Goal: Information Seeking & Learning: Learn about a topic

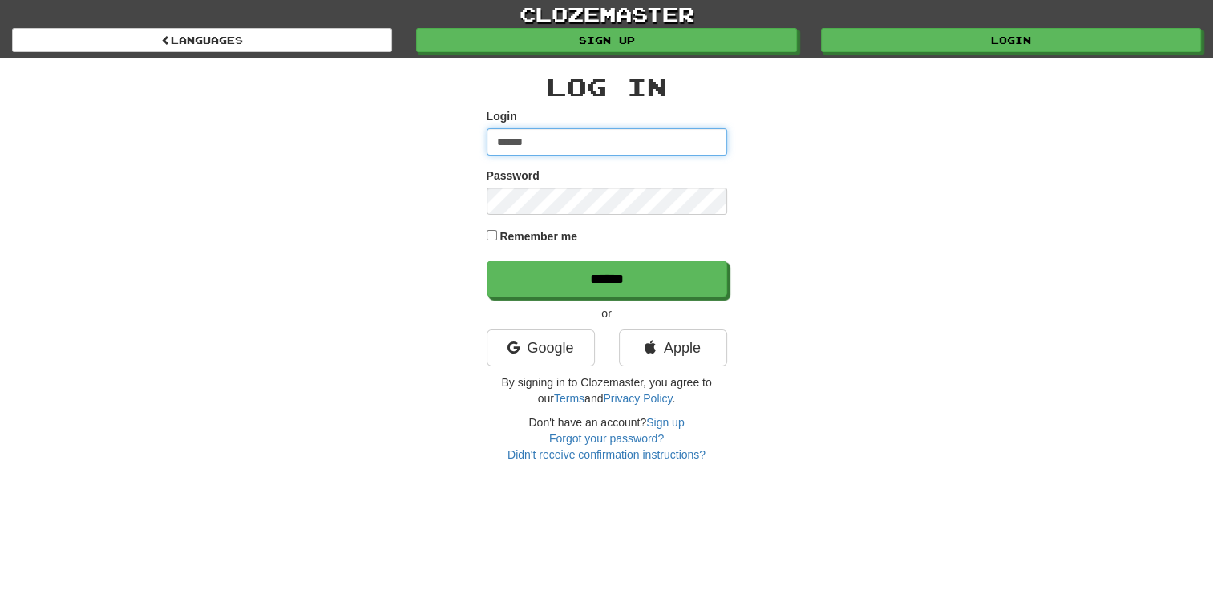
type input "******"
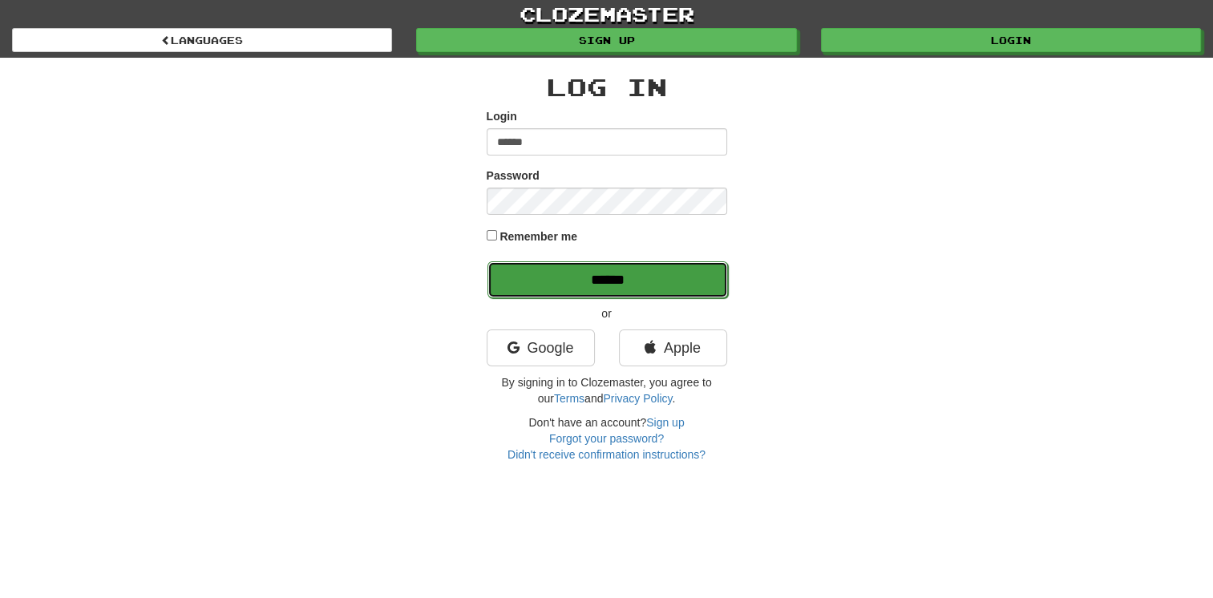
click at [567, 284] on input "******" at bounding box center [608, 279] width 241 height 37
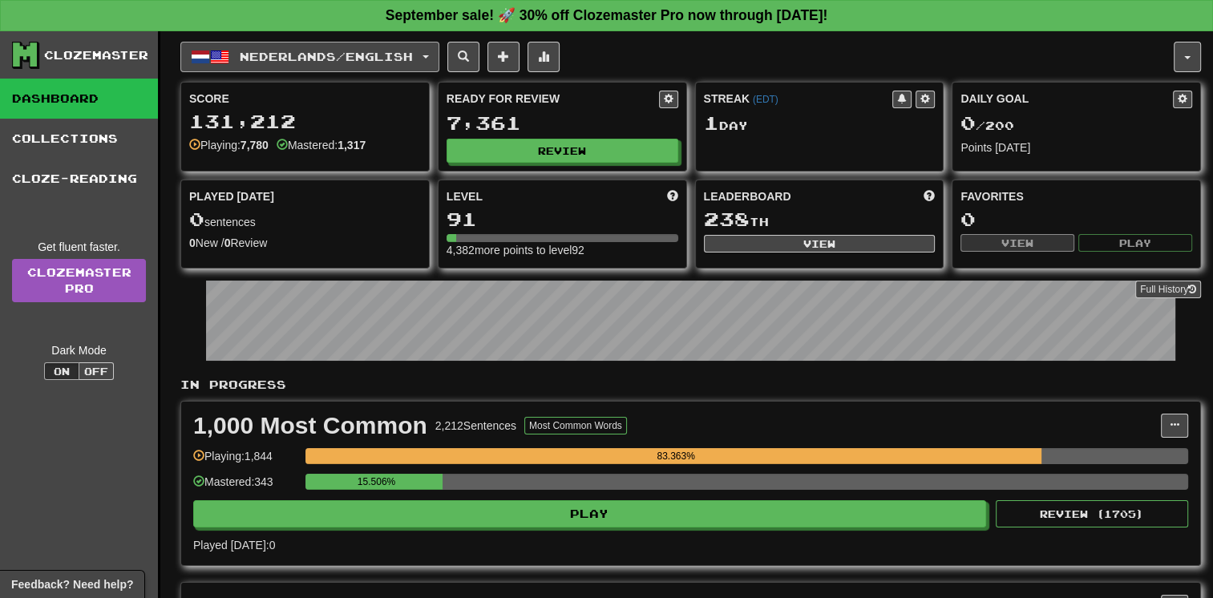
click at [407, 59] on span "Nederlands / English" at bounding box center [326, 57] width 173 height 14
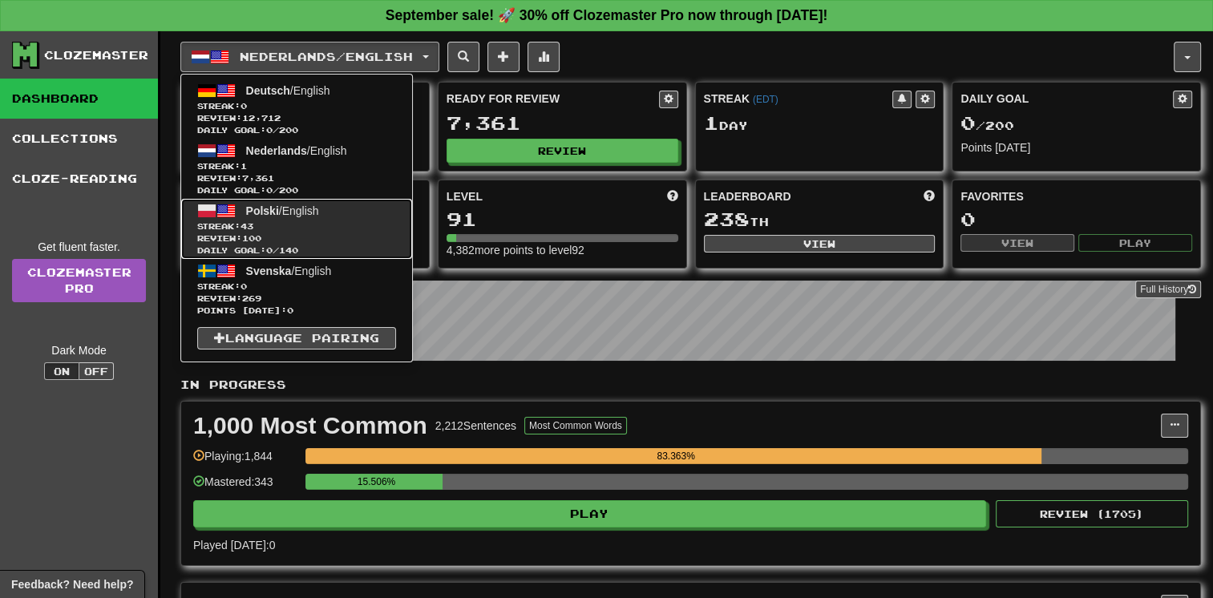
click at [362, 221] on span "Streak: 43" at bounding box center [296, 227] width 199 height 12
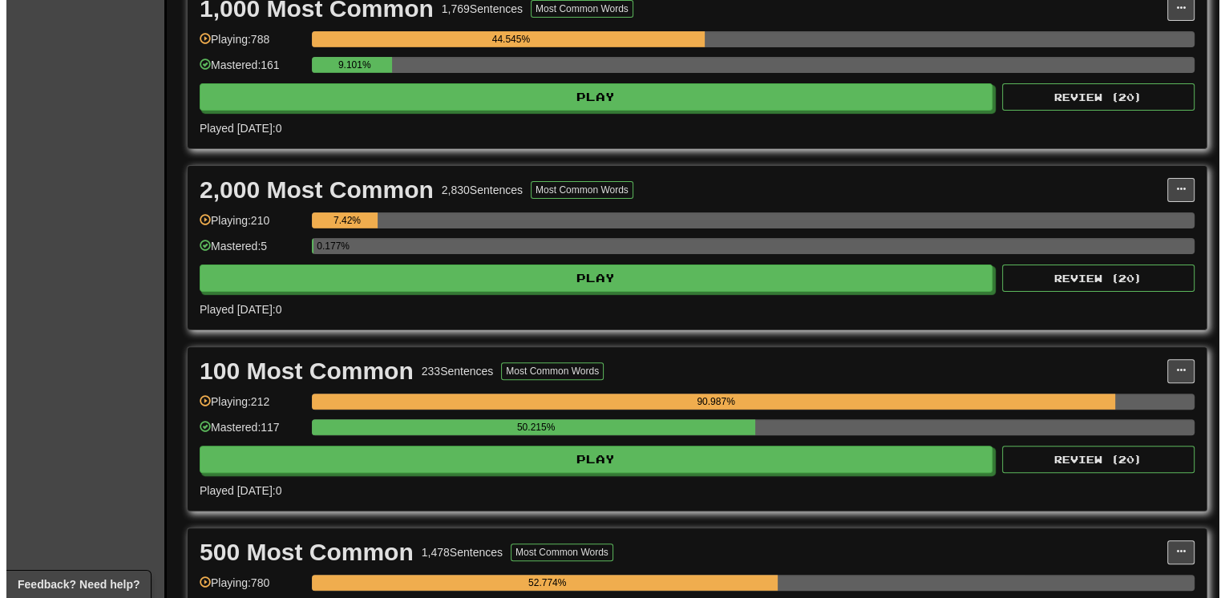
scroll to position [385, 0]
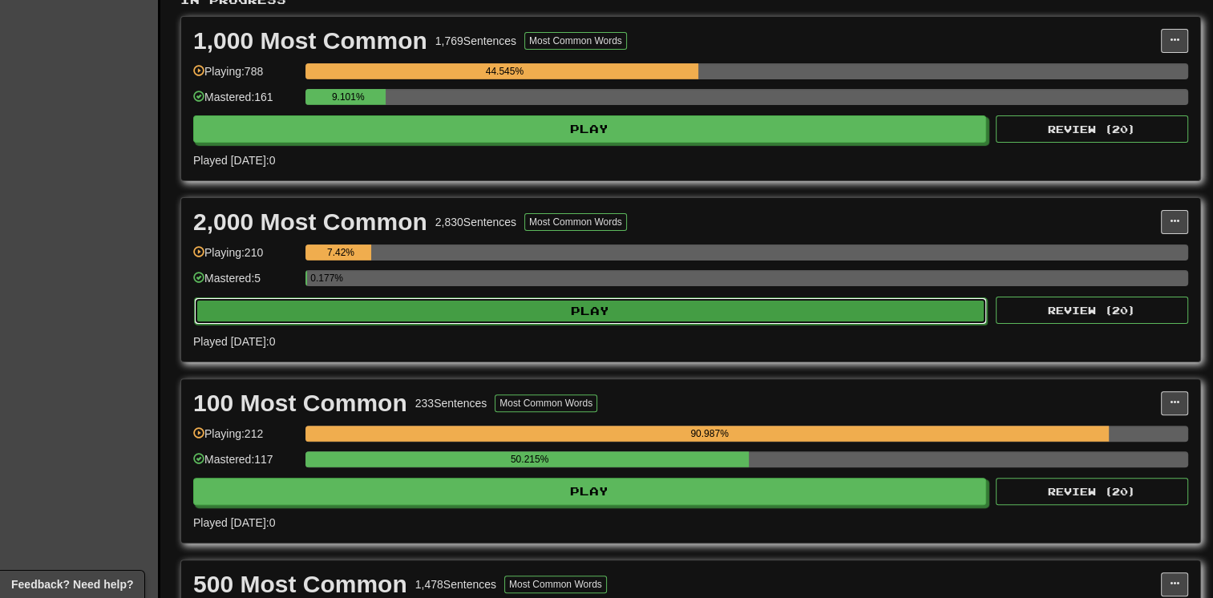
click at [712, 318] on button "Play" at bounding box center [590, 311] width 793 height 27
select select "**"
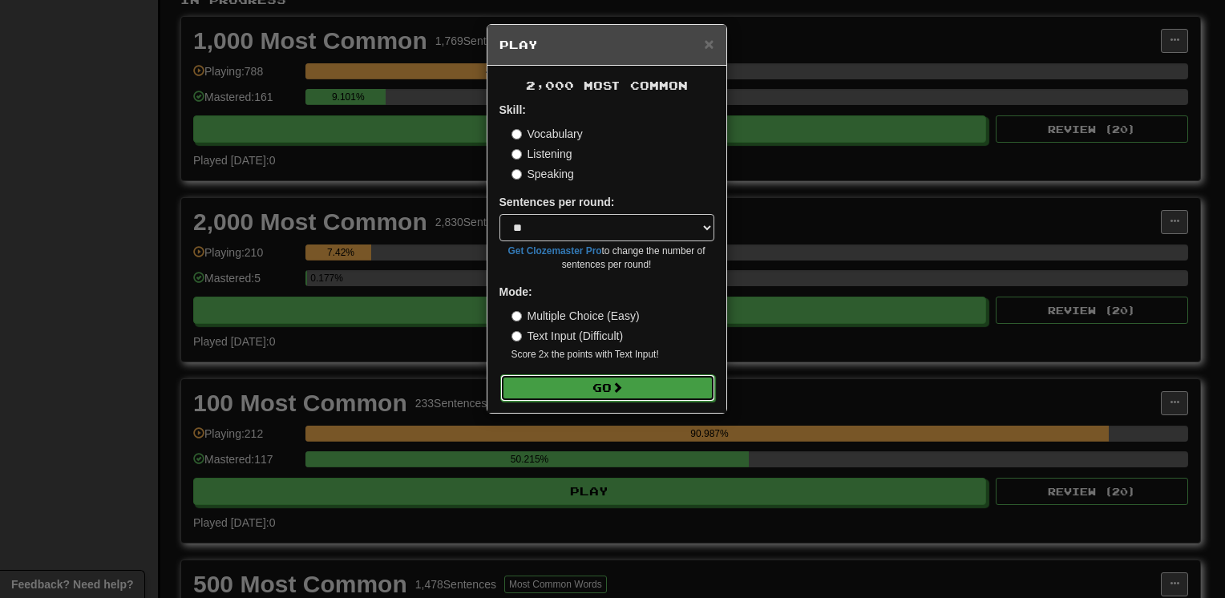
click at [632, 383] on button "Go" at bounding box center [607, 388] width 215 height 27
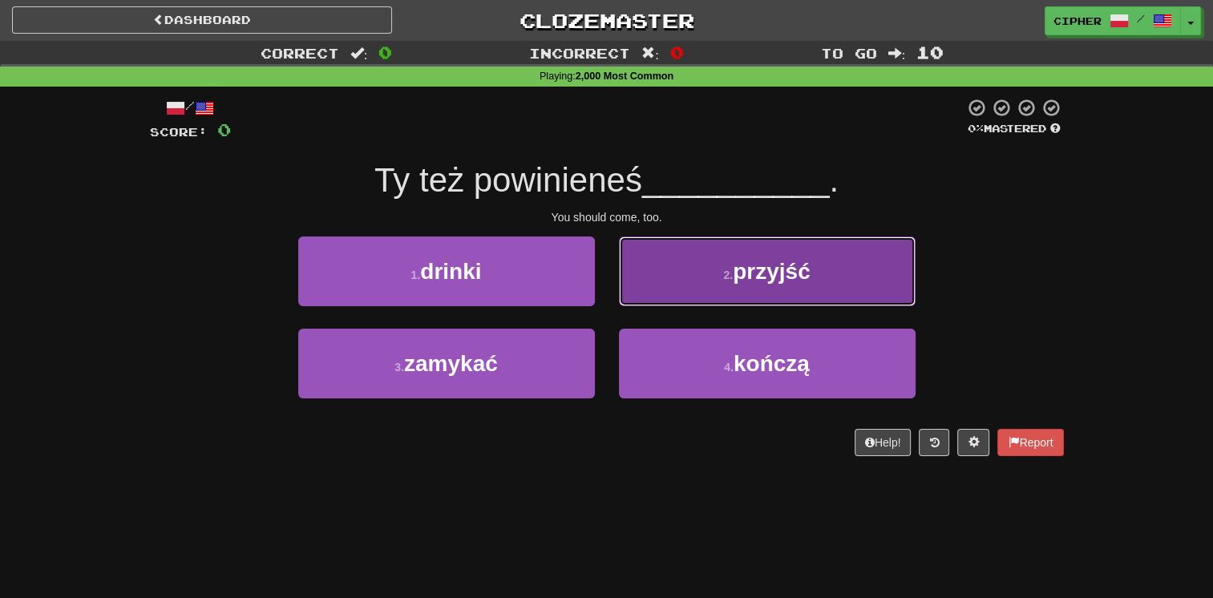
click at [703, 284] on button "2 . przyjść" at bounding box center [767, 272] width 297 height 70
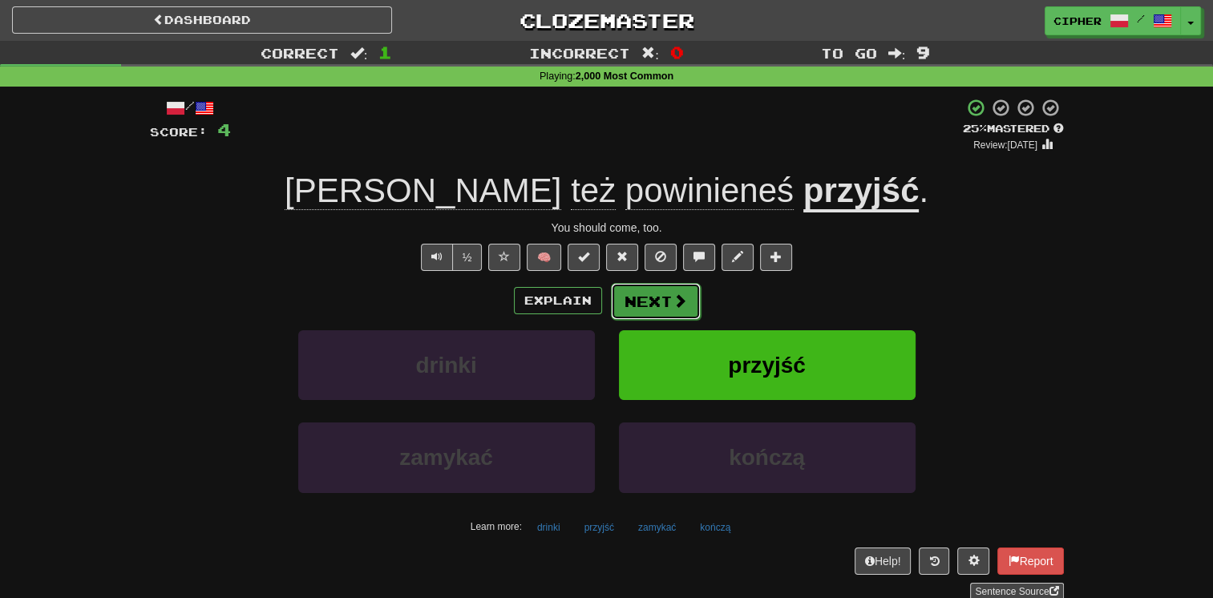
click at [683, 305] on span at bounding box center [680, 301] width 14 height 14
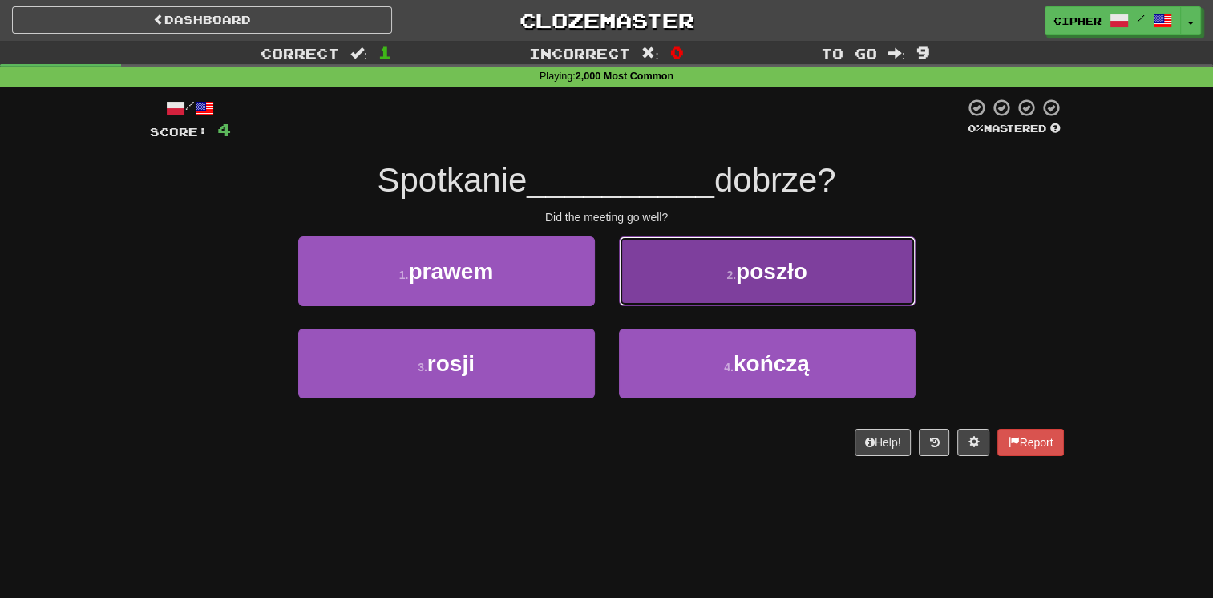
click at [668, 305] on button "2 . poszło" at bounding box center [767, 272] width 297 height 70
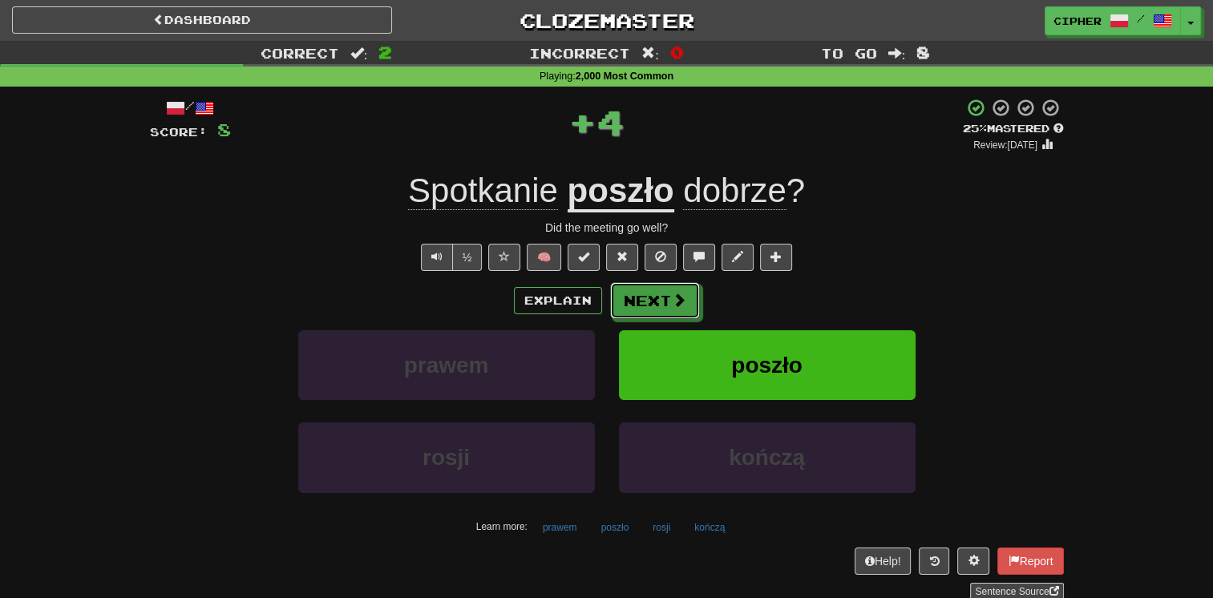
click at [668, 305] on button "Next" at bounding box center [655, 300] width 90 height 37
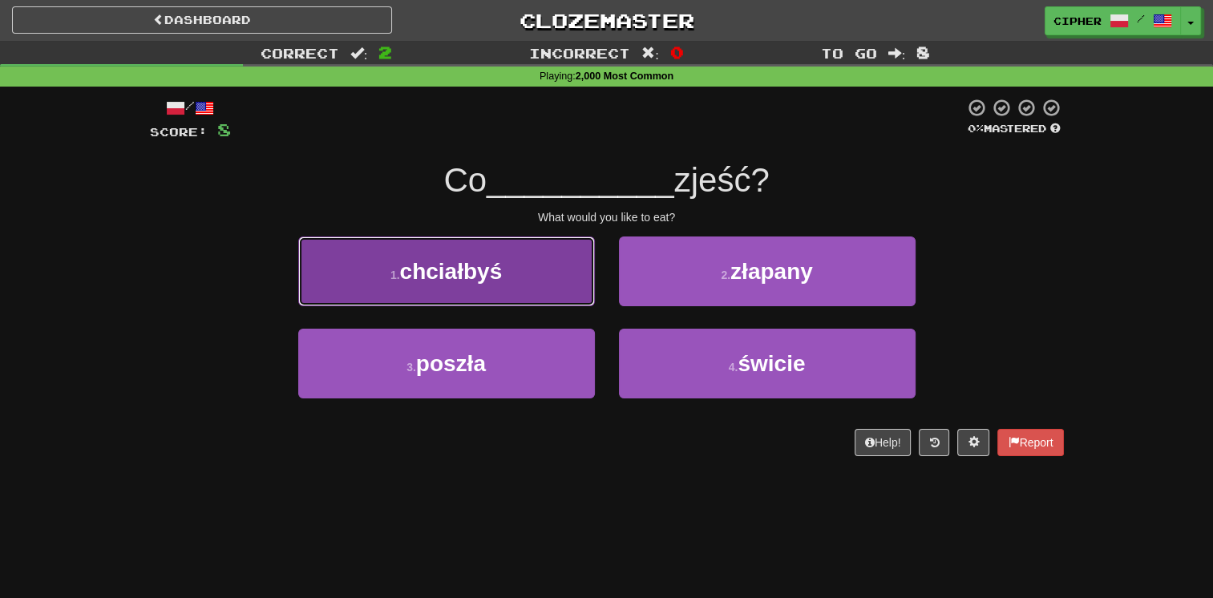
click at [510, 286] on button "1 . chciałbyś" at bounding box center [446, 272] width 297 height 70
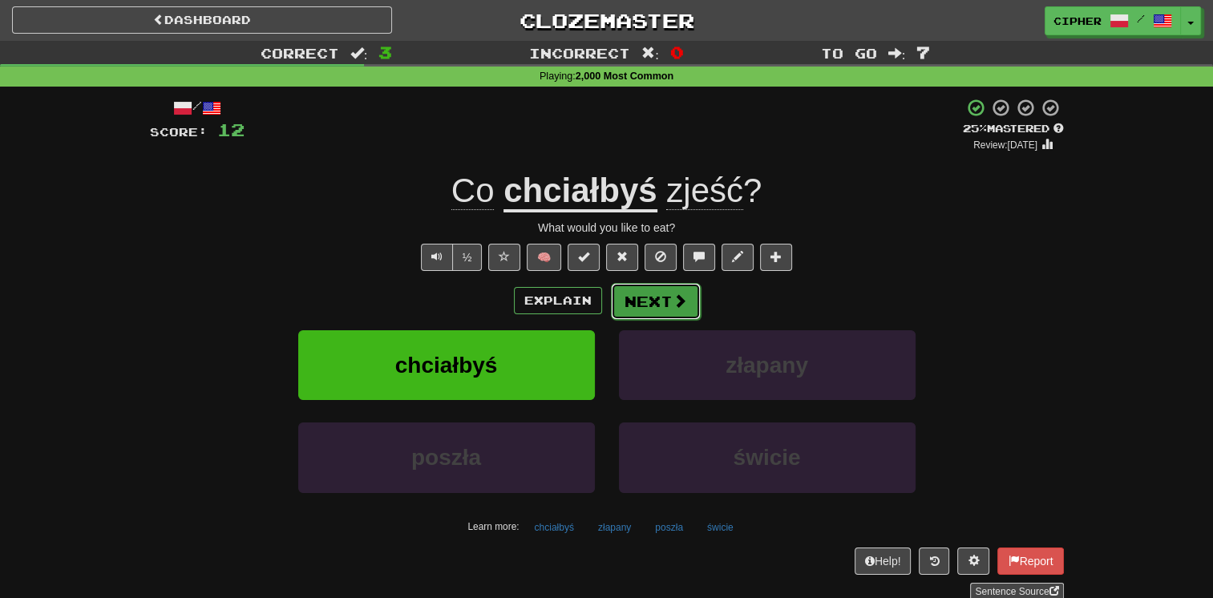
click at [658, 297] on button "Next" at bounding box center [656, 301] width 90 height 37
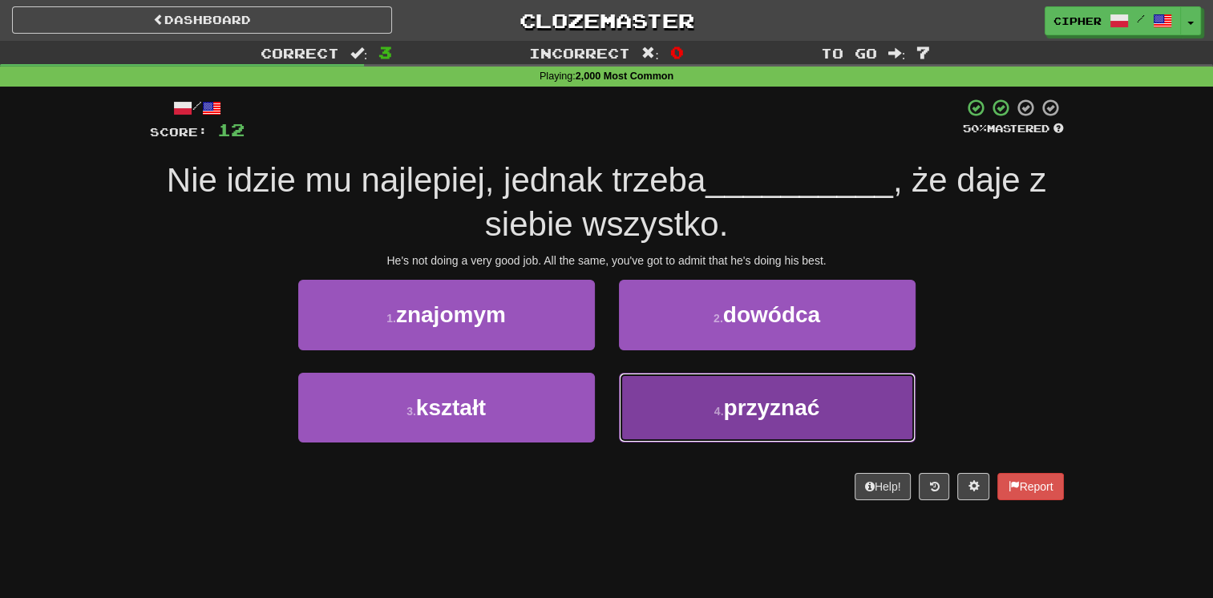
click at [651, 406] on button "4 . przyznać" at bounding box center [767, 408] width 297 height 70
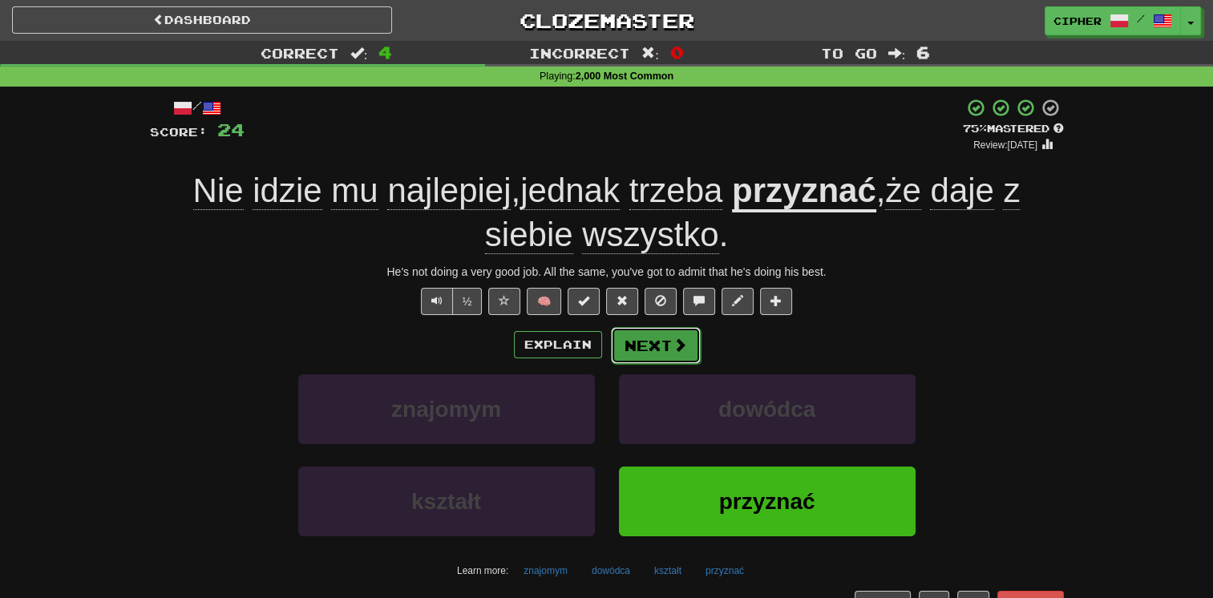
click at [635, 353] on button "Next" at bounding box center [656, 345] width 90 height 37
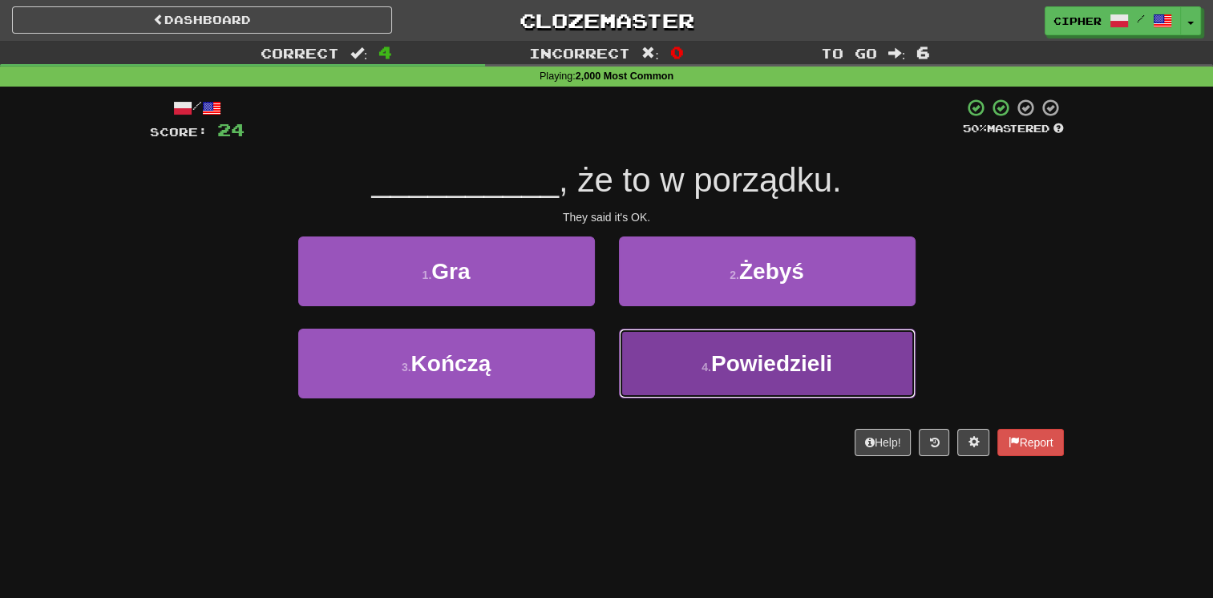
click at [641, 344] on button "4 . Powiedzieli" at bounding box center [767, 364] width 297 height 70
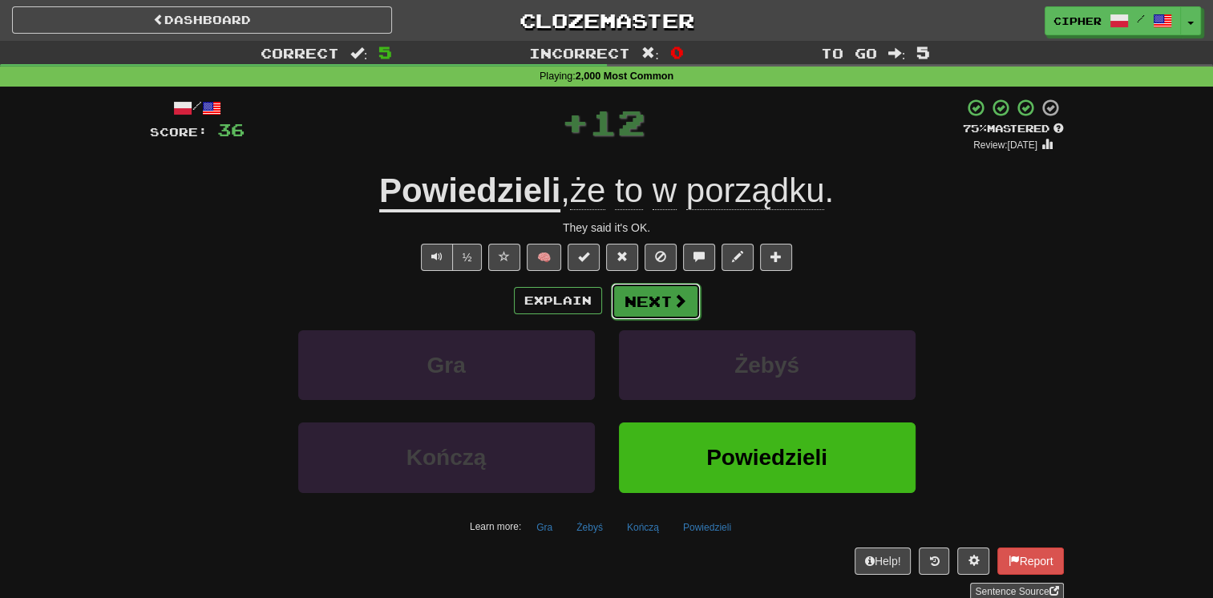
click at [633, 303] on button "Next" at bounding box center [656, 301] width 90 height 37
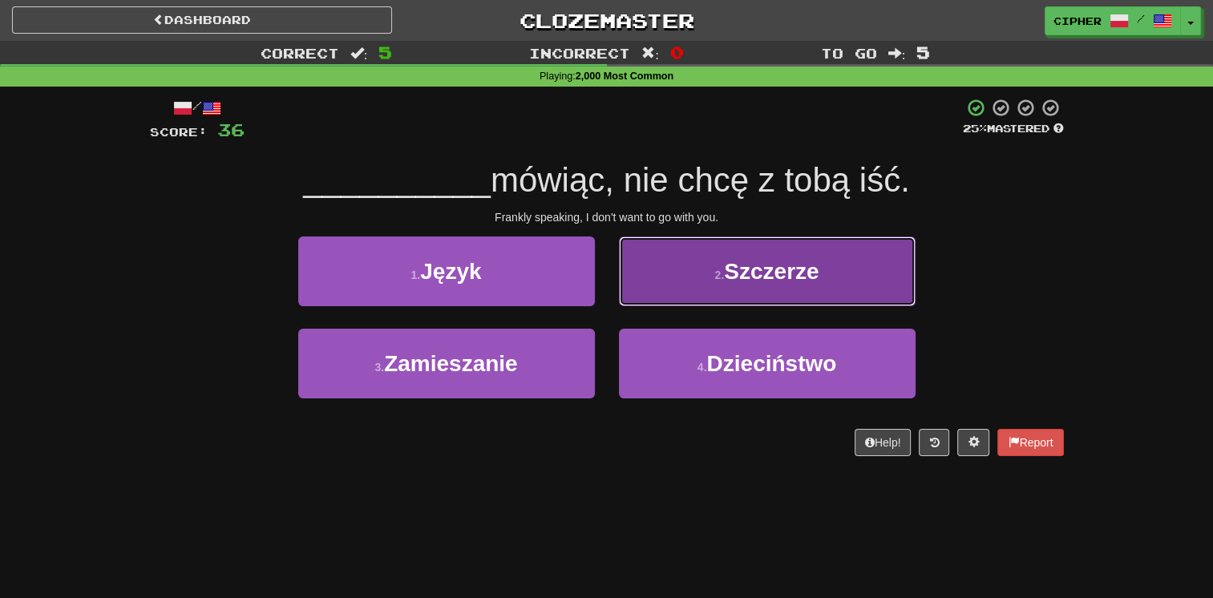
click at [633, 302] on button "2 . Szczerze" at bounding box center [767, 272] width 297 height 70
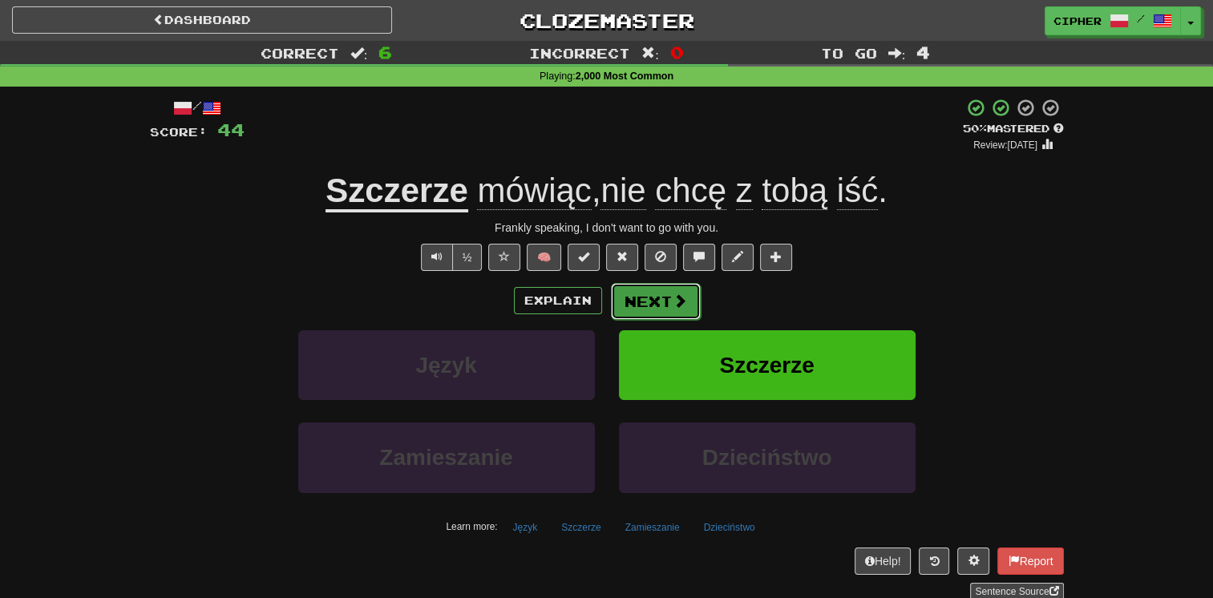
click at [648, 314] on button "Next" at bounding box center [656, 301] width 90 height 37
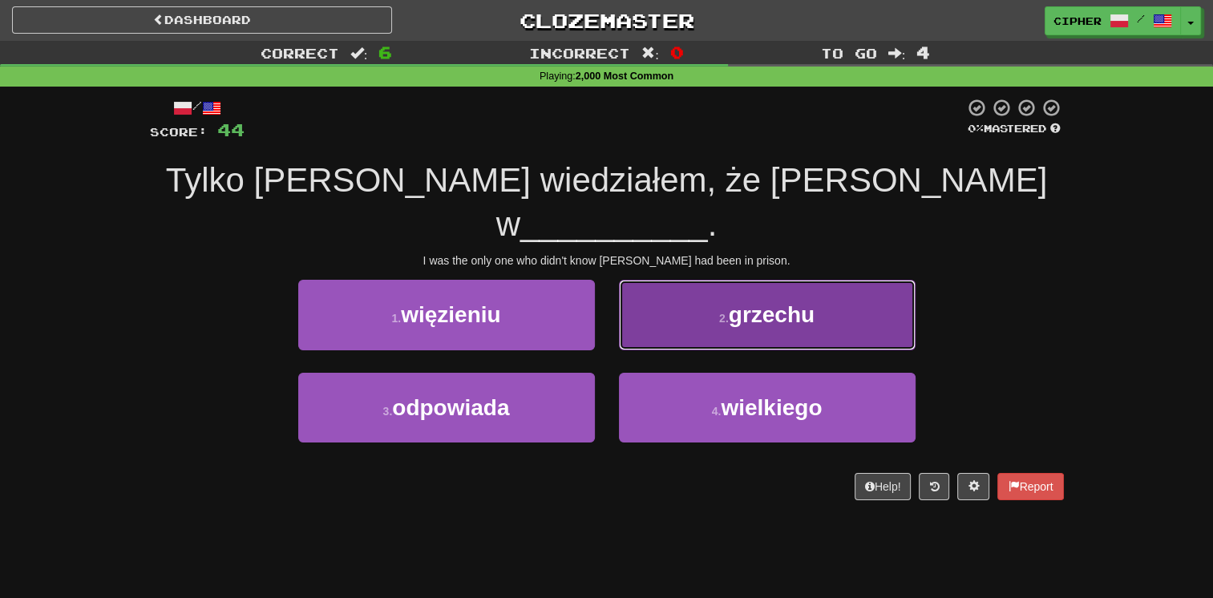
click at [642, 287] on button "2 . grzechu" at bounding box center [767, 315] width 297 height 70
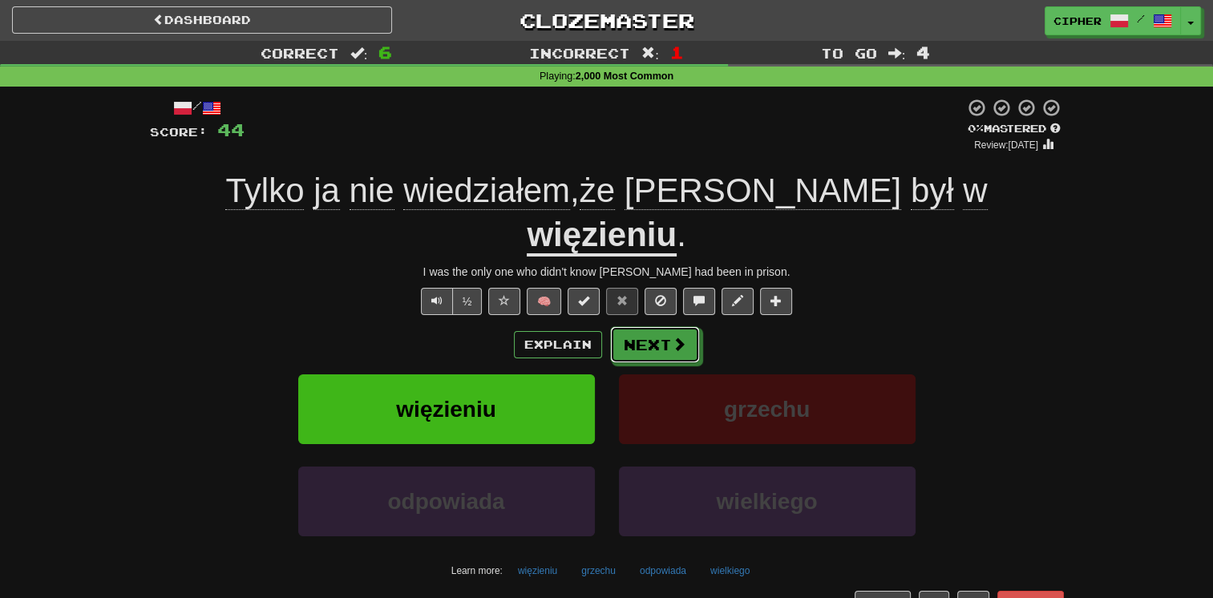
click at [642, 326] on button "Next" at bounding box center [655, 344] width 90 height 37
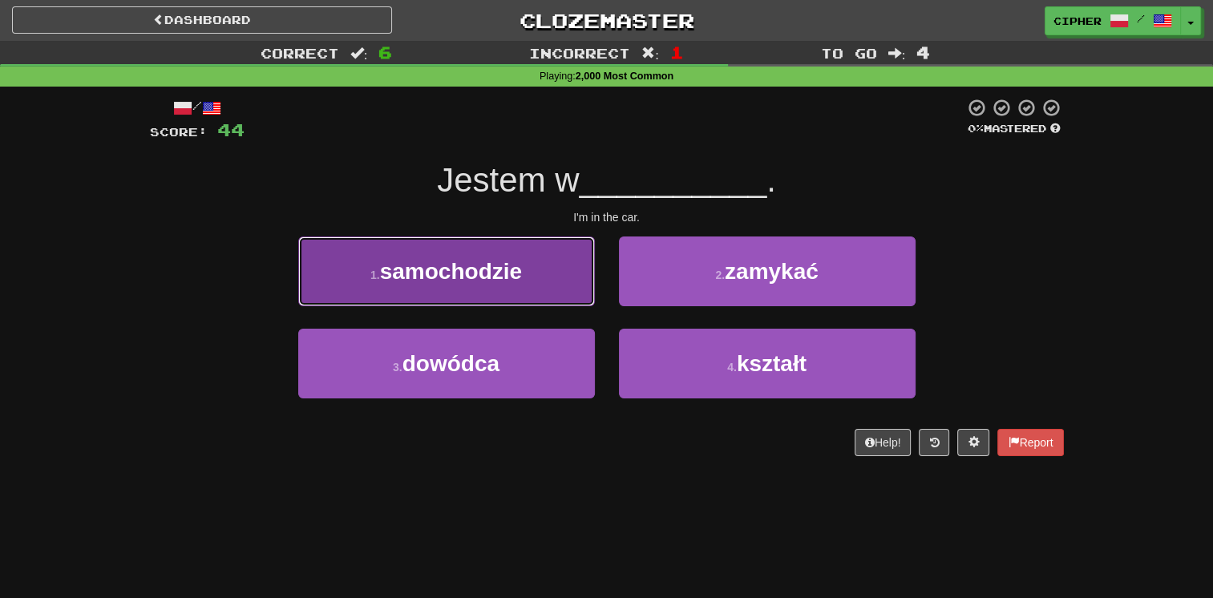
click at [529, 285] on button "1 . samochodzie" at bounding box center [446, 272] width 297 height 70
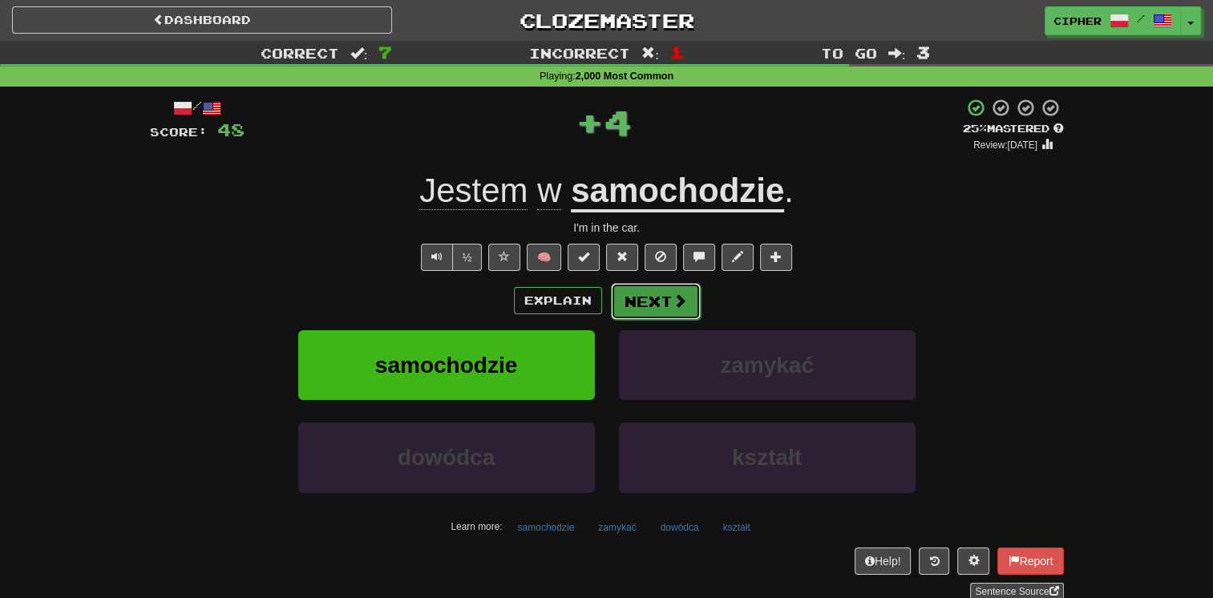
click at [626, 290] on button "Next" at bounding box center [656, 301] width 90 height 37
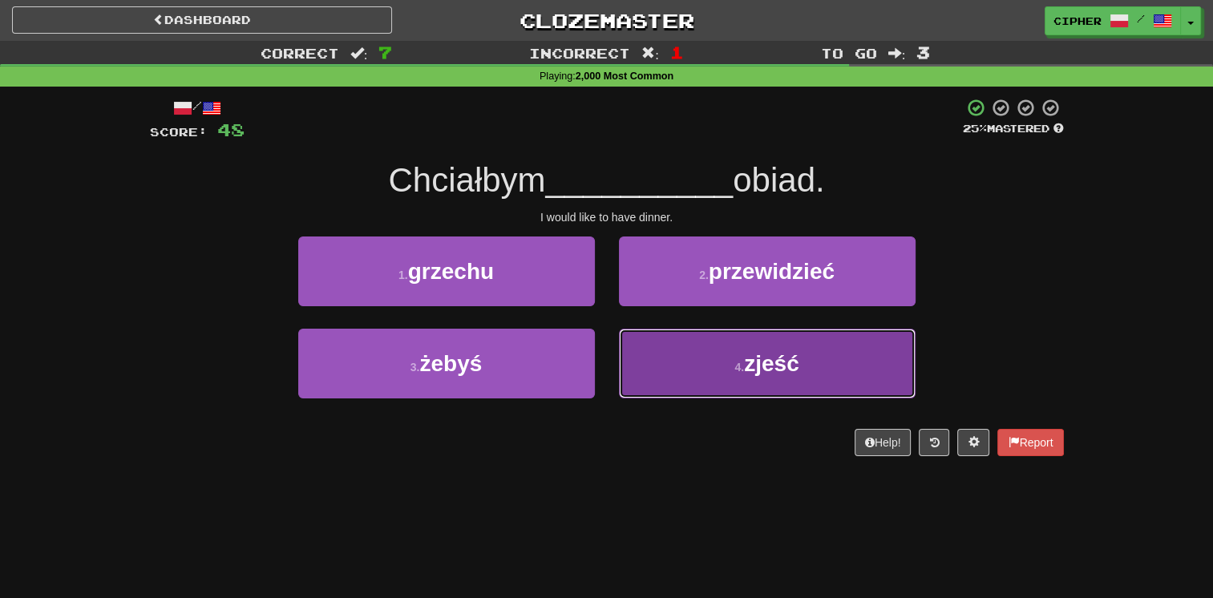
click at [646, 353] on button "4 . zjeść" at bounding box center [767, 364] width 297 height 70
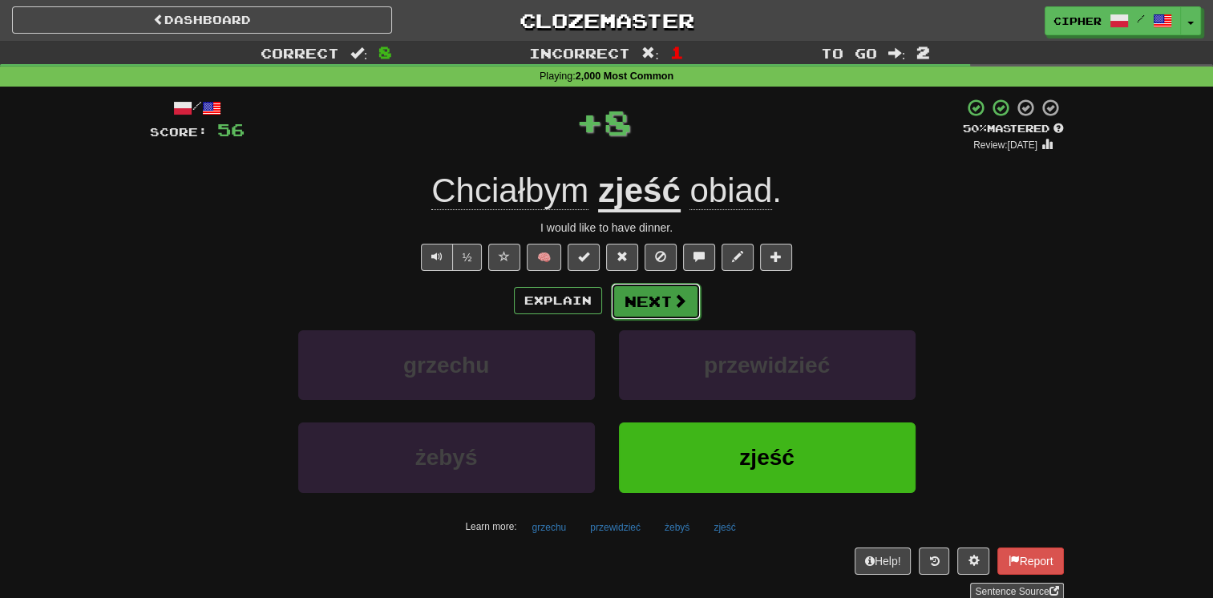
click at [649, 298] on button "Next" at bounding box center [656, 301] width 90 height 37
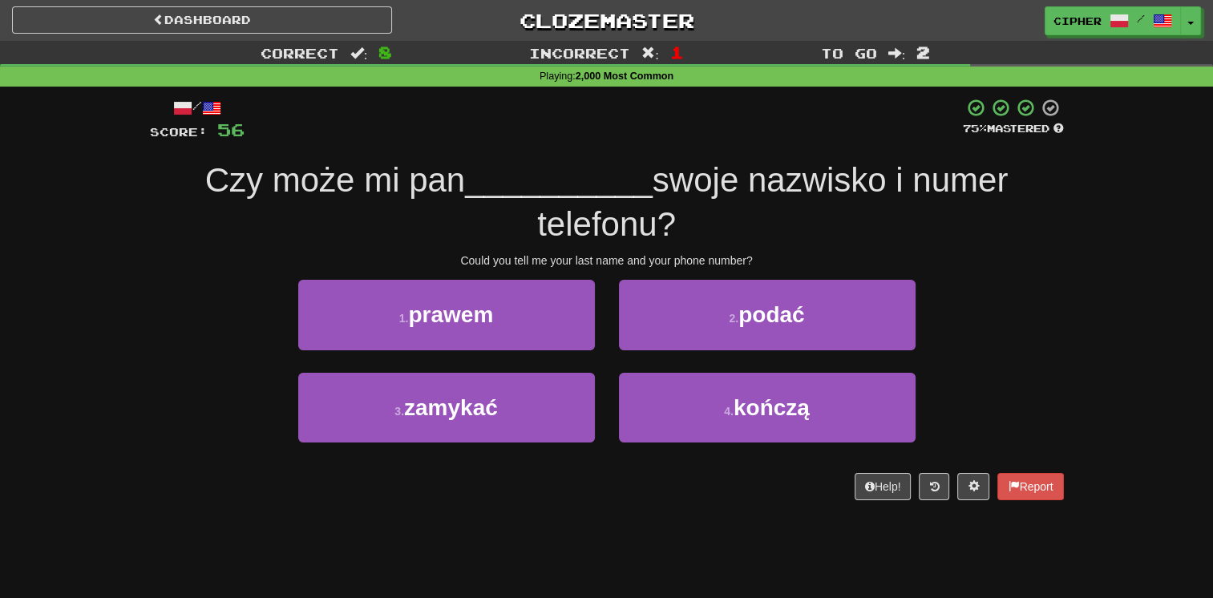
click at [617, 334] on div "2 . podać" at bounding box center [767, 326] width 321 height 92
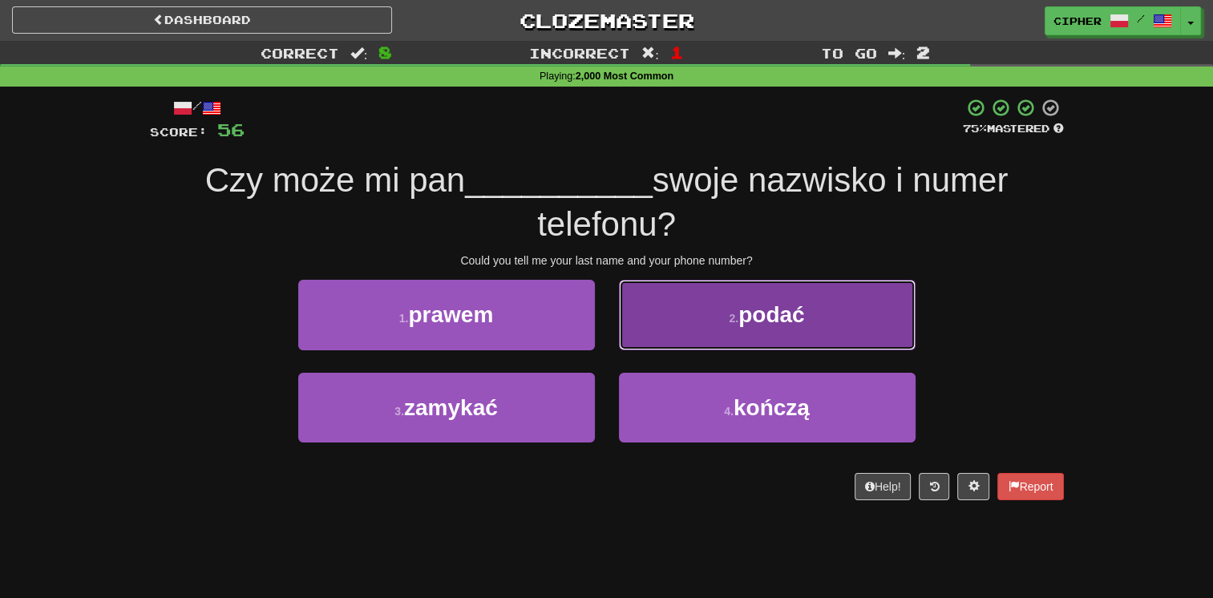
click at [620, 335] on button "2 . podać" at bounding box center [767, 315] width 297 height 70
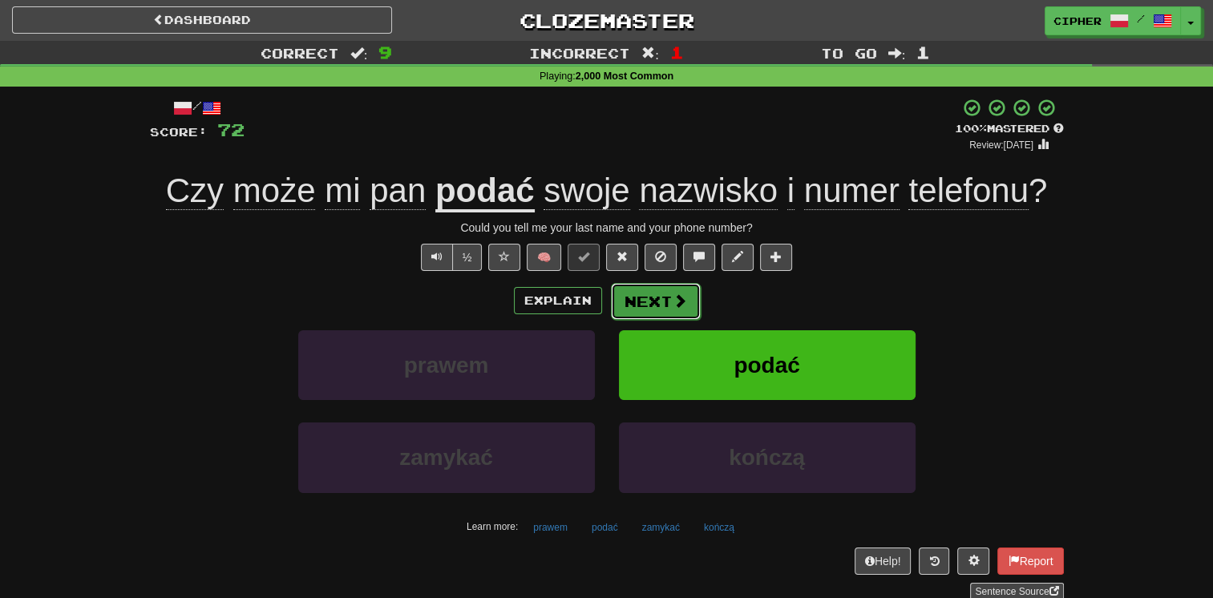
click at [631, 299] on button "Next" at bounding box center [656, 301] width 90 height 37
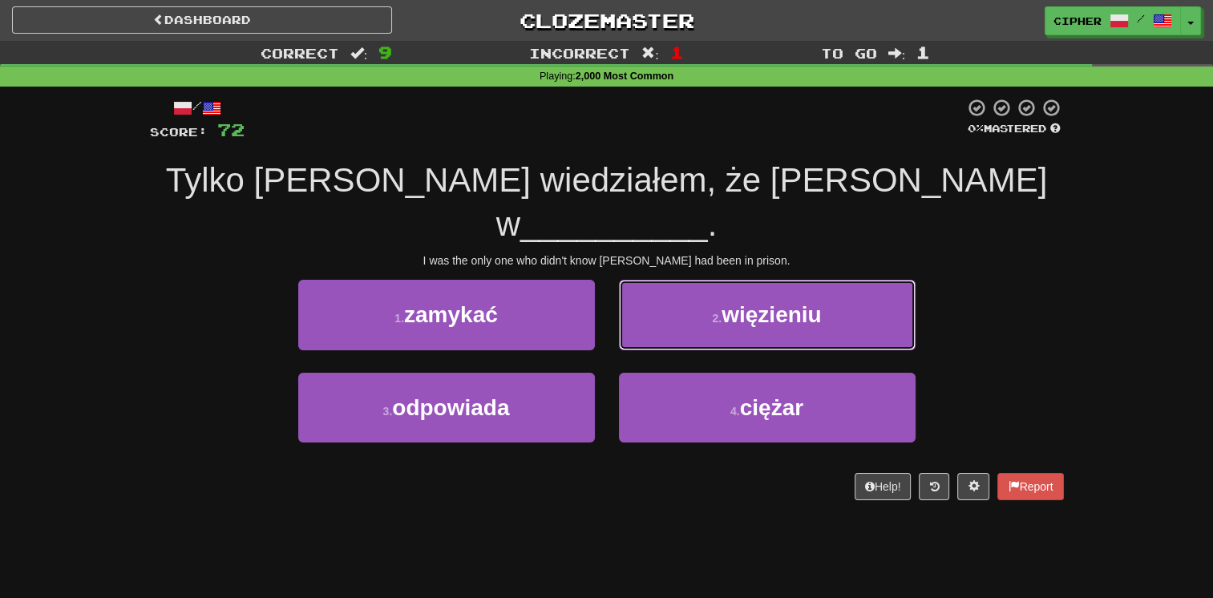
click at [631, 299] on button "2 . więzieniu" at bounding box center [767, 315] width 297 height 70
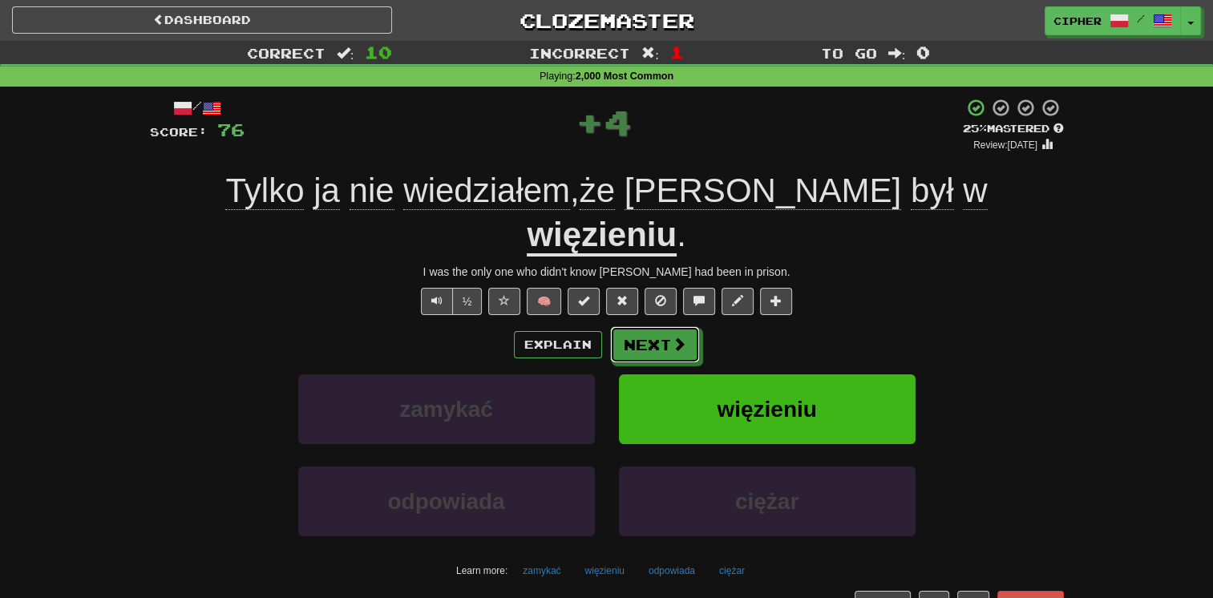
click at [631, 326] on button "Next" at bounding box center [655, 344] width 90 height 37
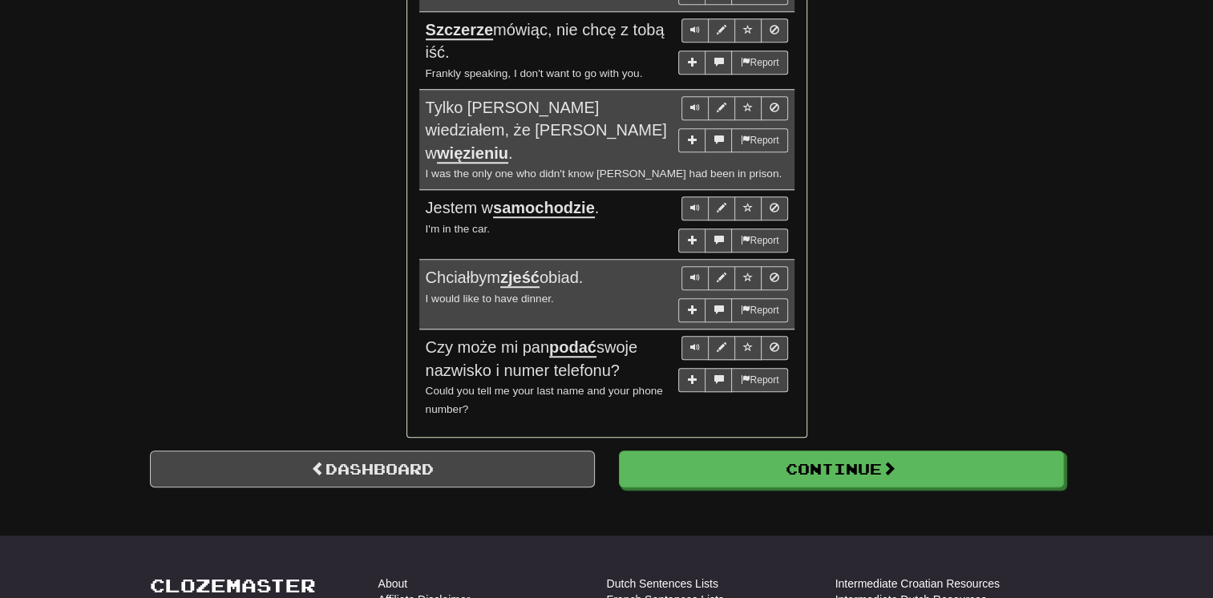
scroll to position [1412, 0]
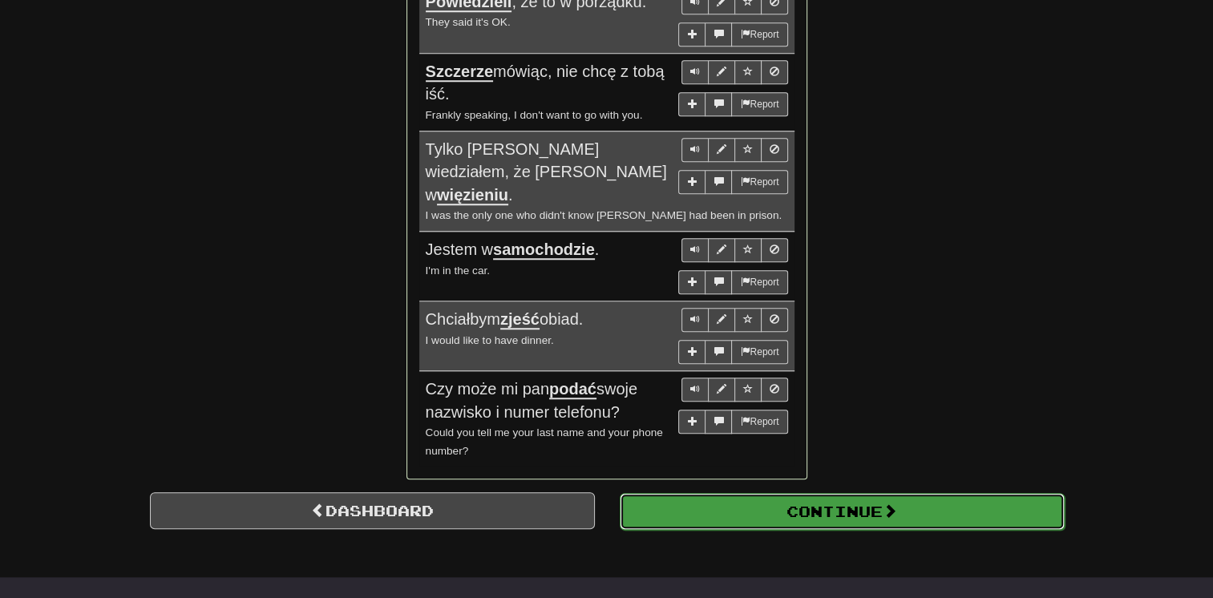
click at [764, 512] on button "Continue" at bounding box center [842, 511] width 445 height 37
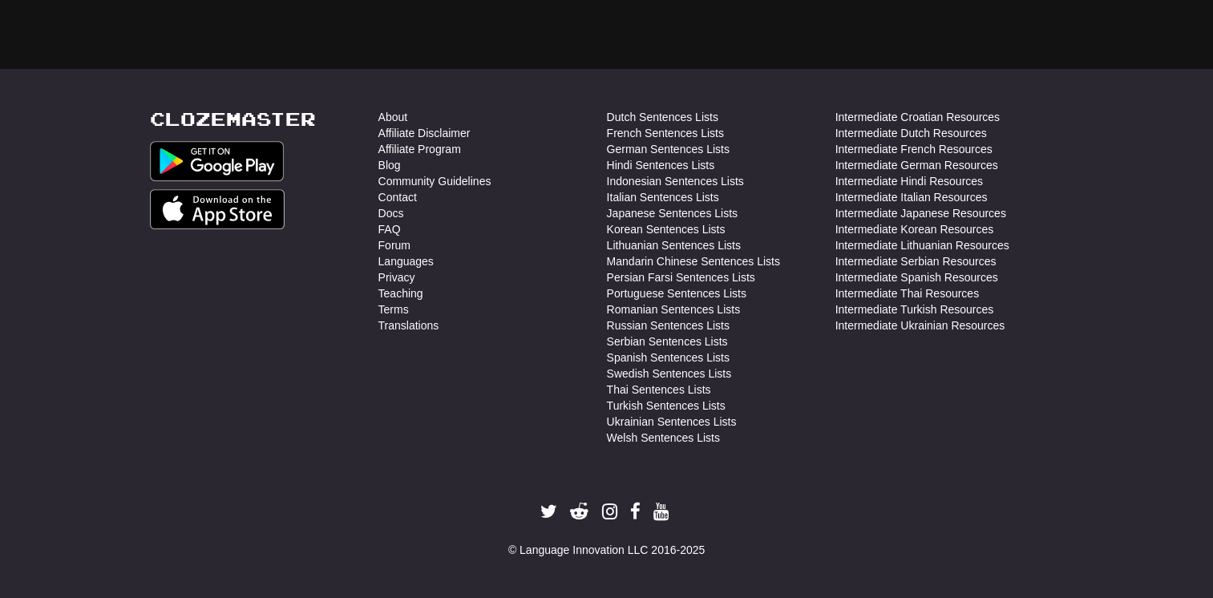
scroll to position [46, 0]
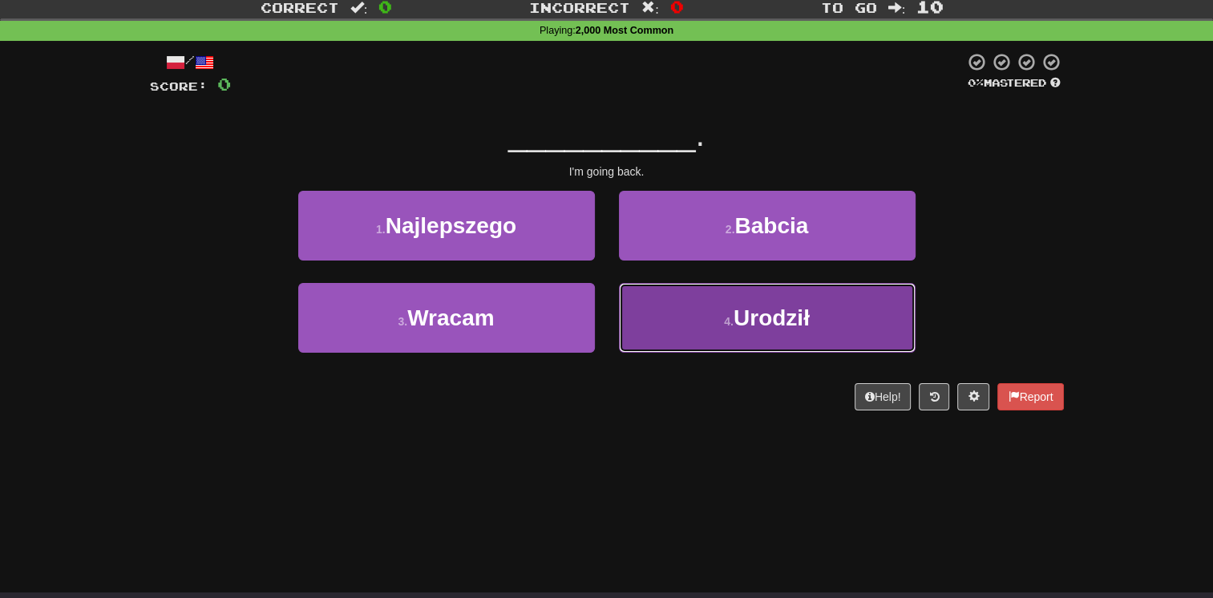
click at [770, 310] on span "Urodził" at bounding box center [772, 318] width 76 height 25
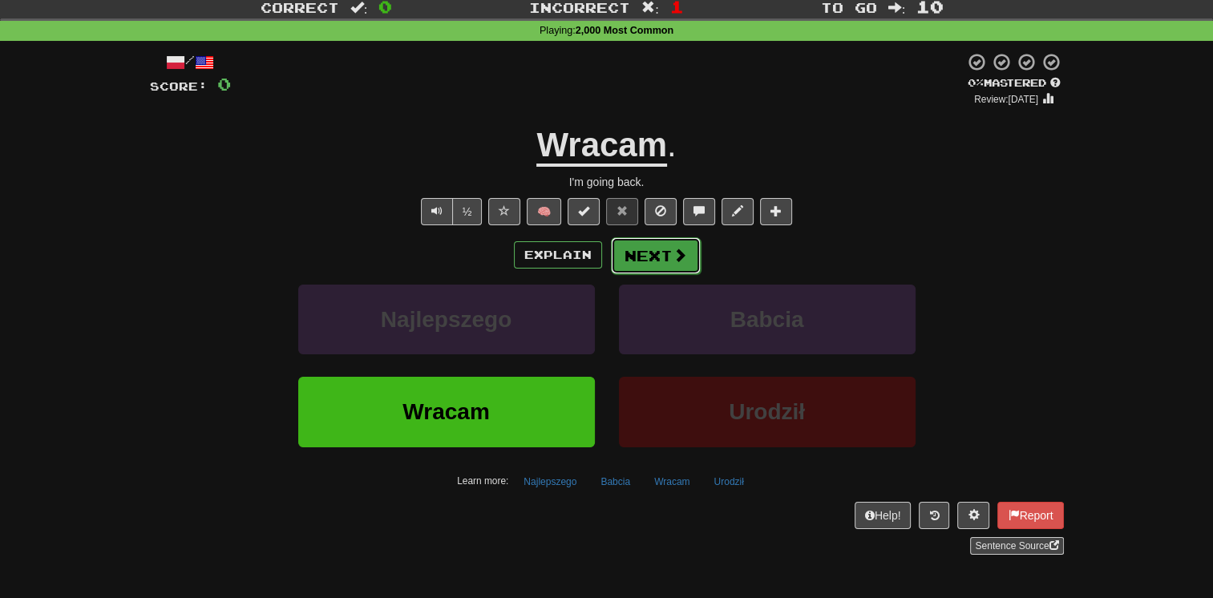
click at [654, 259] on button "Next" at bounding box center [656, 255] width 90 height 37
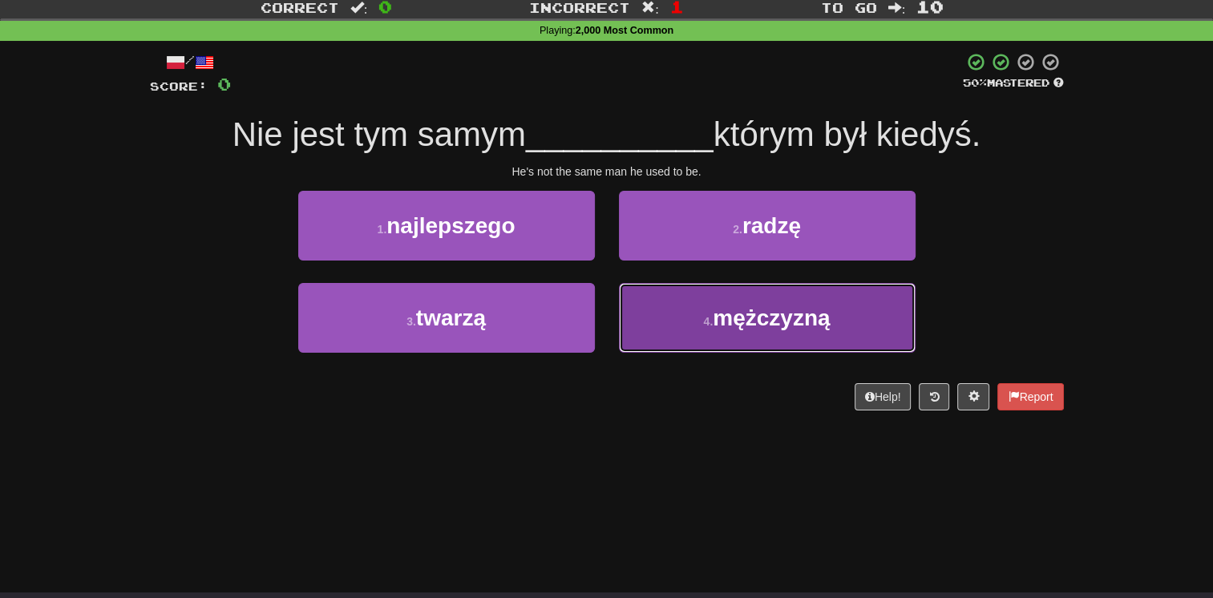
click at [634, 329] on button "4 . mężczyzną" at bounding box center [767, 318] width 297 height 70
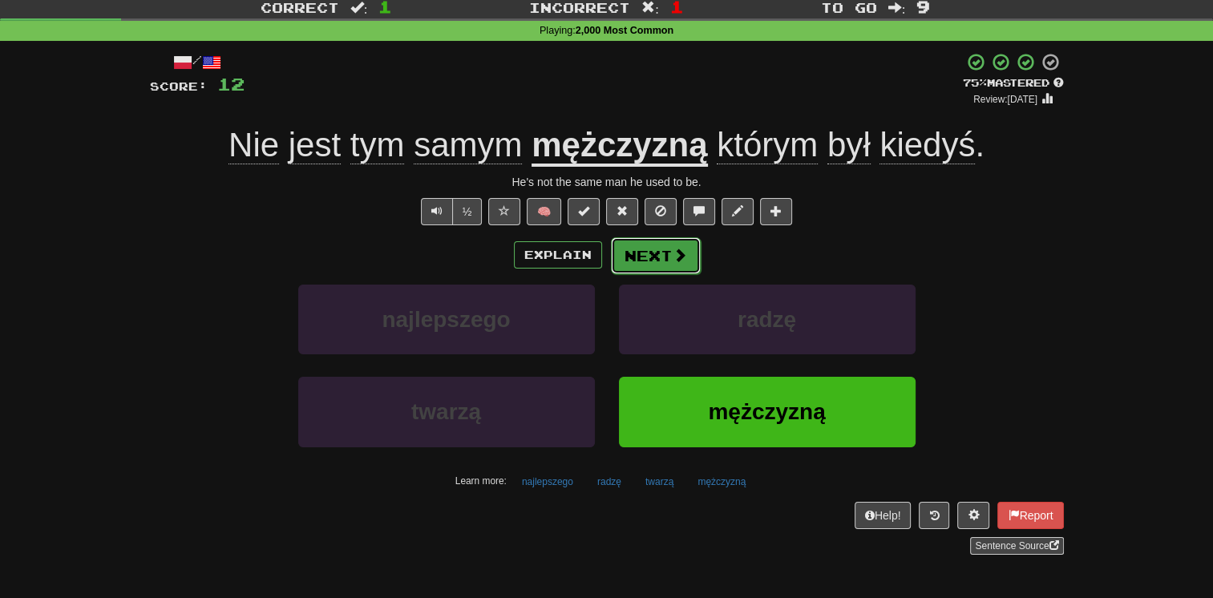
click at [666, 257] on button "Next" at bounding box center [656, 255] width 90 height 37
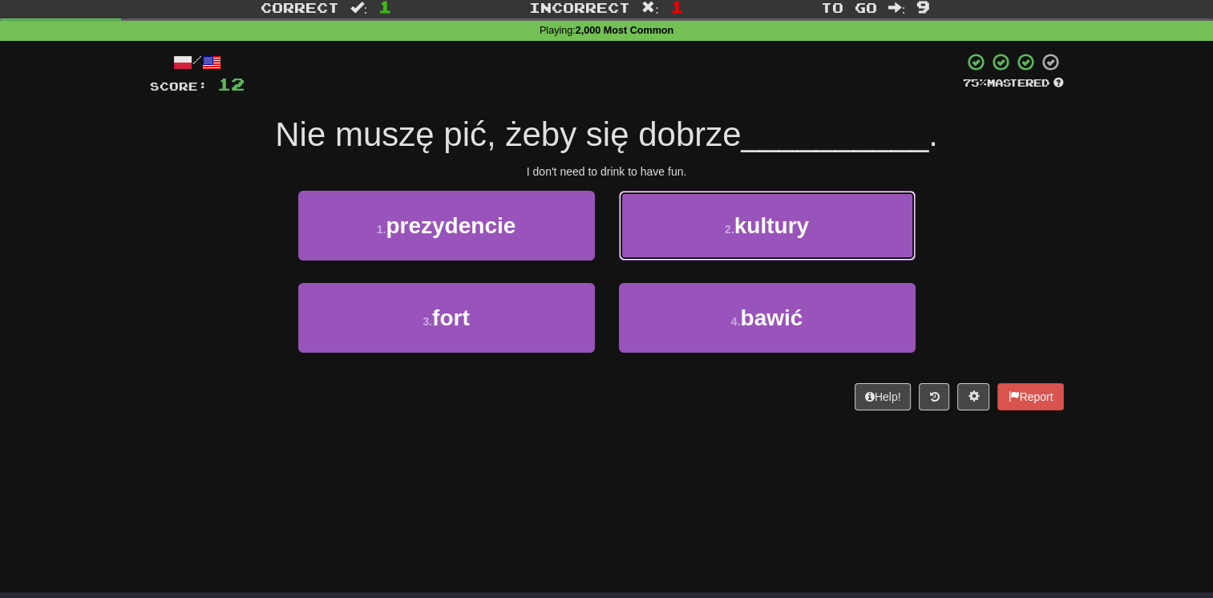
click at [666, 257] on button "2 . kultury" at bounding box center [767, 226] width 297 height 70
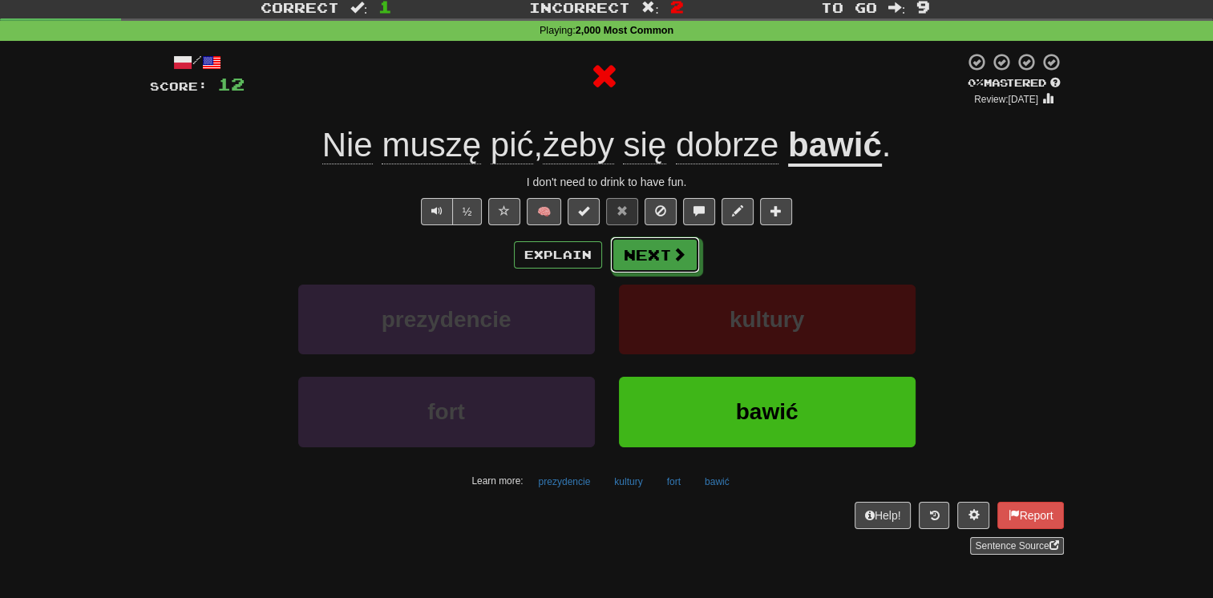
click at [666, 257] on button "Next" at bounding box center [655, 255] width 90 height 37
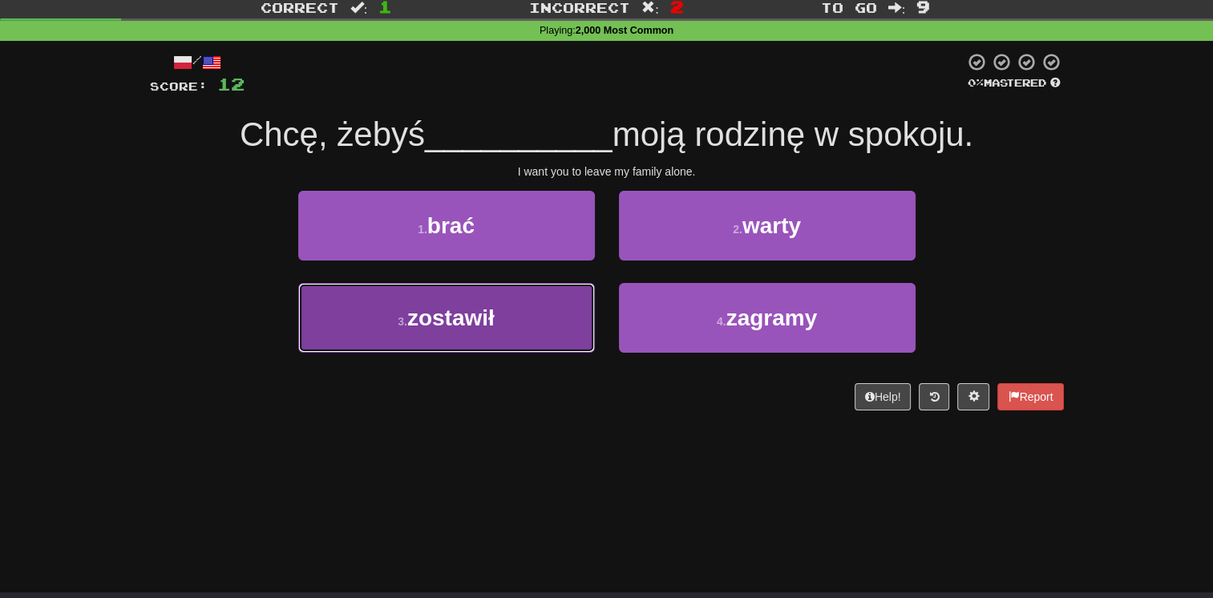
click at [553, 298] on button "3 . zostawił" at bounding box center [446, 318] width 297 height 70
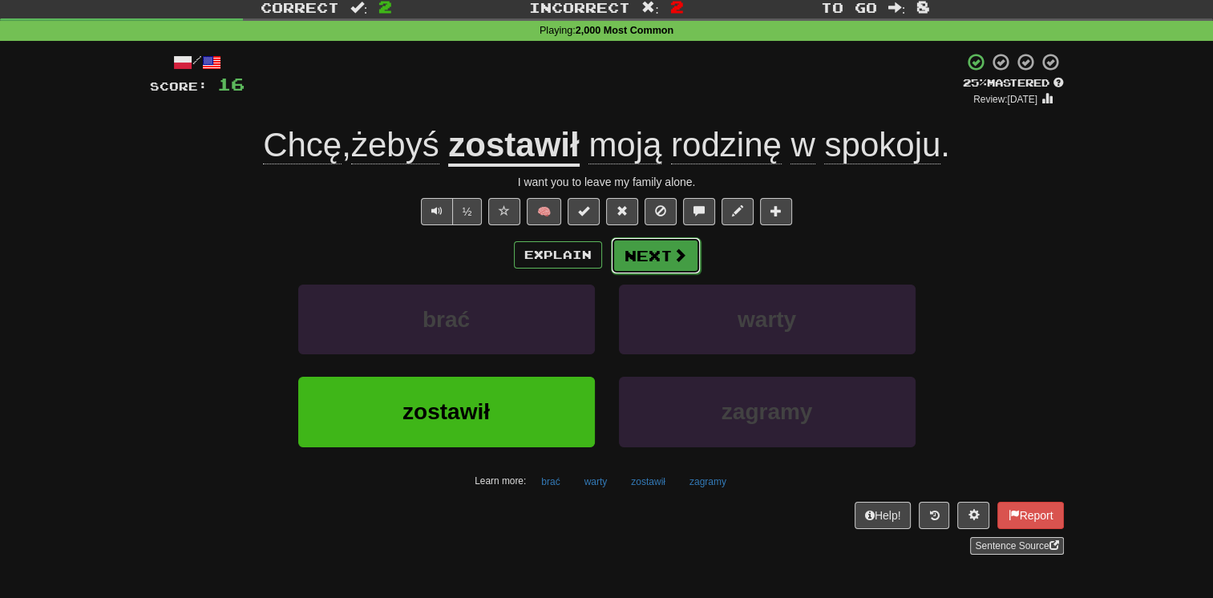
click at [651, 243] on button "Next" at bounding box center [656, 255] width 90 height 37
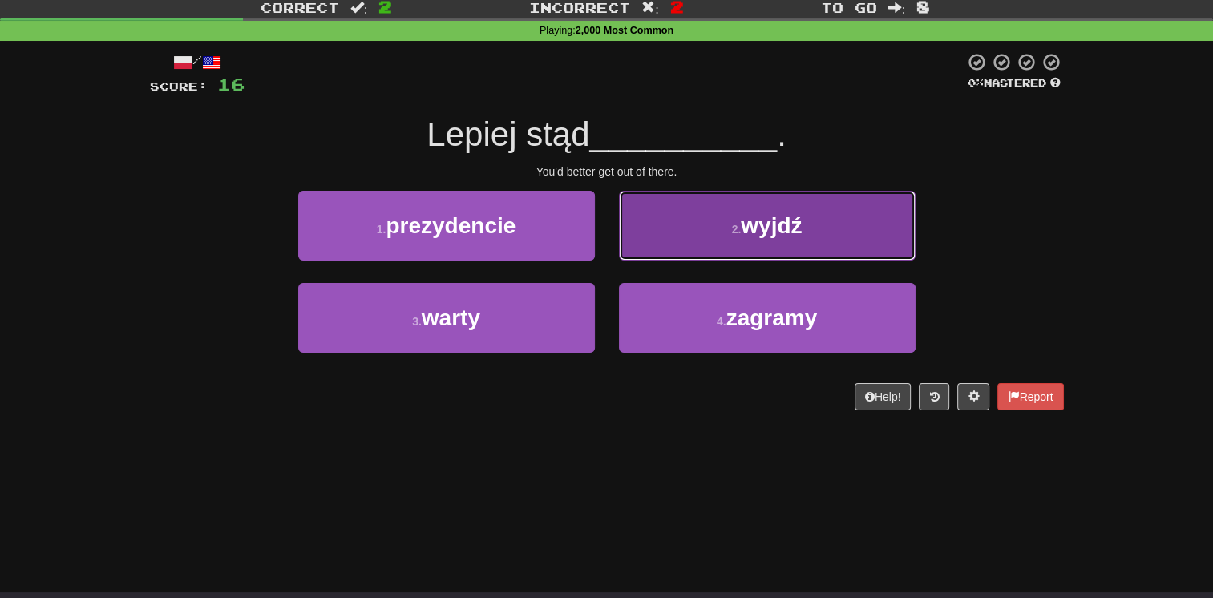
click at [744, 217] on span "wyjdź" at bounding box center [771, 225] width 61 height 25
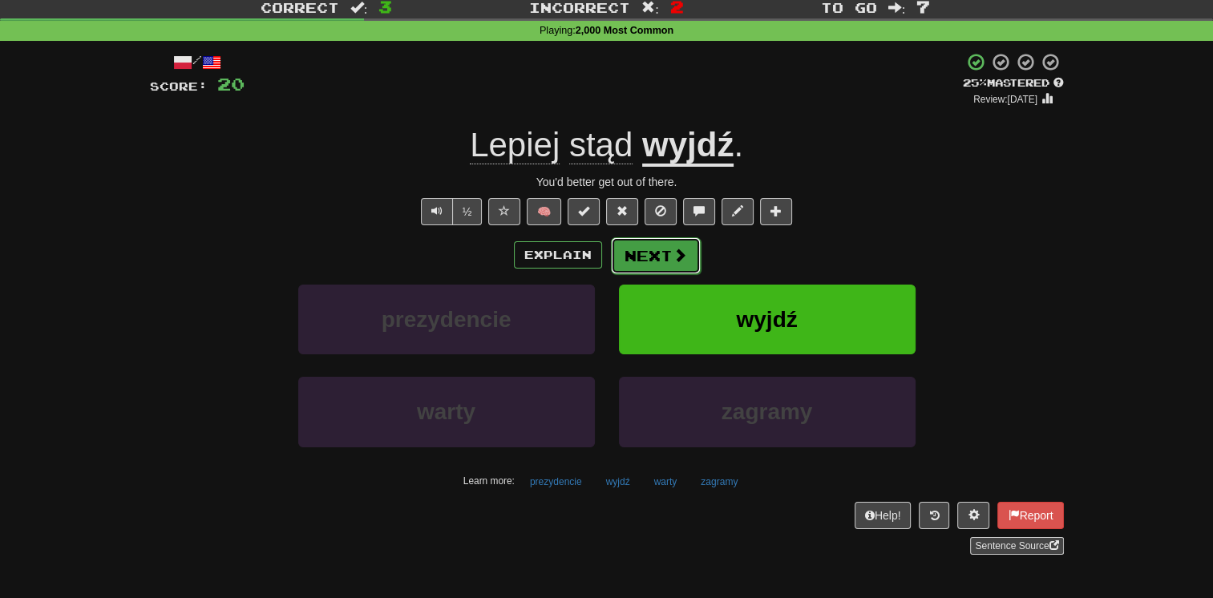
click at [666, 253] on button "Next" at bounding box center [656, 255] width 90 height 37
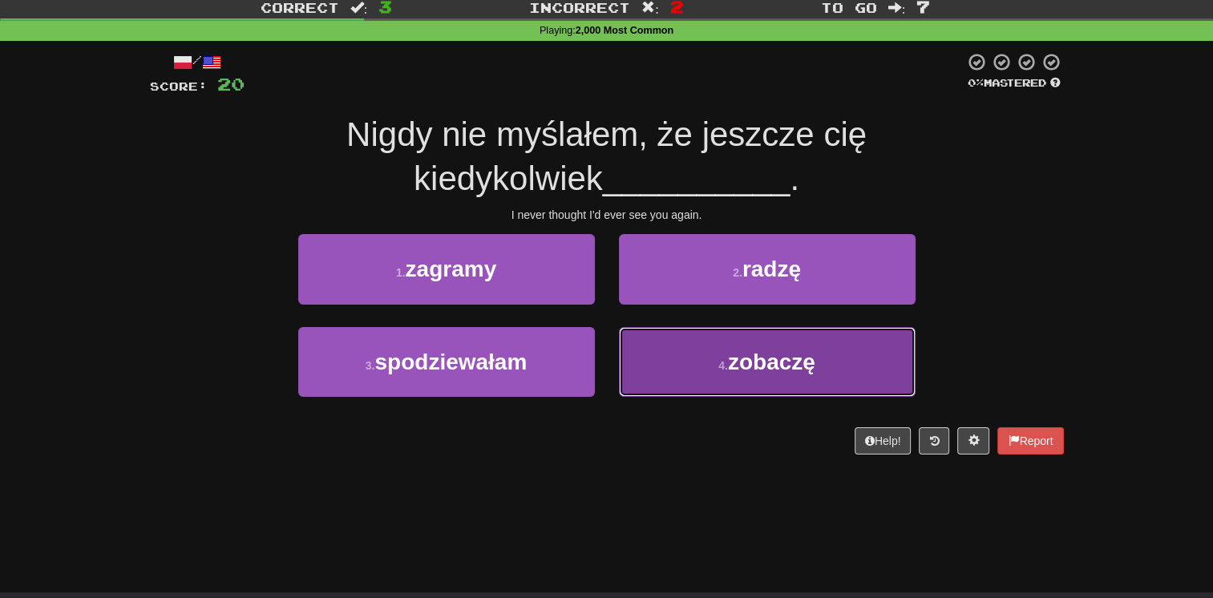
click at [658, 370] on button "4 . zobaczę" at bounding box center [767, 362] width 297 height 70
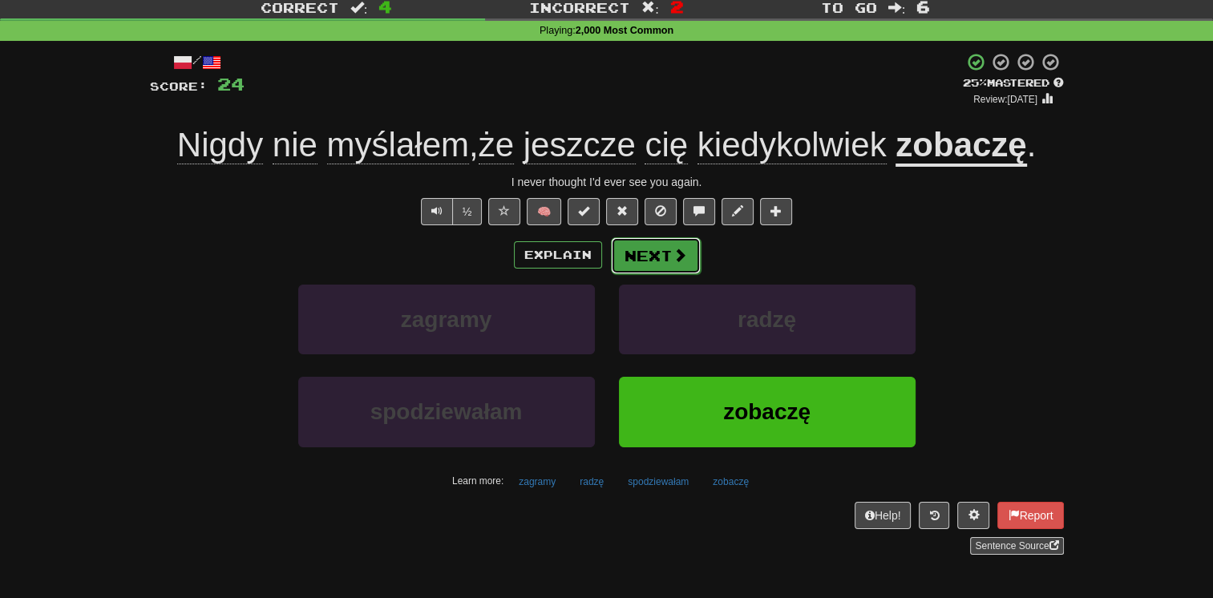
click at [654, 268] on button "Next" at bounding box center [656, 255] width 90 height 37
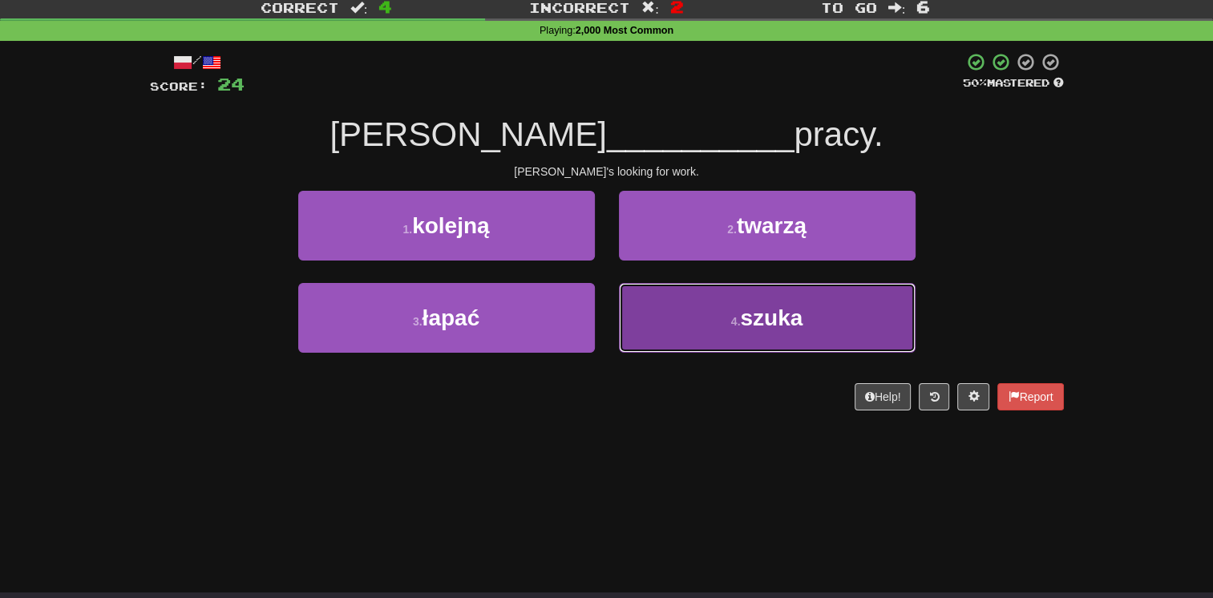
click at [636, 303] on button "4 . szuka" at bounding box center [767, 318] width 297 height 70
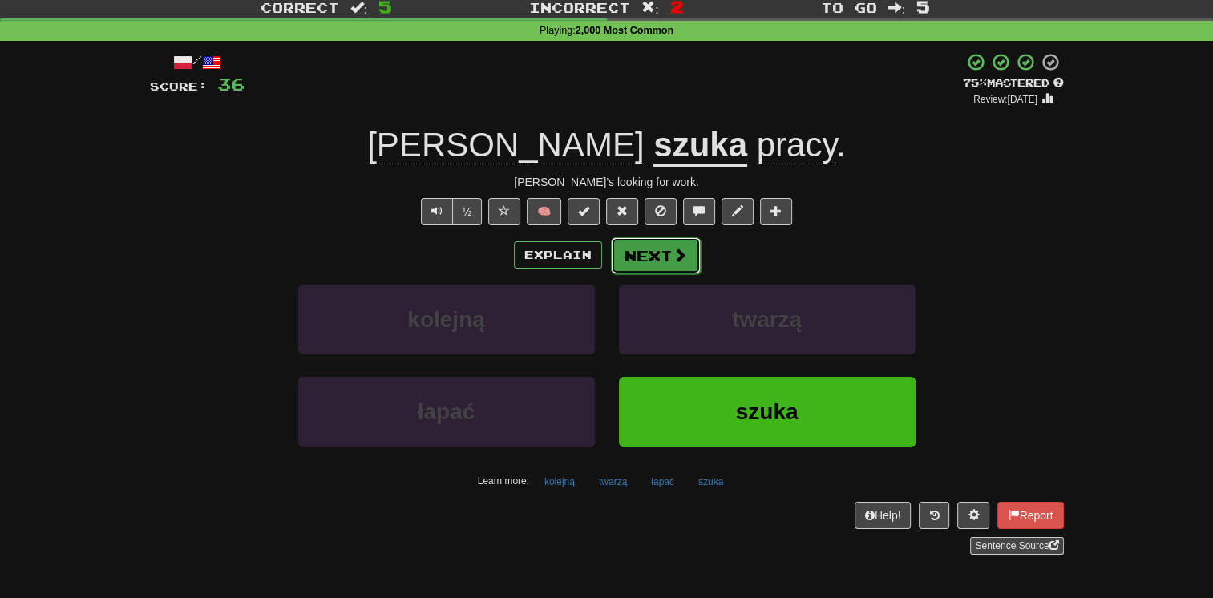
click at [638, 271] on button "Next" at bounding box center [656, 255] width 90 height 37
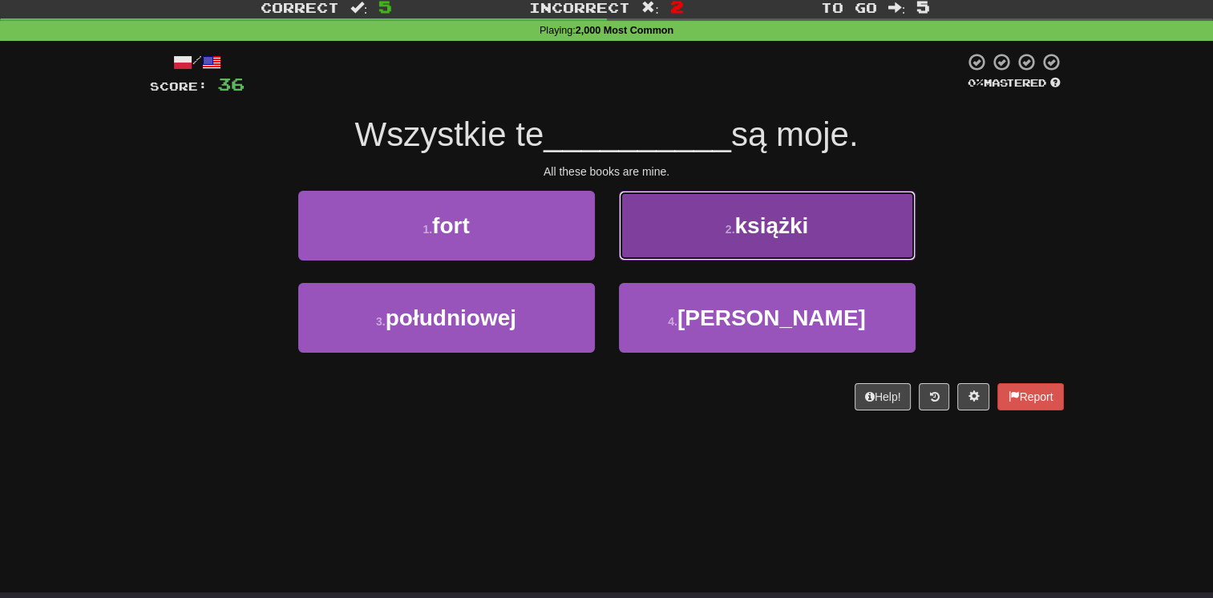
click at [655, 234] on button "2 . książki" at bounding box center [767, 226] width 297 height 70
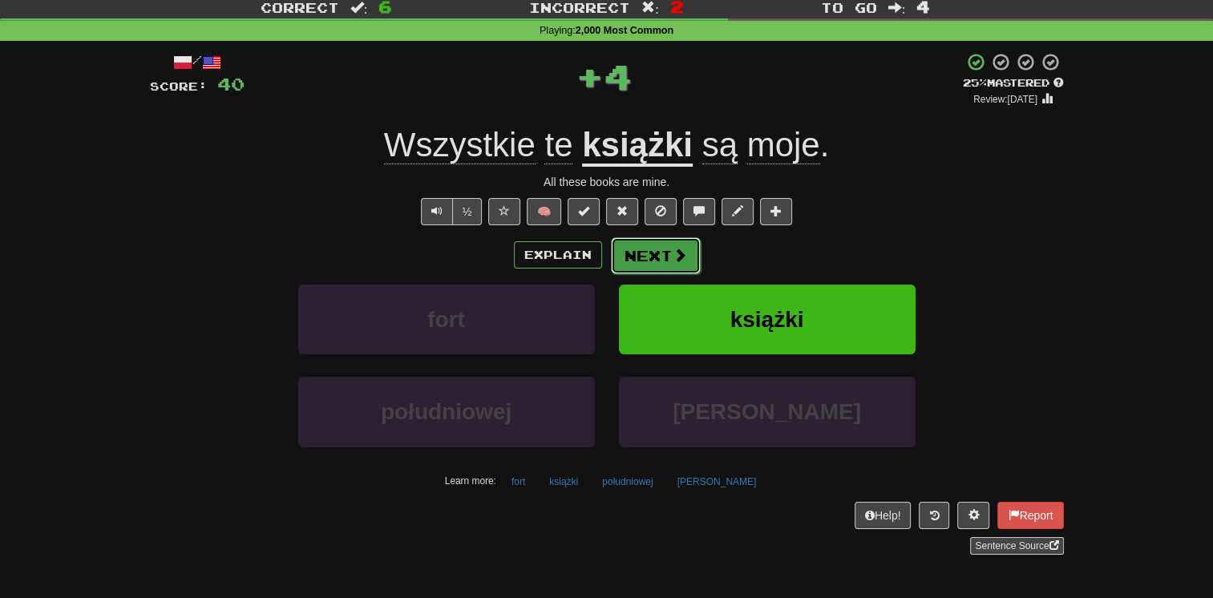
click at [658, 237] on button "Next" at bounding box center [656, 255] width 90 height 37
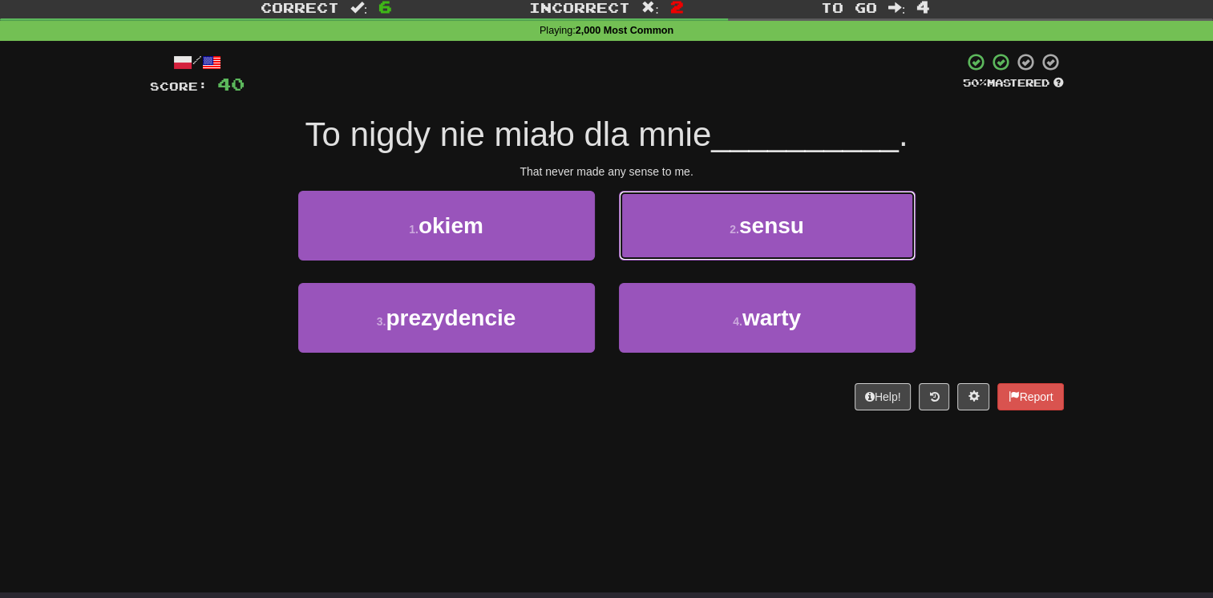
click at [658, 237] on button "2 . sensu" at bounding box center [767, 226] width 297 height 70
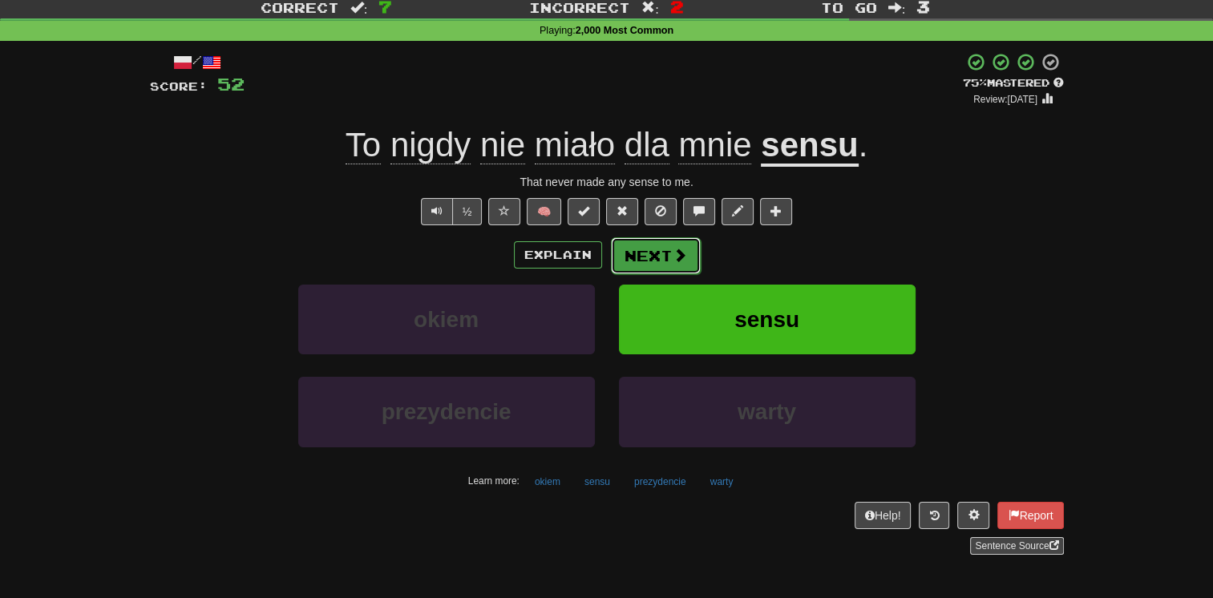
click at [658, 249] on button "Next" at bounding box center [656, 255] width 90 height 37
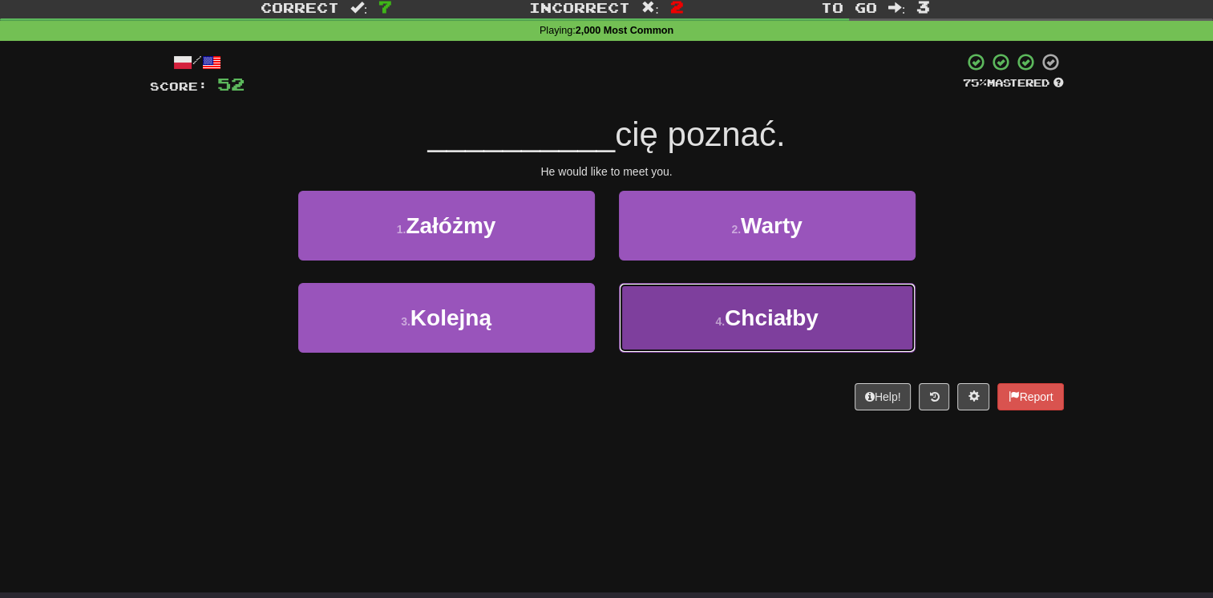
click at [650, 306] on button "4 . Chciałby" at bounding box center [767, 318] width 297 height 70
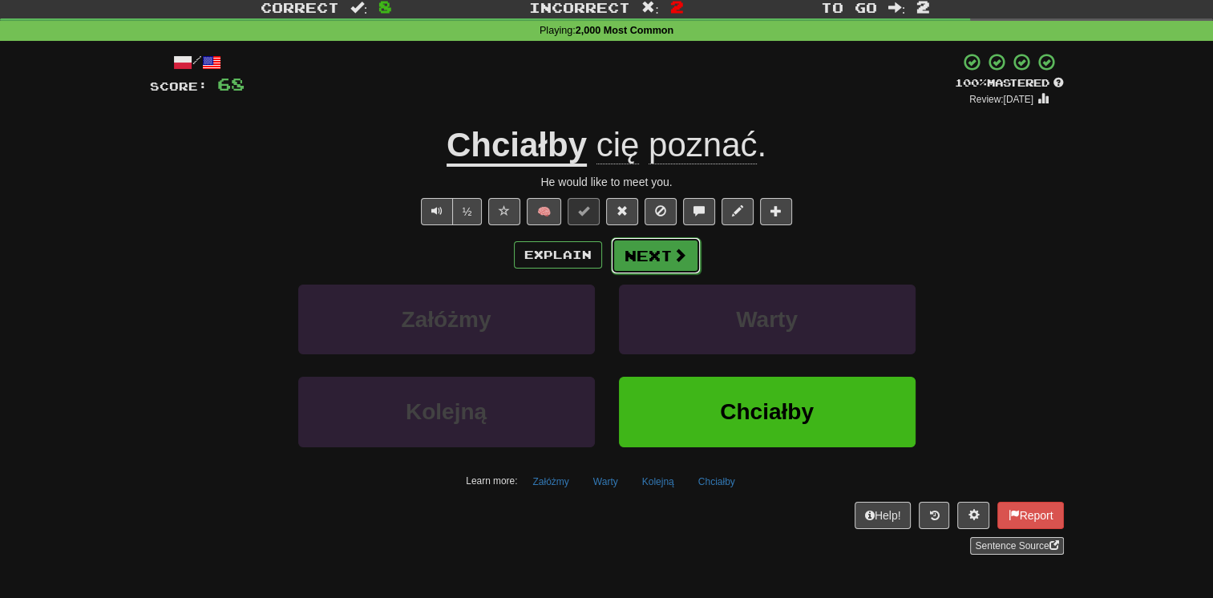
click at [680, 258] on span at bounding box center [680, 255] width 14 height 14
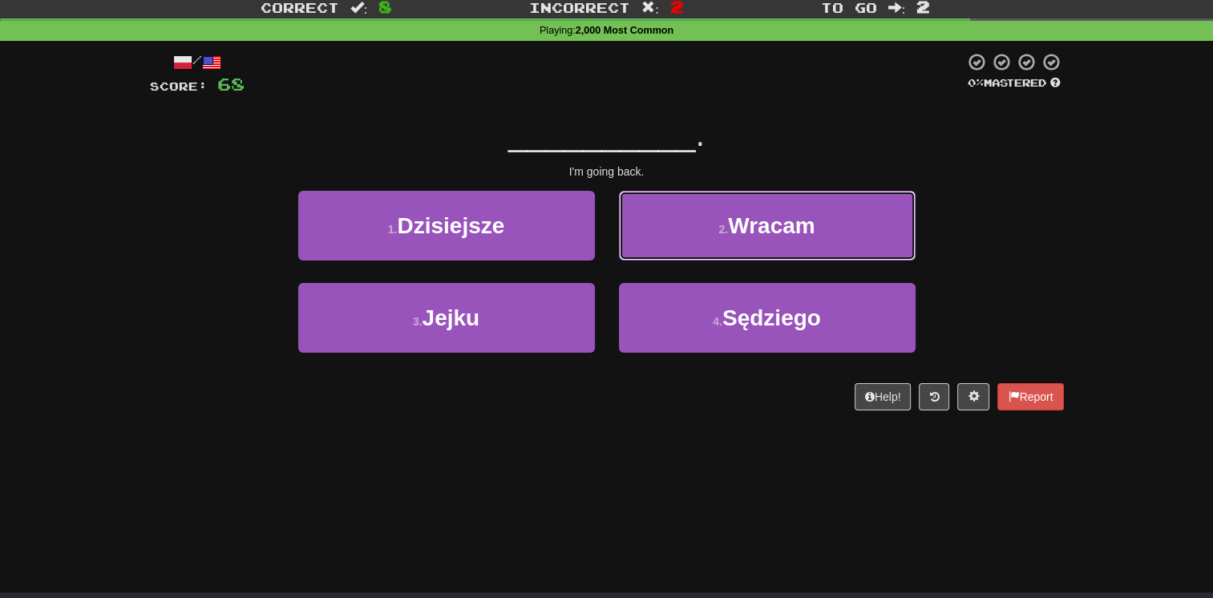
click at [680, 258] on button "2 . Wracam" at bounding box center [767, 226] width 297 height 70
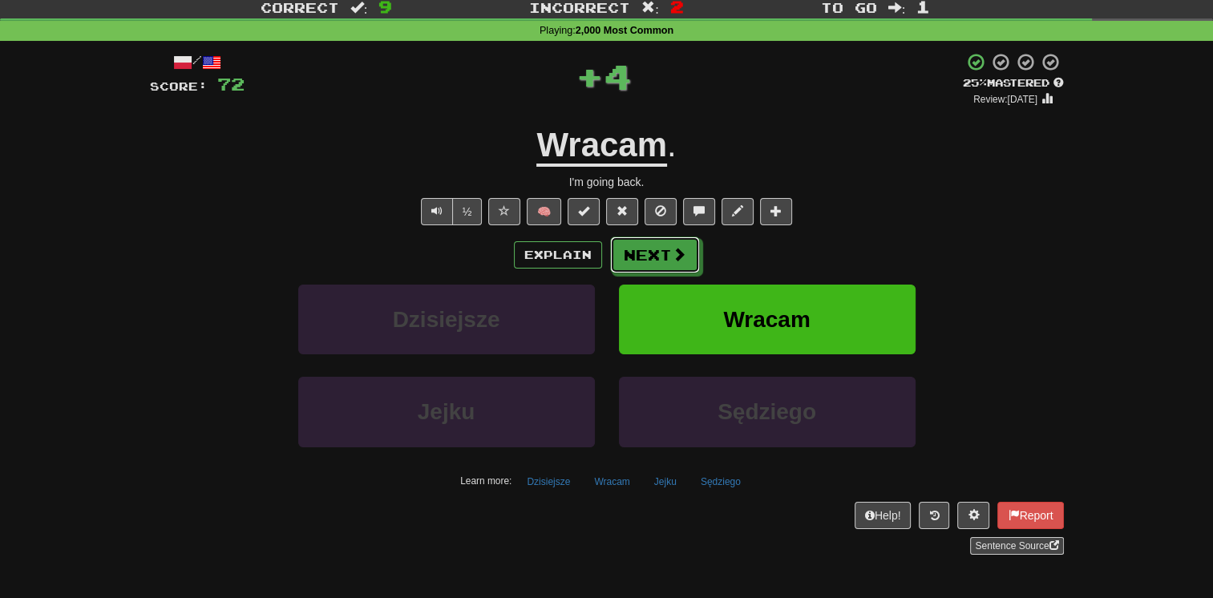
click at [680, 258] on span at bounding box center [679, 254] width 14 height 14
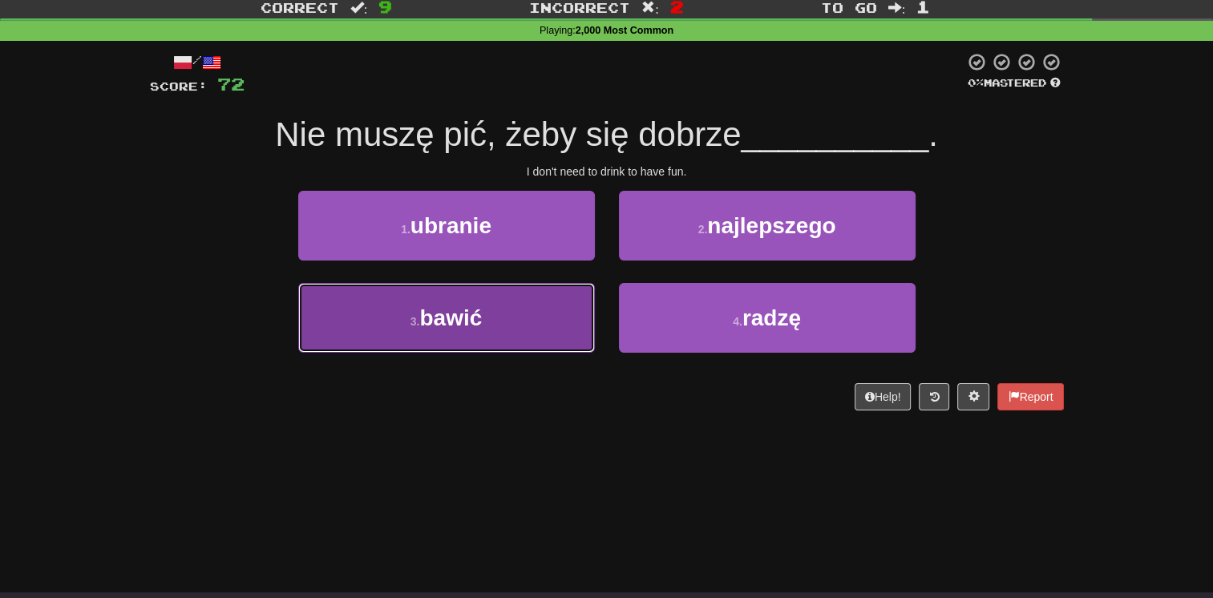
click at [533, 306] on button "3 . bawić" at bounding box center [446, 318] width 297 height 70
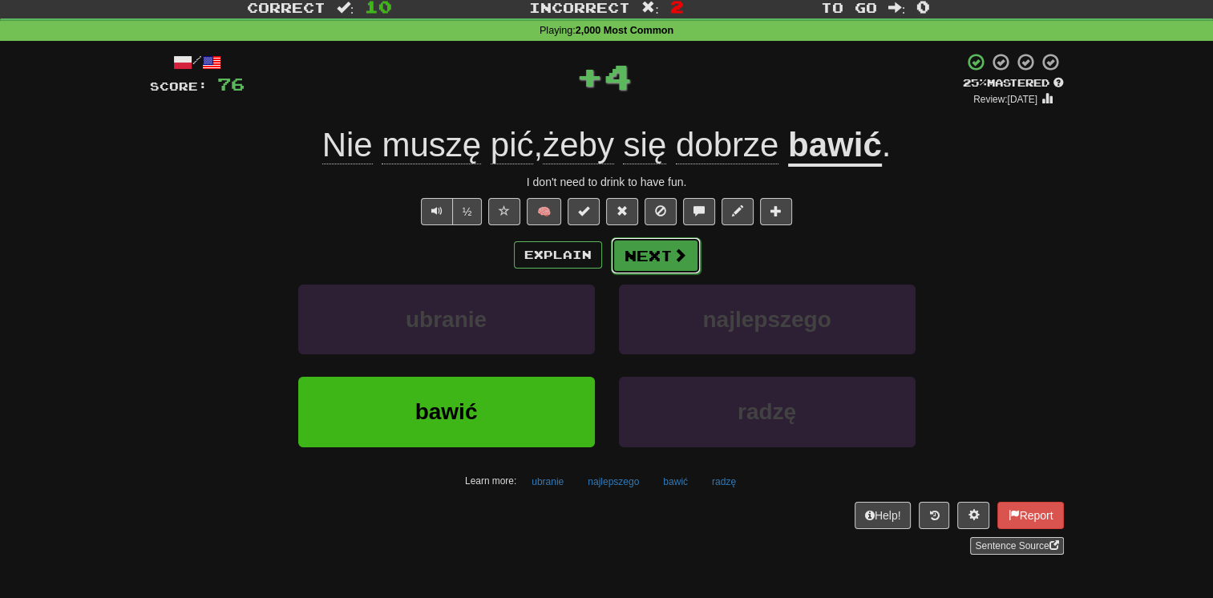
click at [629, 258] on button "Next" at bounding box center [656, 255] width 90 height 37
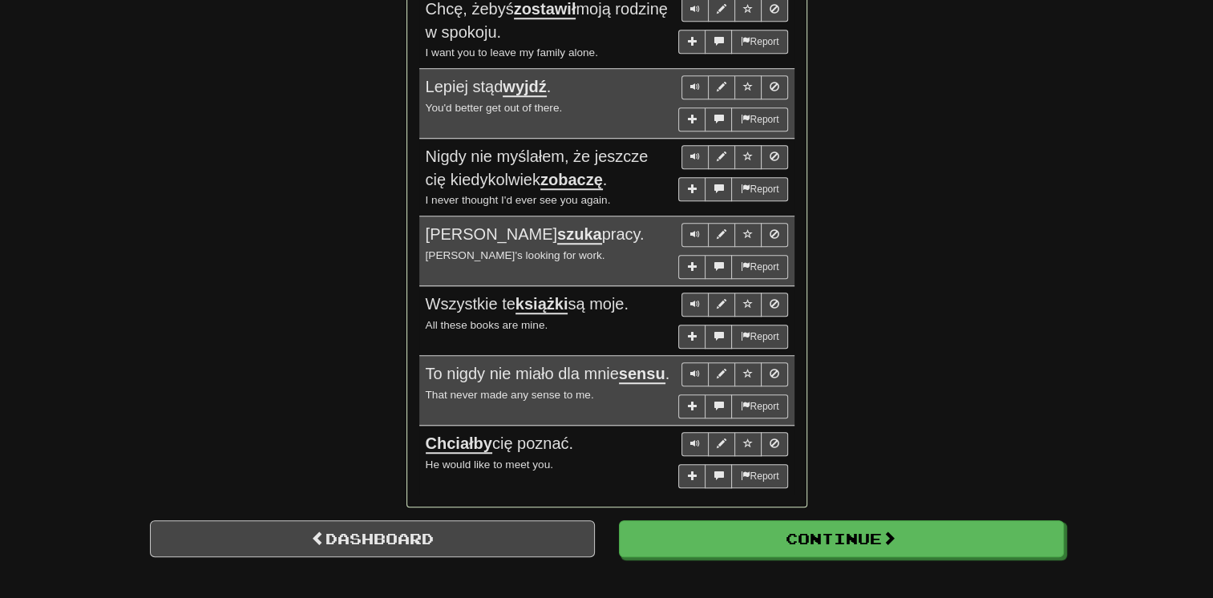
scroll to position [1361, 0]
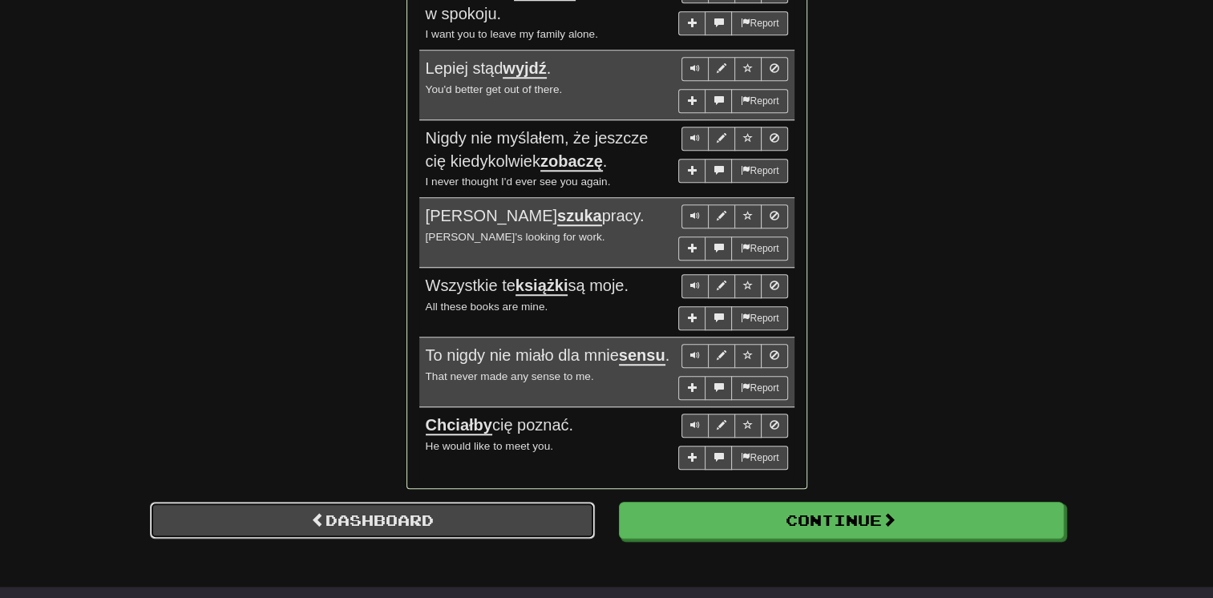
click at [341, 508] on link "Dashboard" at bounding box center [372, 520] width 445 height 37
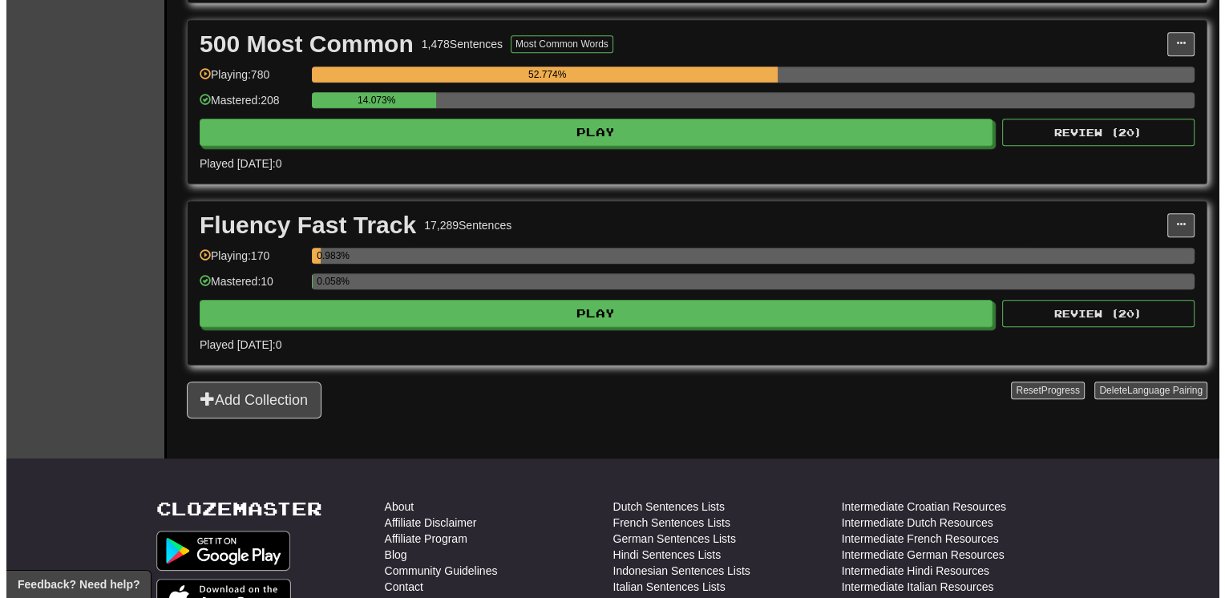
scroll to position [930, 0]
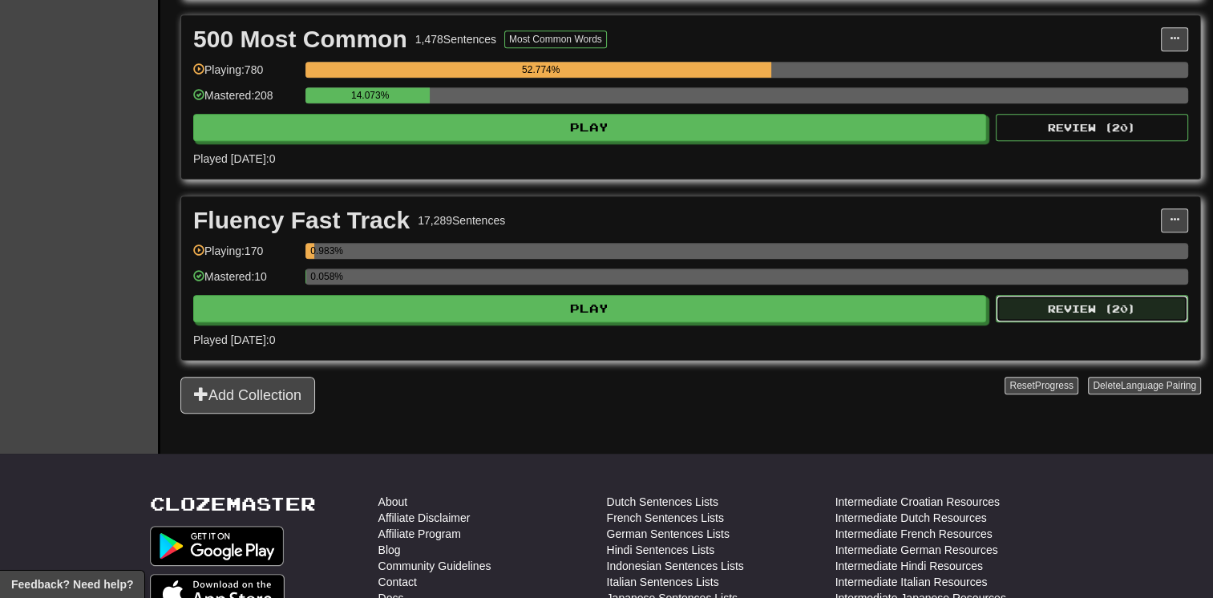
click at [1046, 312] on button "Review ( 20 )" at bounding box center [1092, 308] width 192 height 27
select select "**"
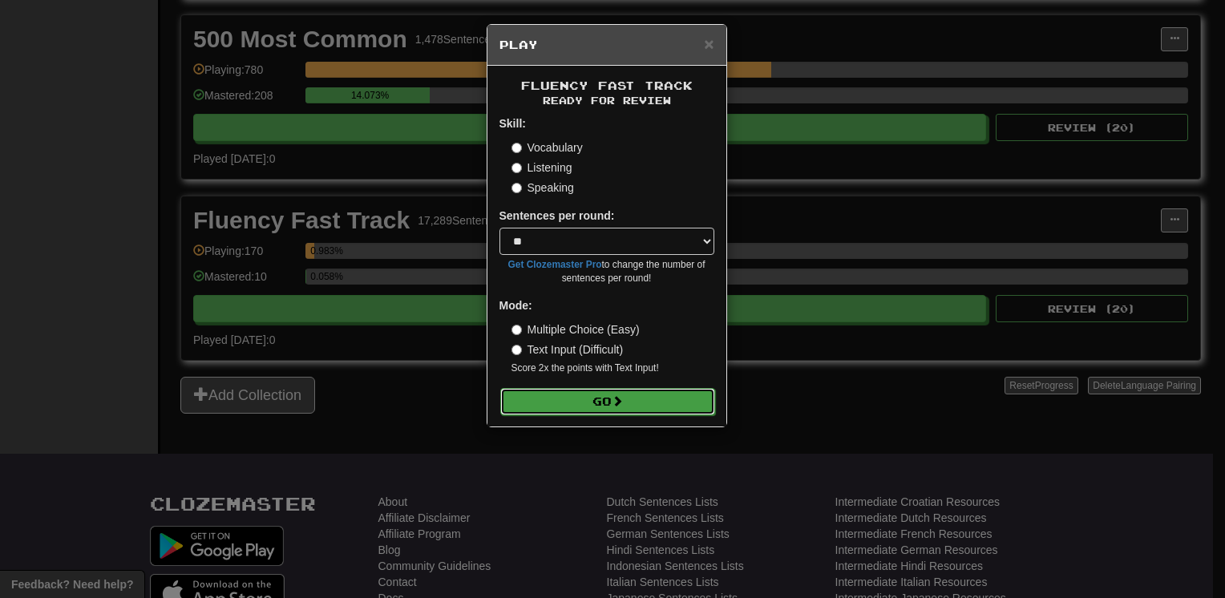
click at [613, 396] on button "Go" at bounding box center [607, 401] width 215 height 27
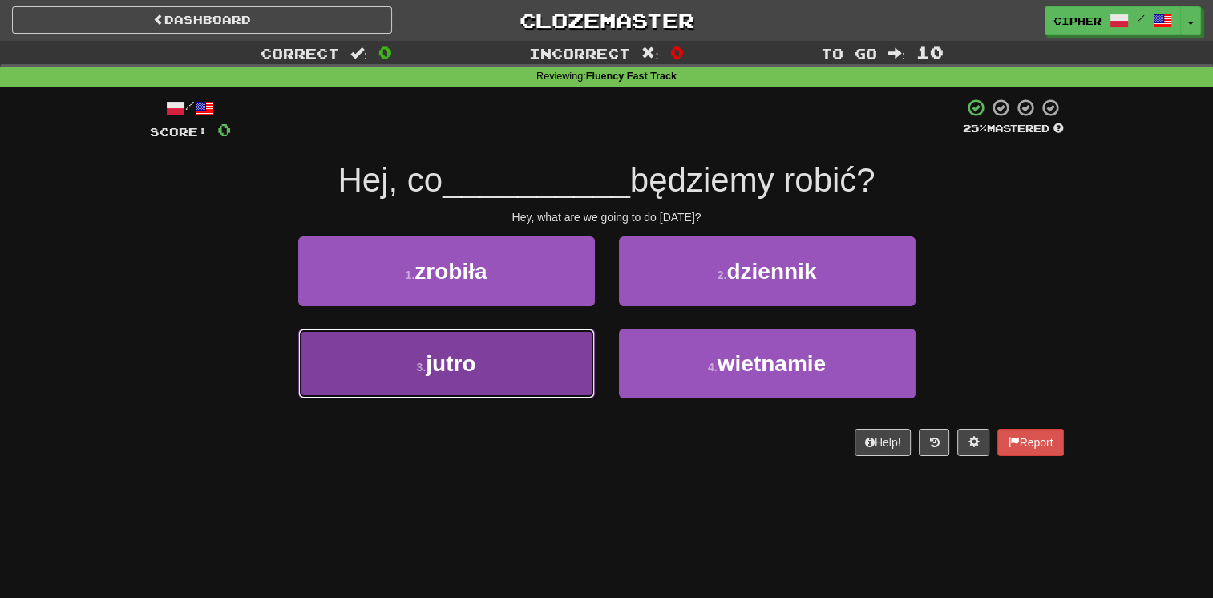
click at [569, 377] on button "3 . jutro" at bounding box center [446, 364] width 297 height 70
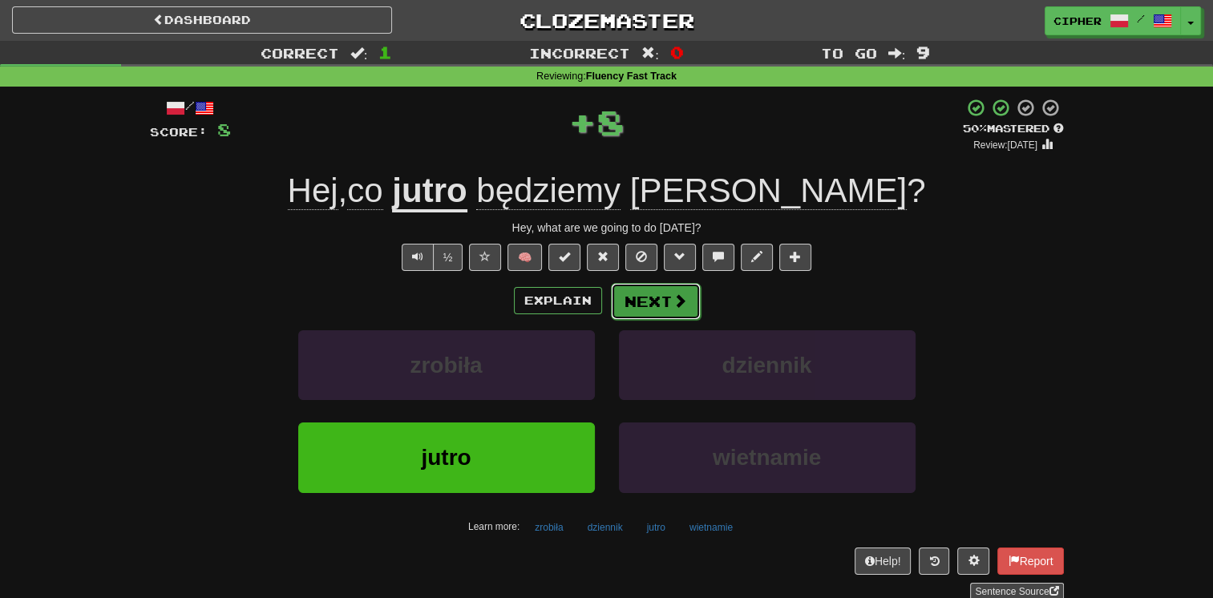
click at [631, 294] on button "Next" at bounding box center [656, 301] width 90 height 37
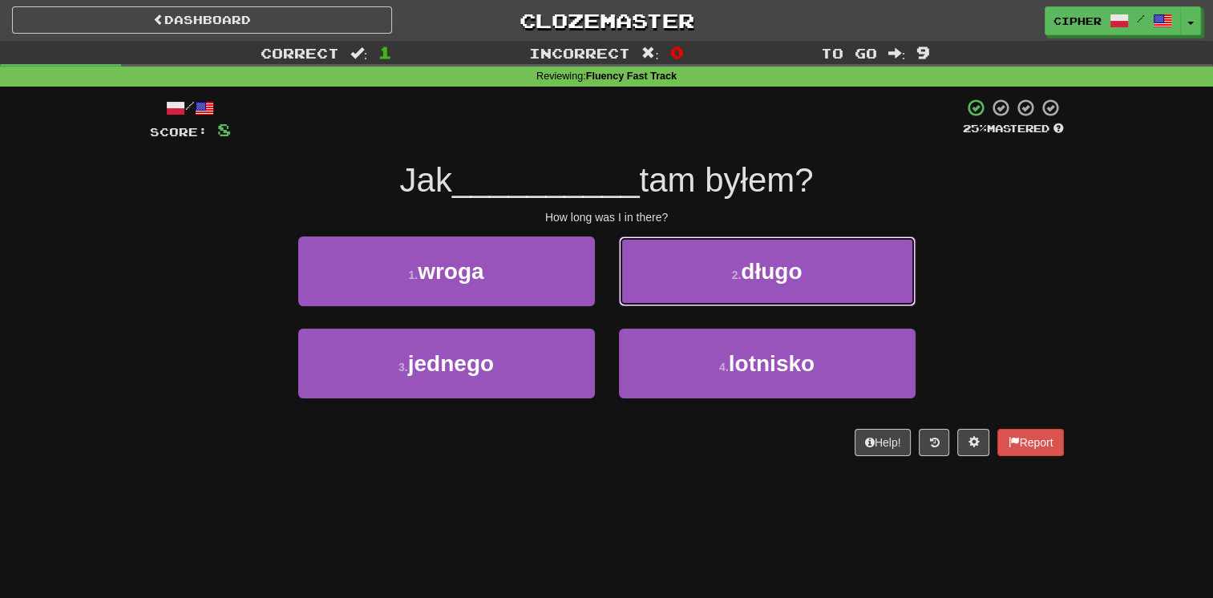
click at [631, 294] on button "2 . długo" at bounding box center [767, 272] width 297 height 70
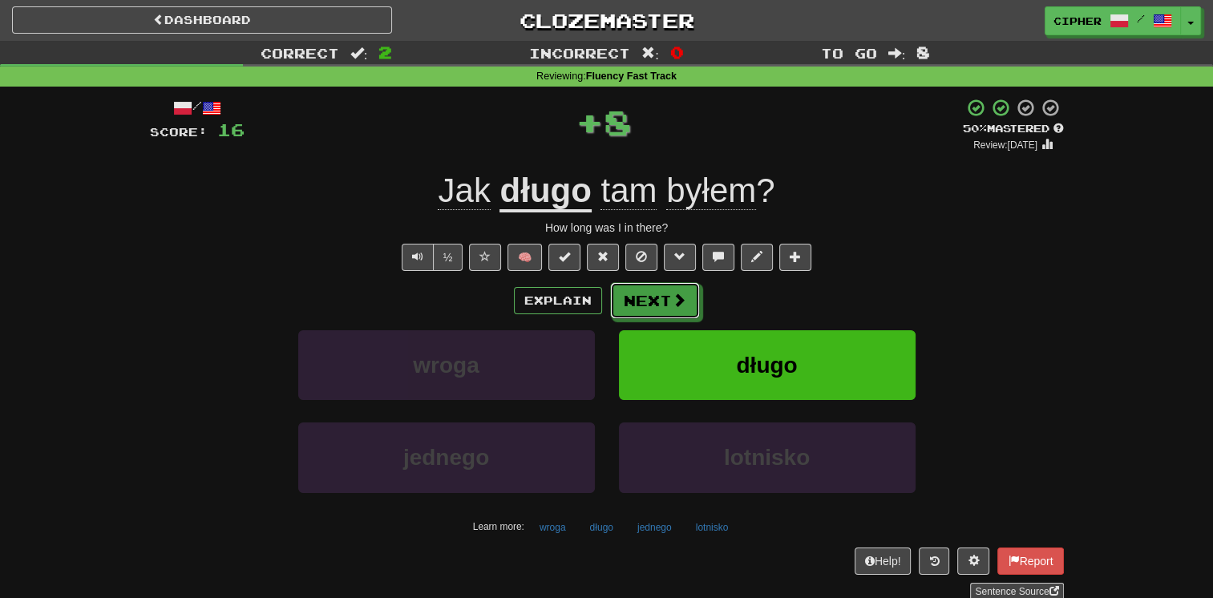
click at [631, 294] on button "Next" at bounding box center [655, 300] width 90 height 37
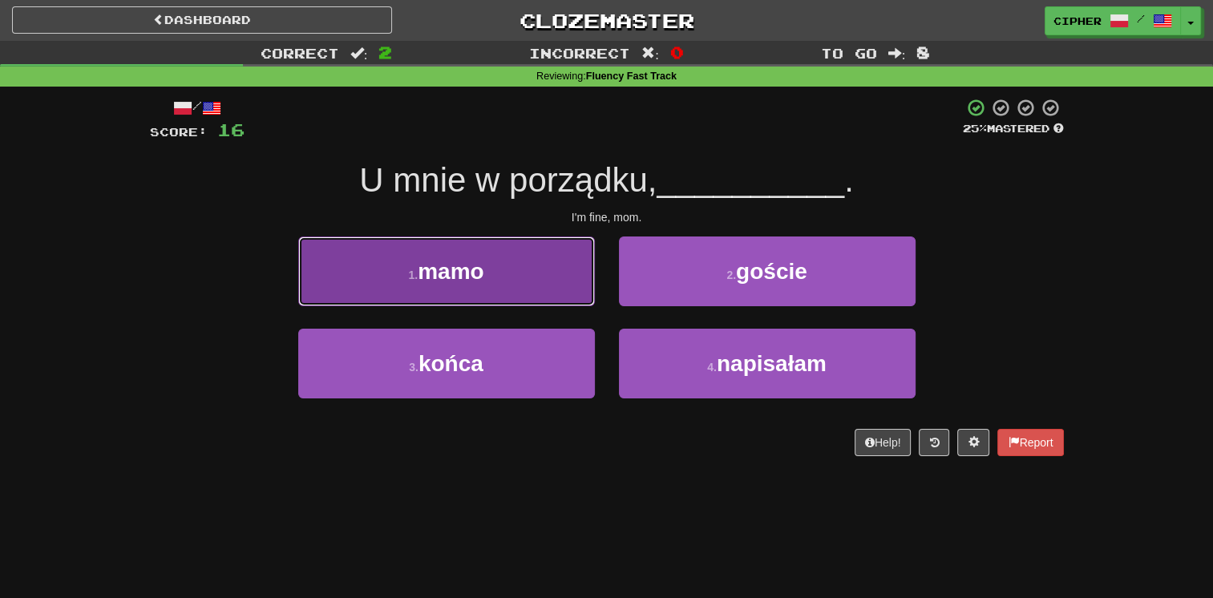
click at [560, 290] on button "1 . mamo" at bounding box center [446, 272] width 297 height 70
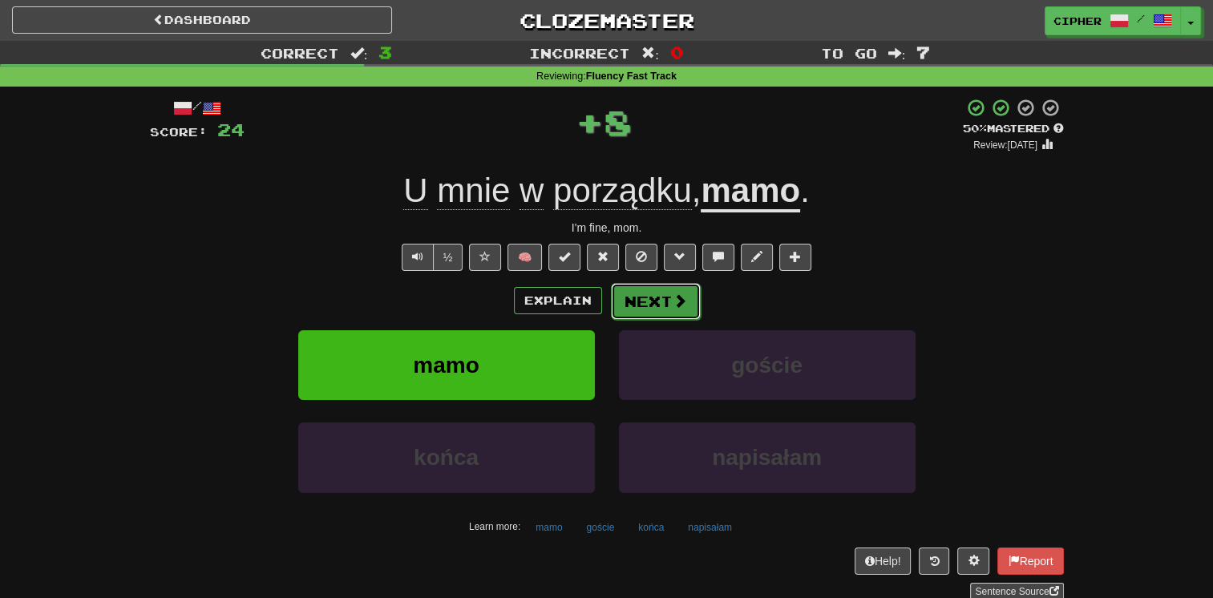
click at [638, 301] on button "Next" at bounding box center [656, 301] width 90 height 37
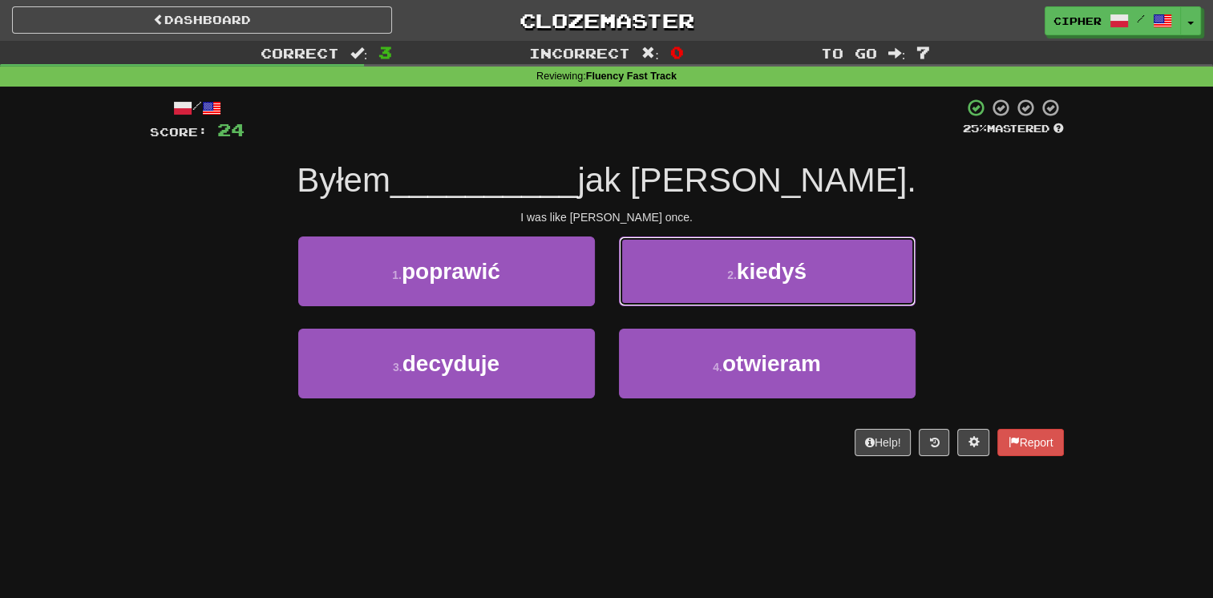
click at [638, 301] on button "2 . kiedyś" at bounding box center [767, 272] width 297 height 70
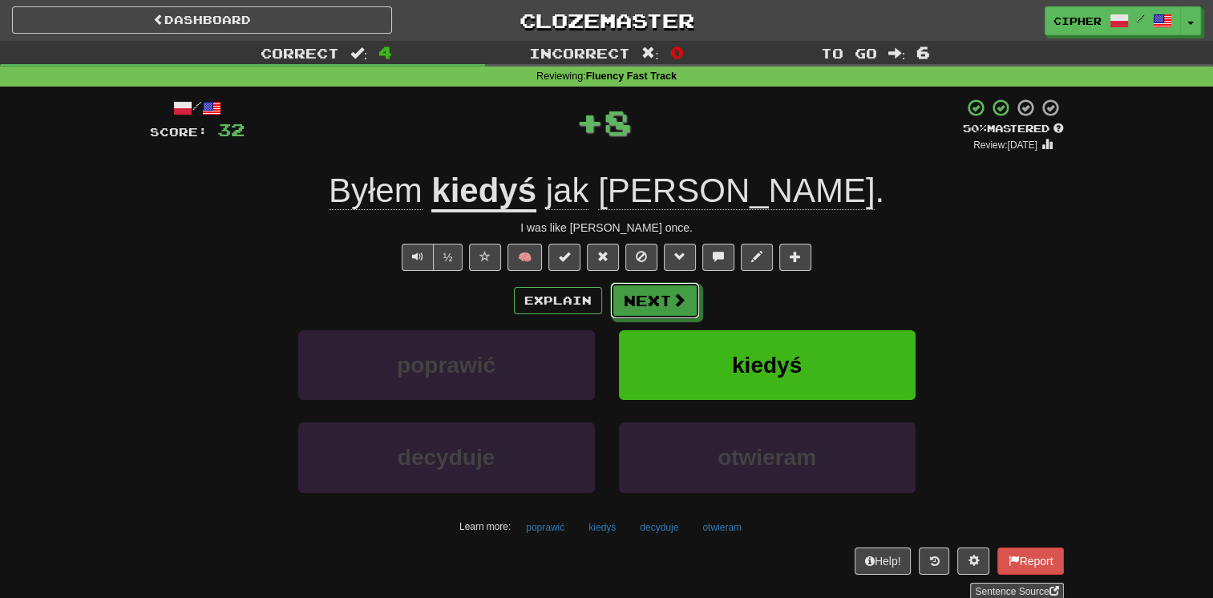
click at [638, 301] on button "Next" at bounding box center [655, 300] width 90 height 37
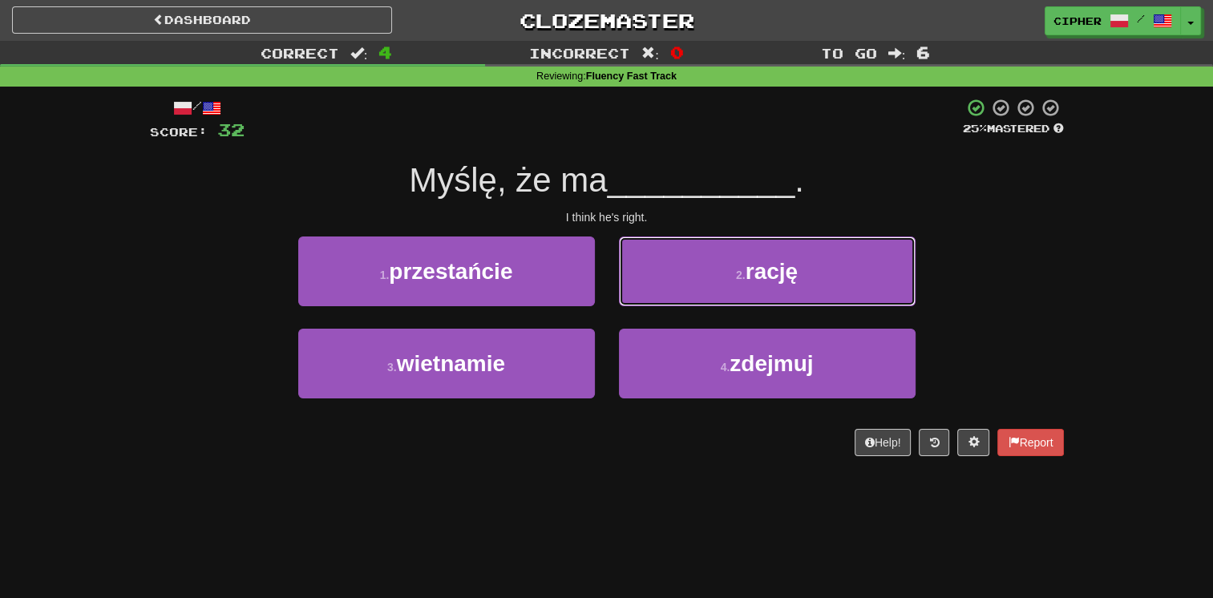
click at [638, 301] on button "2 . rację" at bounding box center [767, 272] width 297 height 70
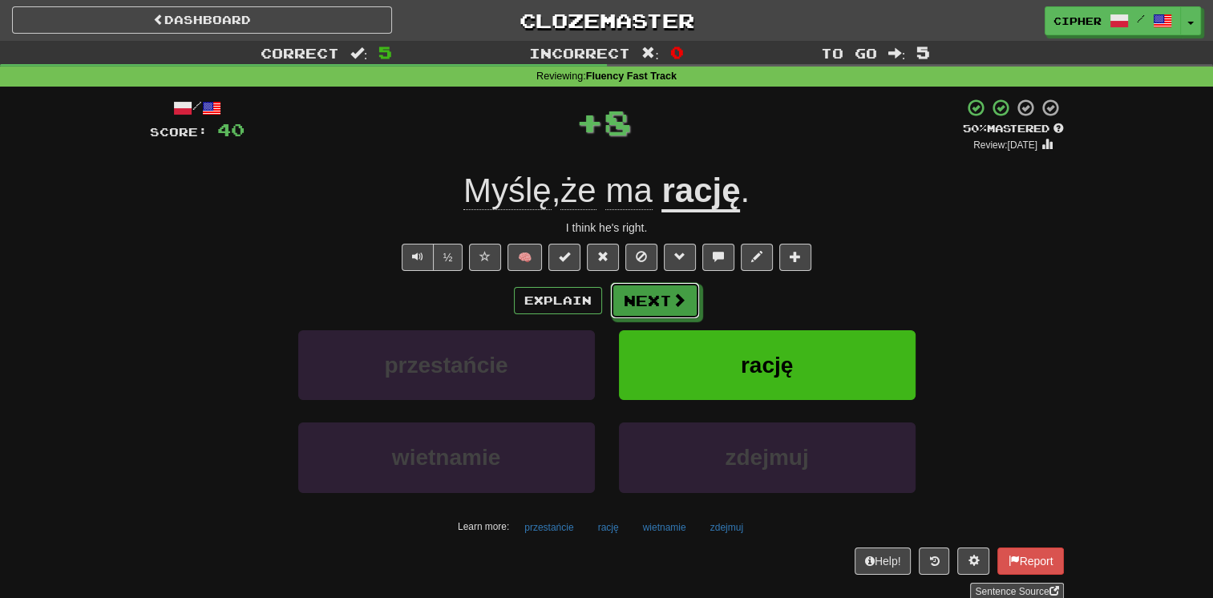
click at [638, 301] on button "Next" at bounding box center [655, 300] width 90 height 37
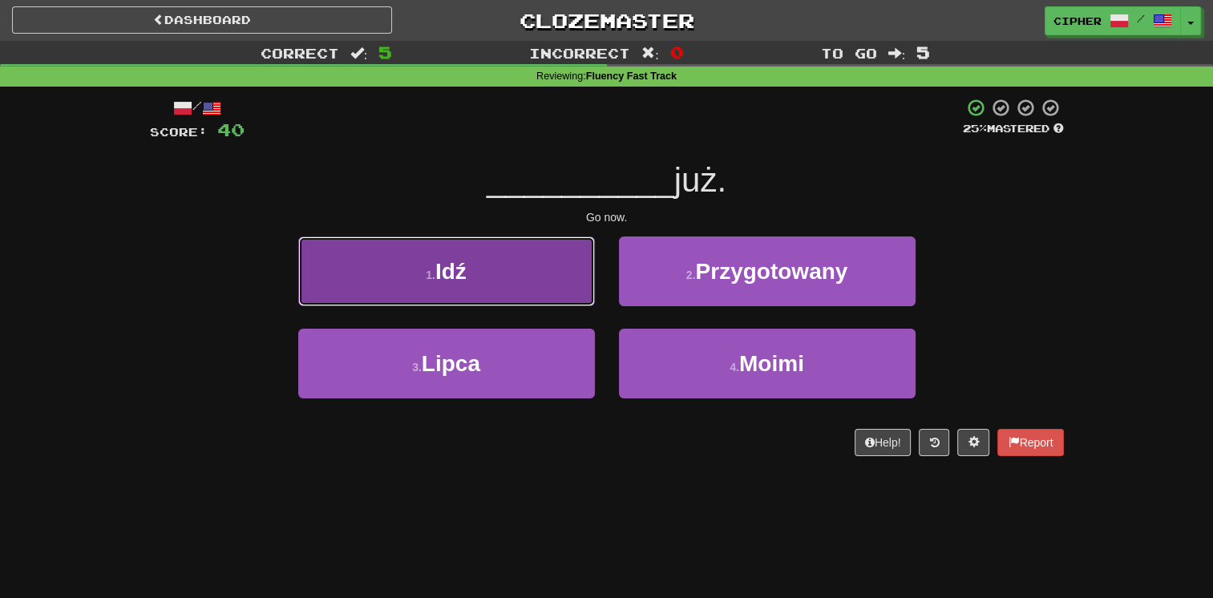
click at [561, 291] on button "1 . Idź" at bounding box center [446, 272] width 297 height 70
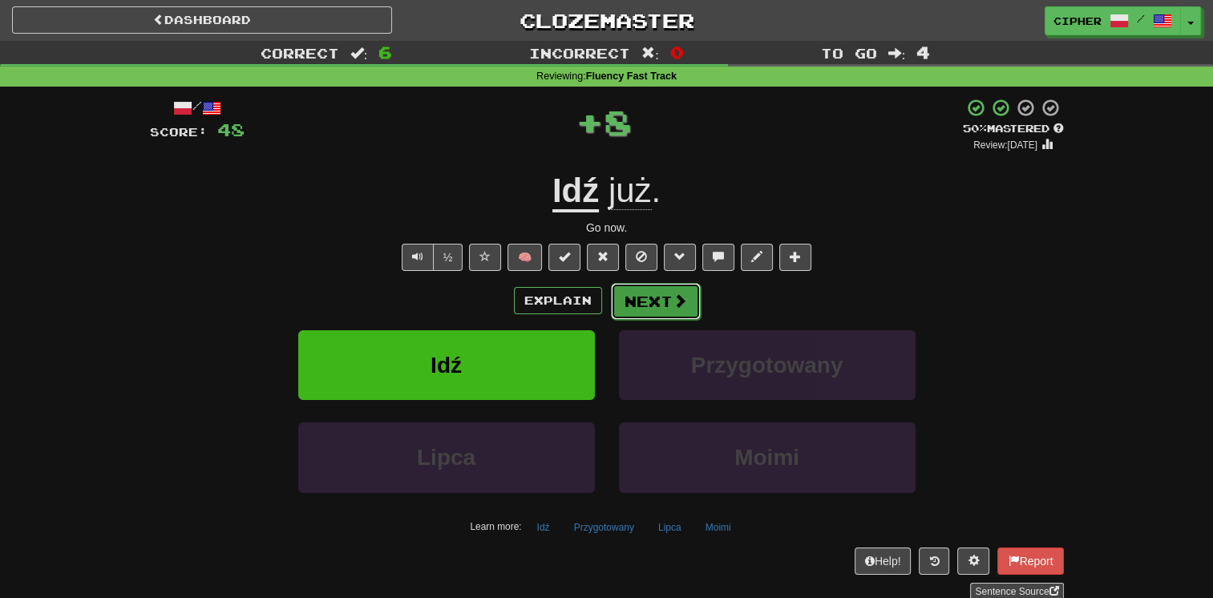
click at [632, 302] on button "Next" at bounding box center [656, 301] width 90 height 37
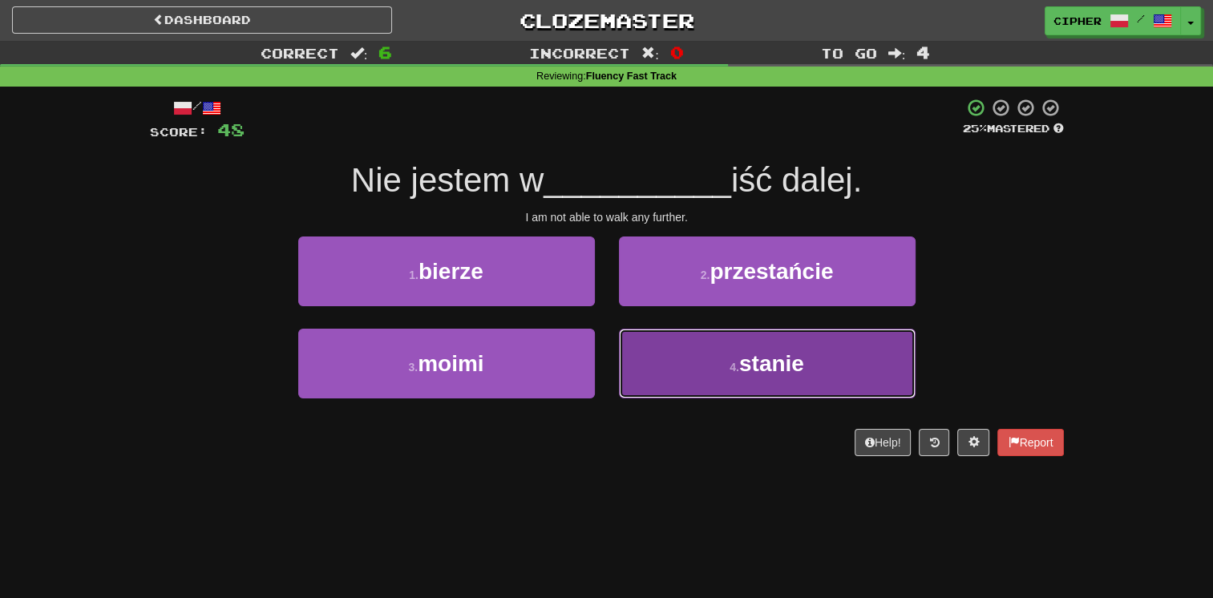
click at [644, 354] on button "4 . stanie" at bounding box center [767, 364] width 297 height 70
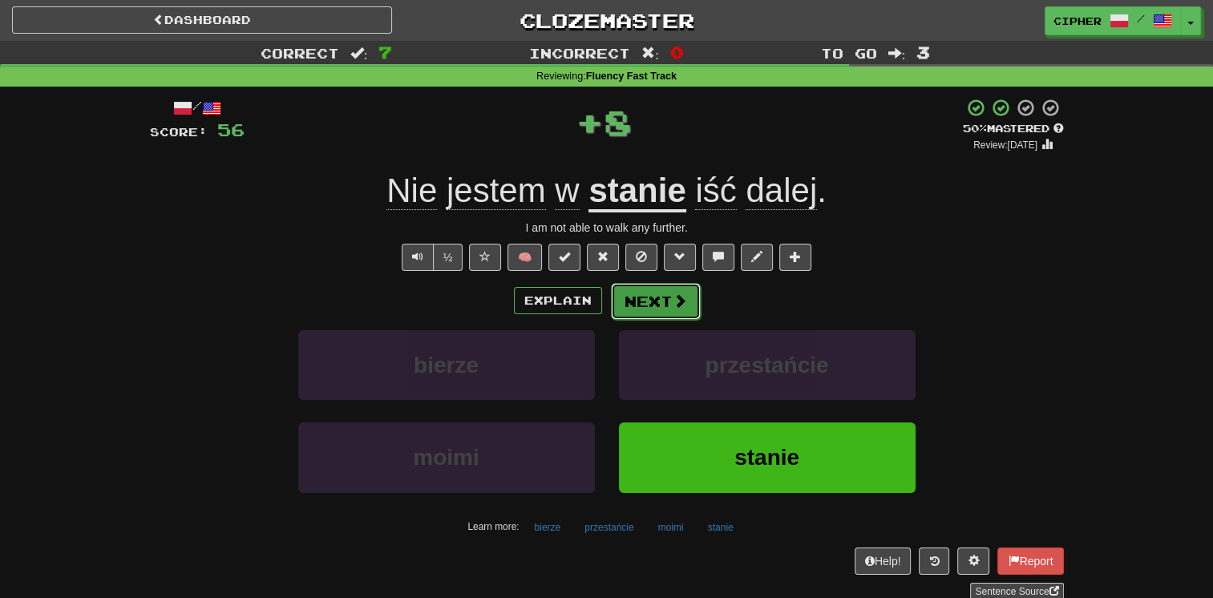
click at [635, 287] on button "Next" at bounding box center [656, 301] width 90 height 37
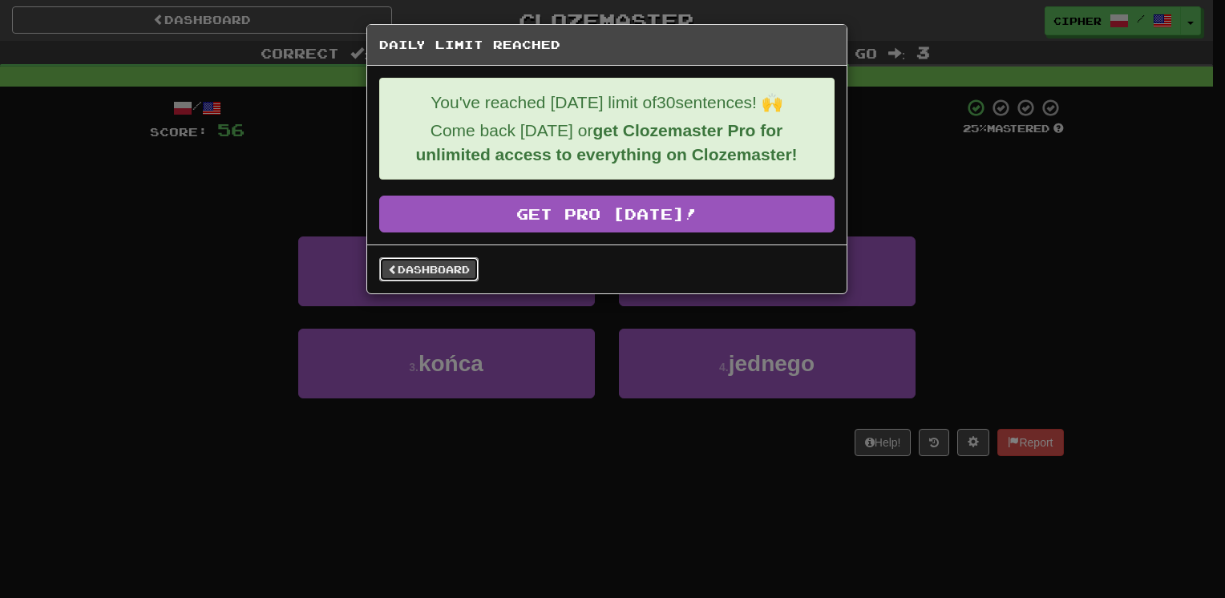
click at [436, 262] on link "Dashboard" at bounding box center [428, 269] width 99 height 24
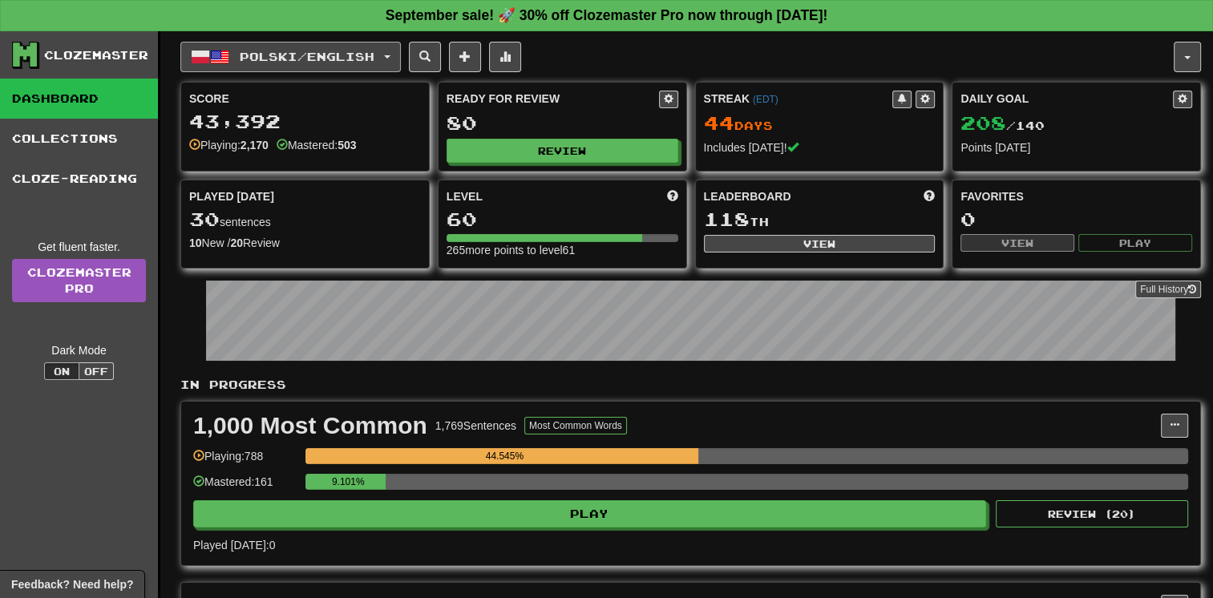
click at [368, 55] on span "Polski / English" at bounding box center [307, 57] width 135 height 14
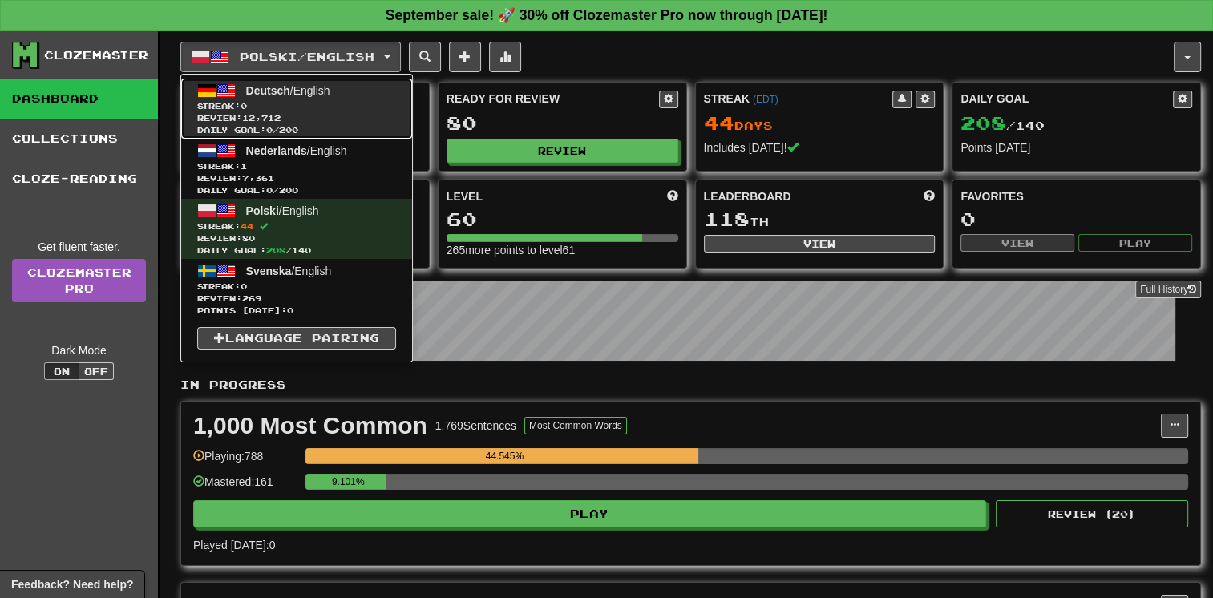
click at [347, 114] on span "Review: 12,712" at bounding box center [296, 118] width 199 height 12
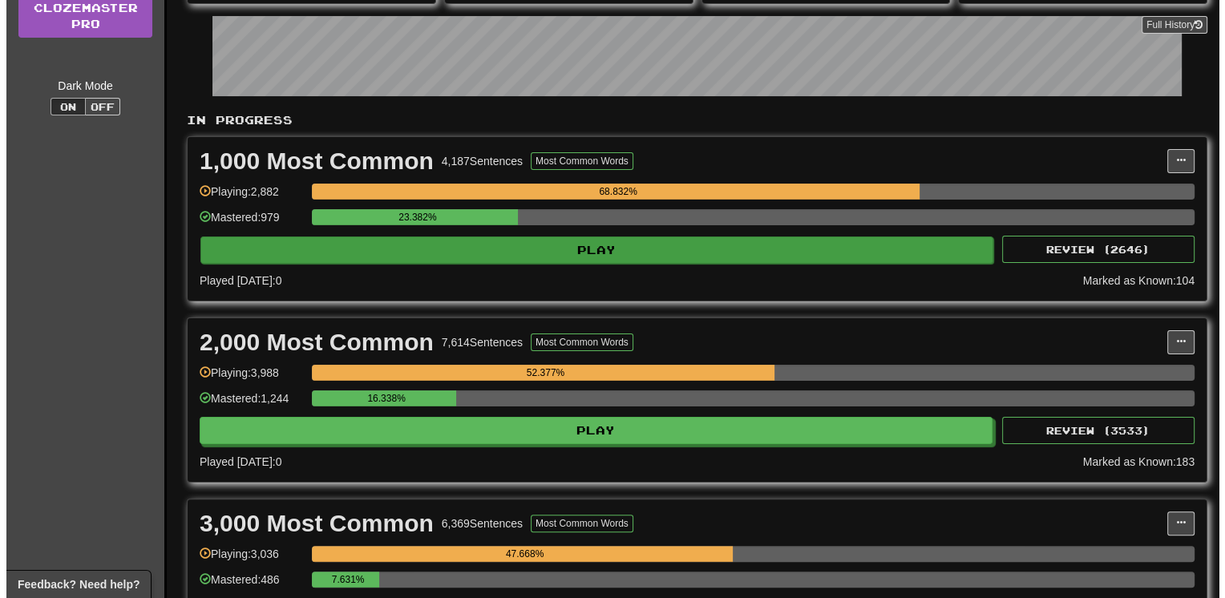
scroll to position [417, 0]
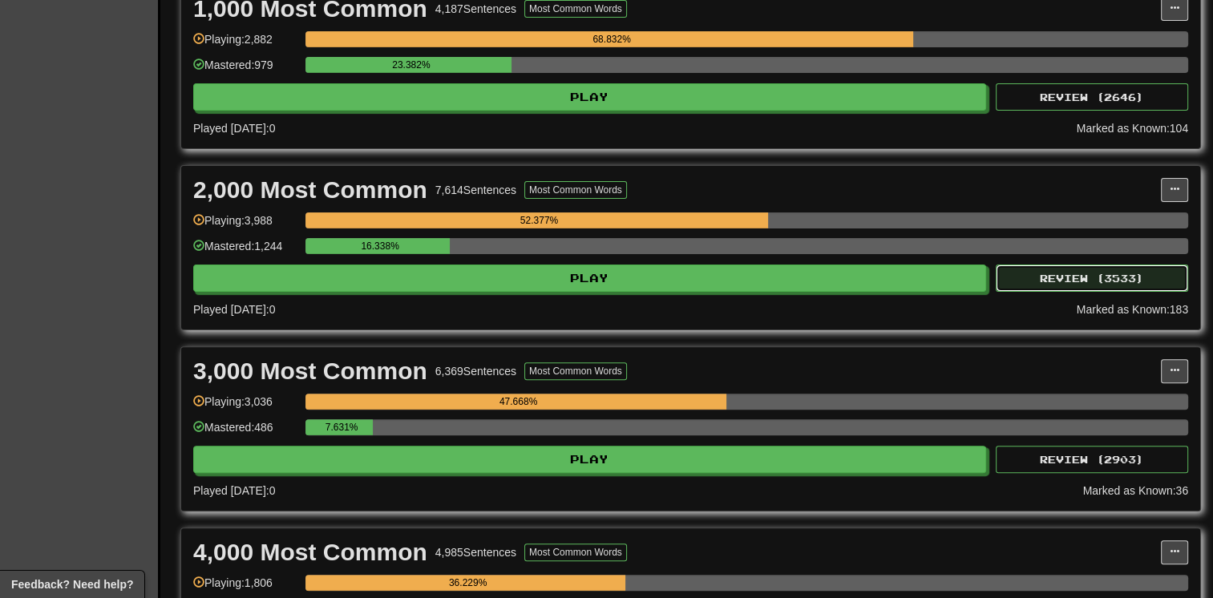
click at [1076, 269] on button "Review ( 3533 )" at bounding box center [1092, 278] width 192 height 27
select select "**"
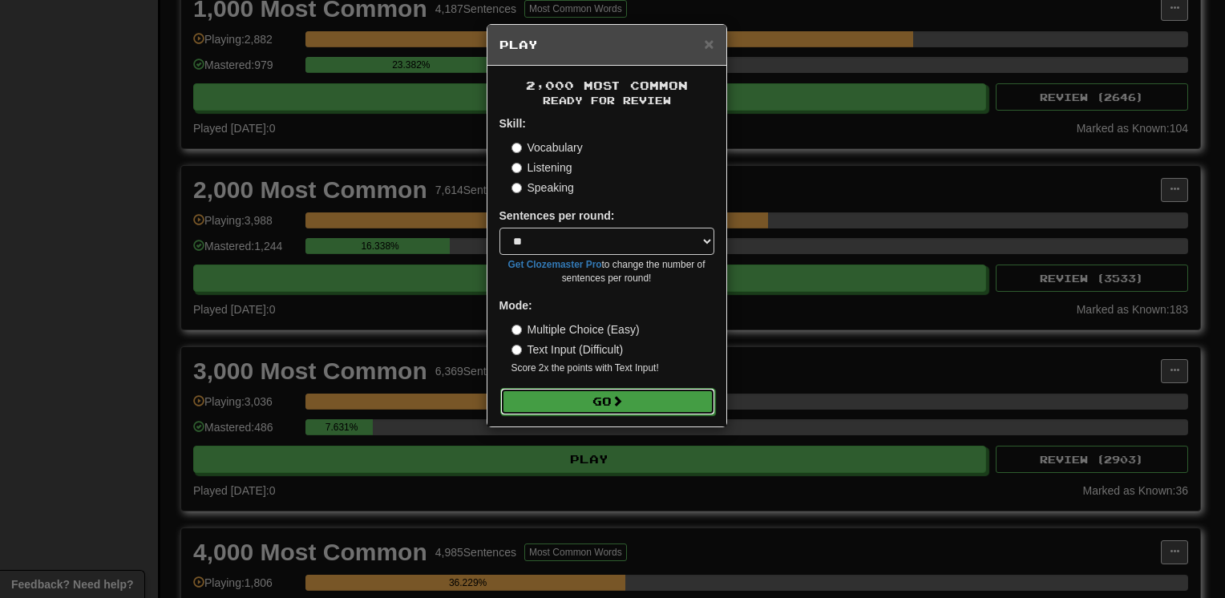
click at [623, 399] on span at bounding box center [617, 400] width 11 height 11
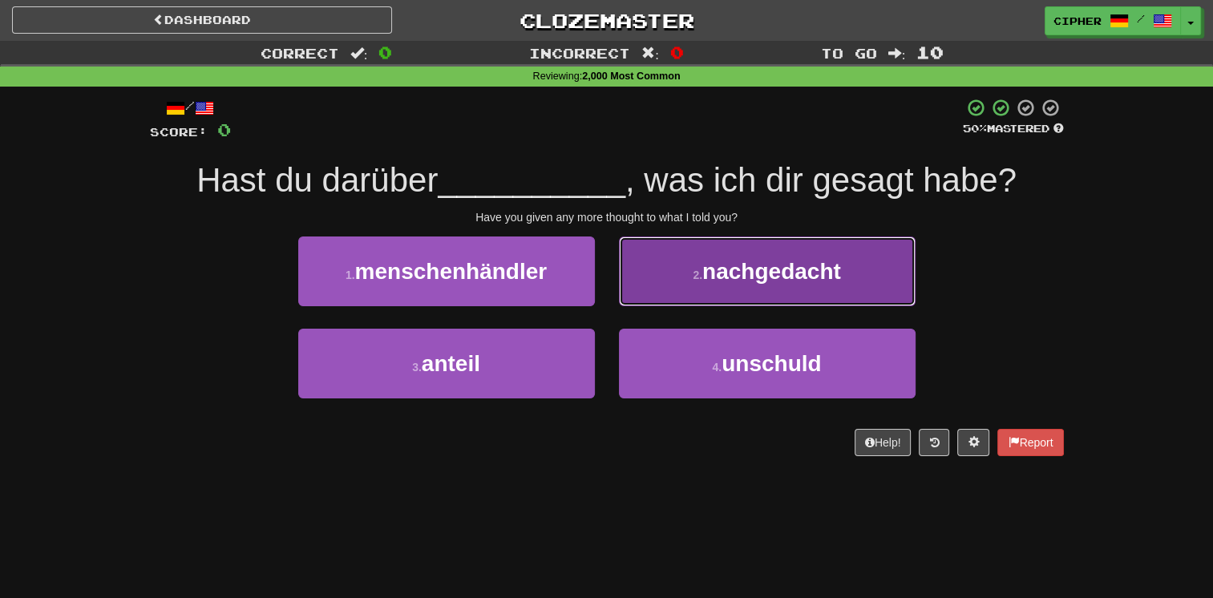
click at [722, 257] on button "2 . nachgedacht" at bounding box center [767, 272] width 297 height 70
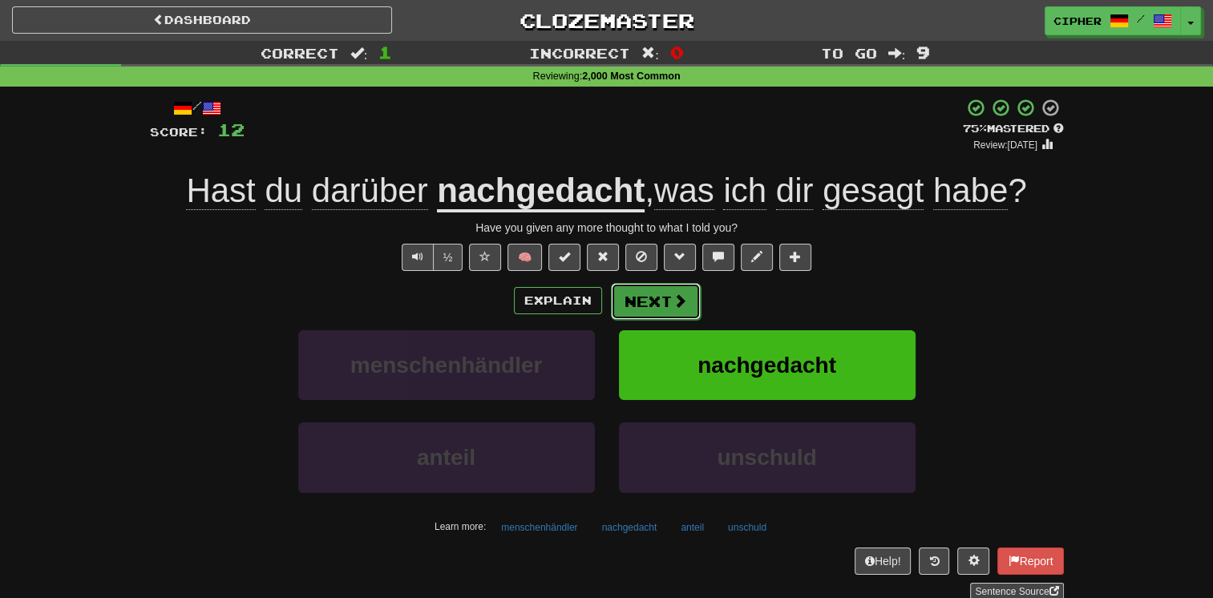
click at [638, 299] on button "Next" at bounding box center [656, 301] width 90 height 37
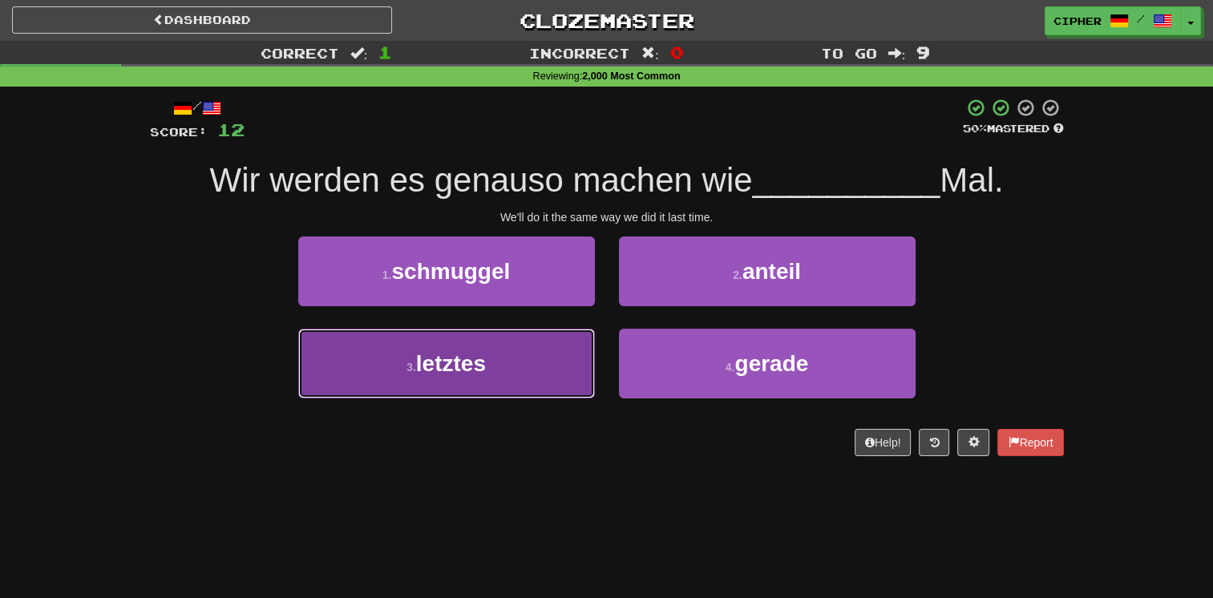
click at [510, 367] on button "3 . letztes" at bounding box center [446, 364] width 297 height 70
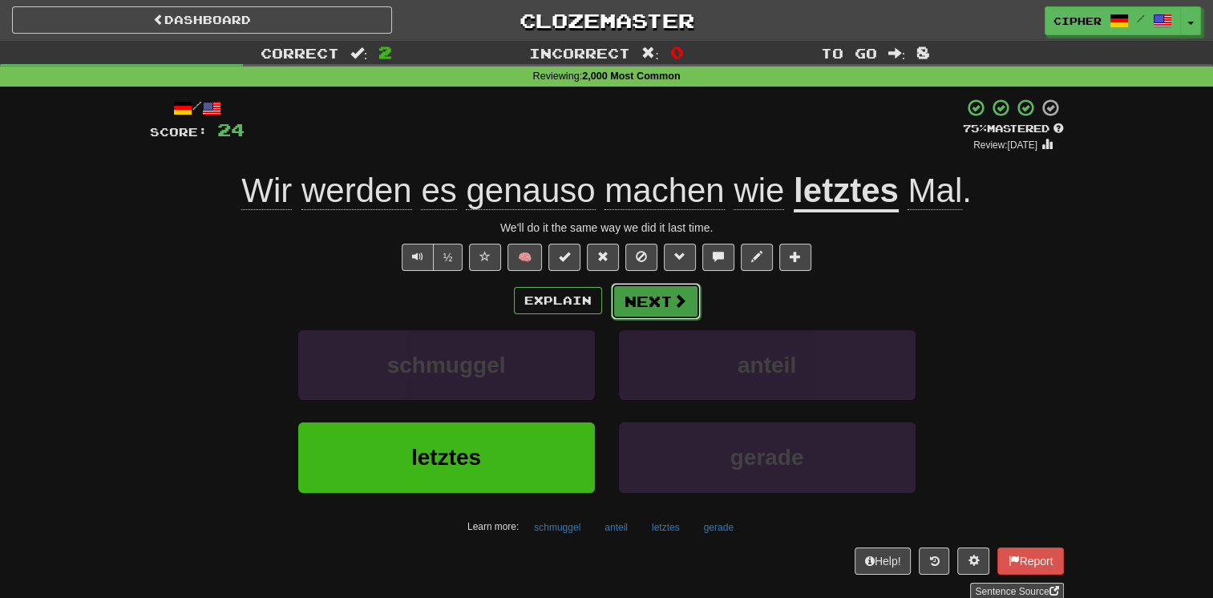
click at [634, 294] on button "Next" at bounding box center [656, 301] width 90 height 37
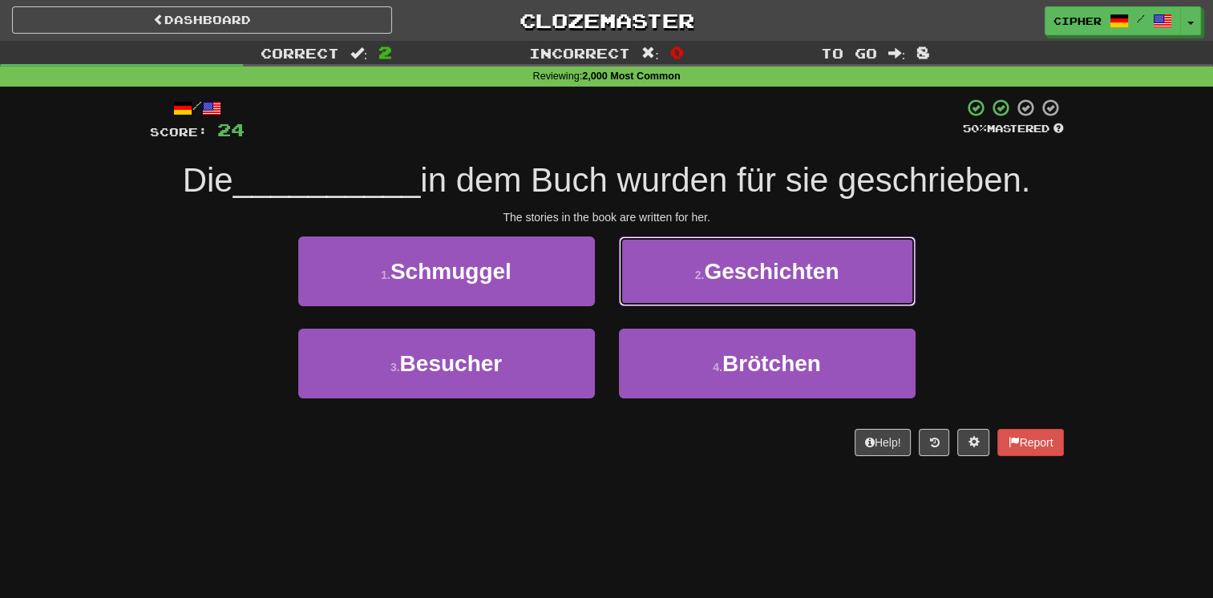
click at [634, 294] on button "2 . Geschichten" at bounding box center [767, 272] width 297 height 70
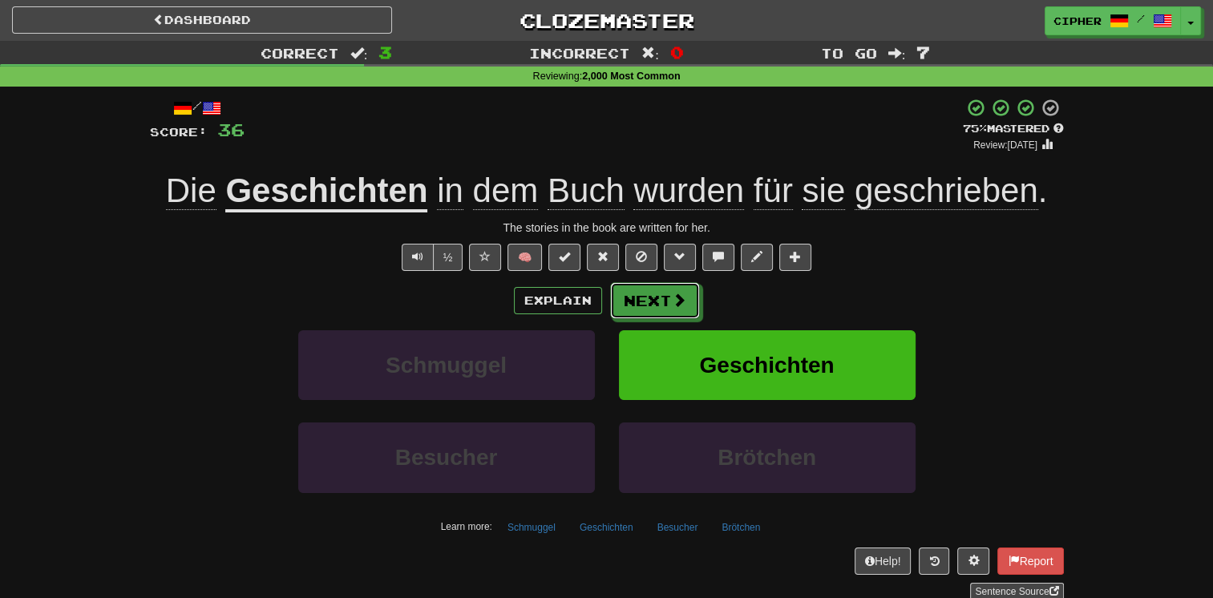
click at [634, 294] on button "Next" at bounding box center [655, 300] width 90 height 37
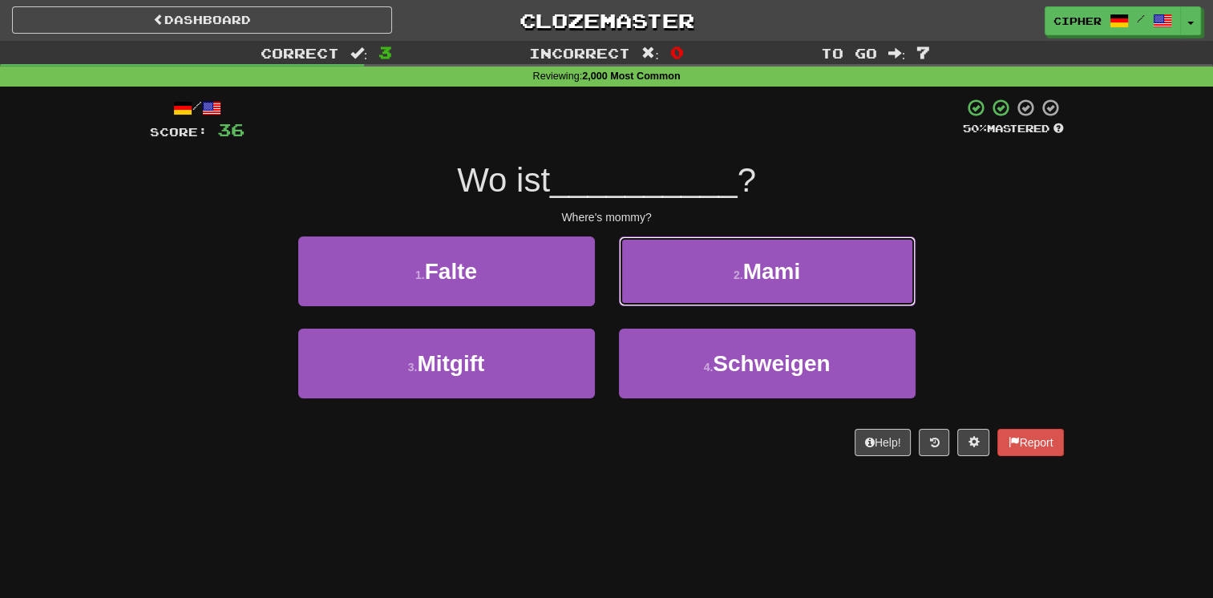
click at [634, 294] on button "2 . Mami" at bounding box center [767, 272] width 297 height 70
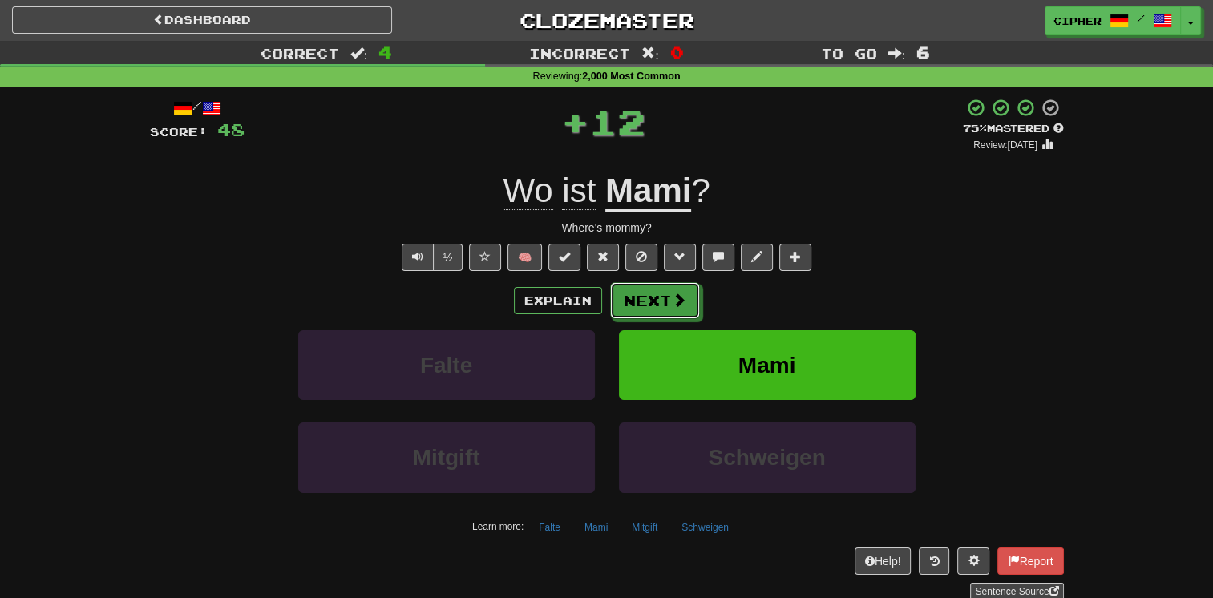
click at [634, 294] on button "Next" at bounding box center [655, 300] width 90 height 37
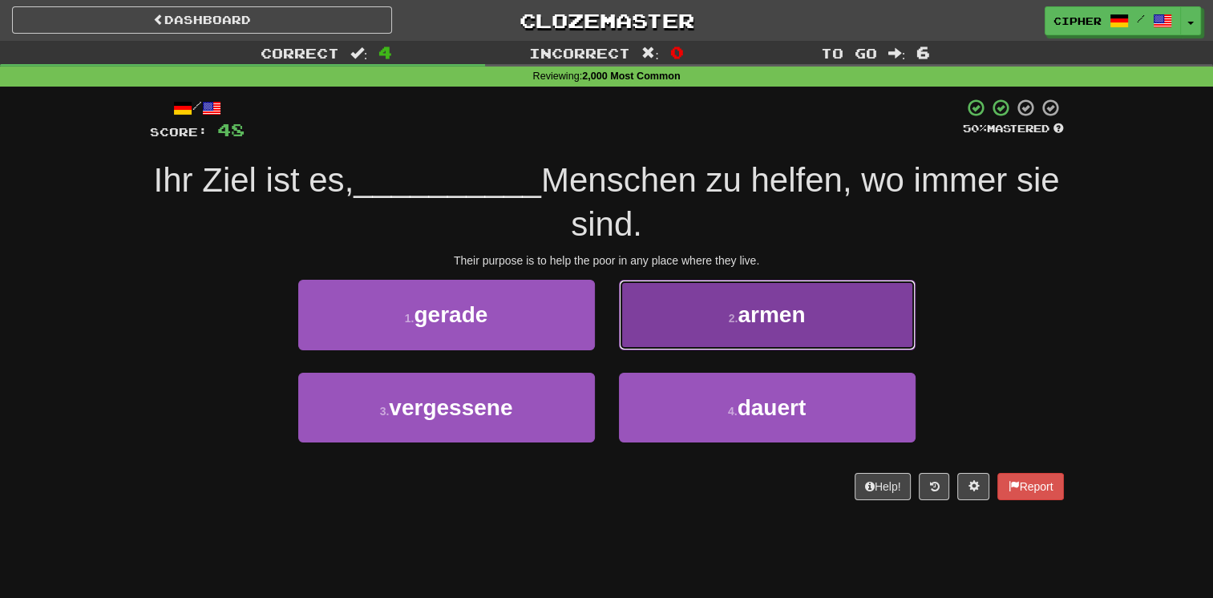
click at [662, 319] on button "2 . armen" at bounding box center [767, 315] width 297 height 70
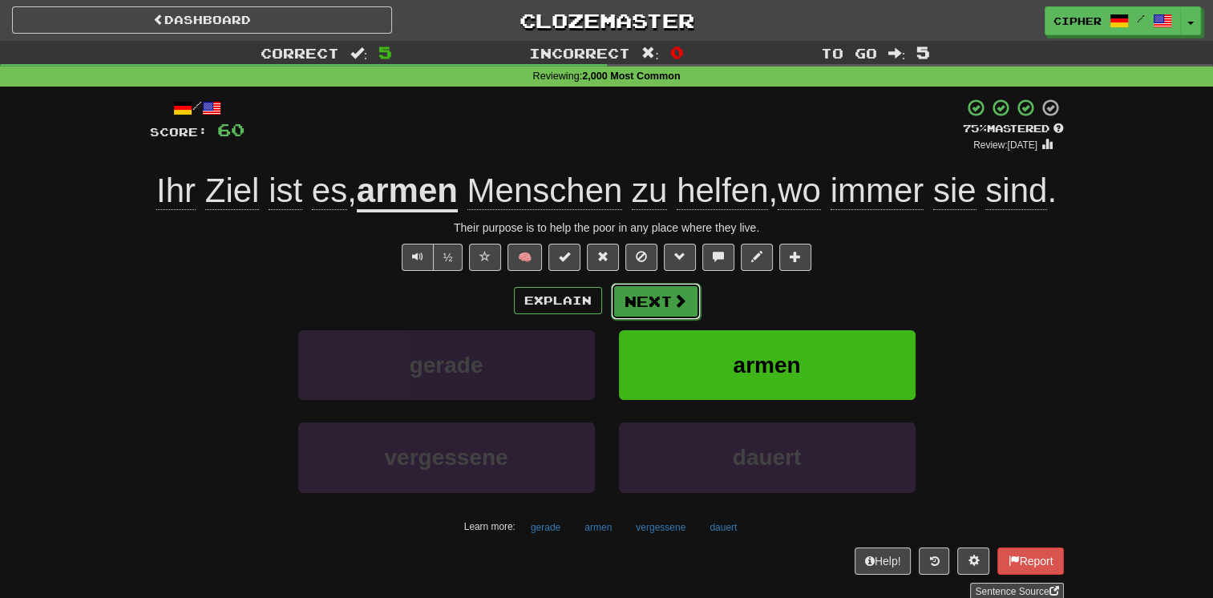
click at [626, 320] on button "Next" at bounding box center [656, 301] width 90 height 37
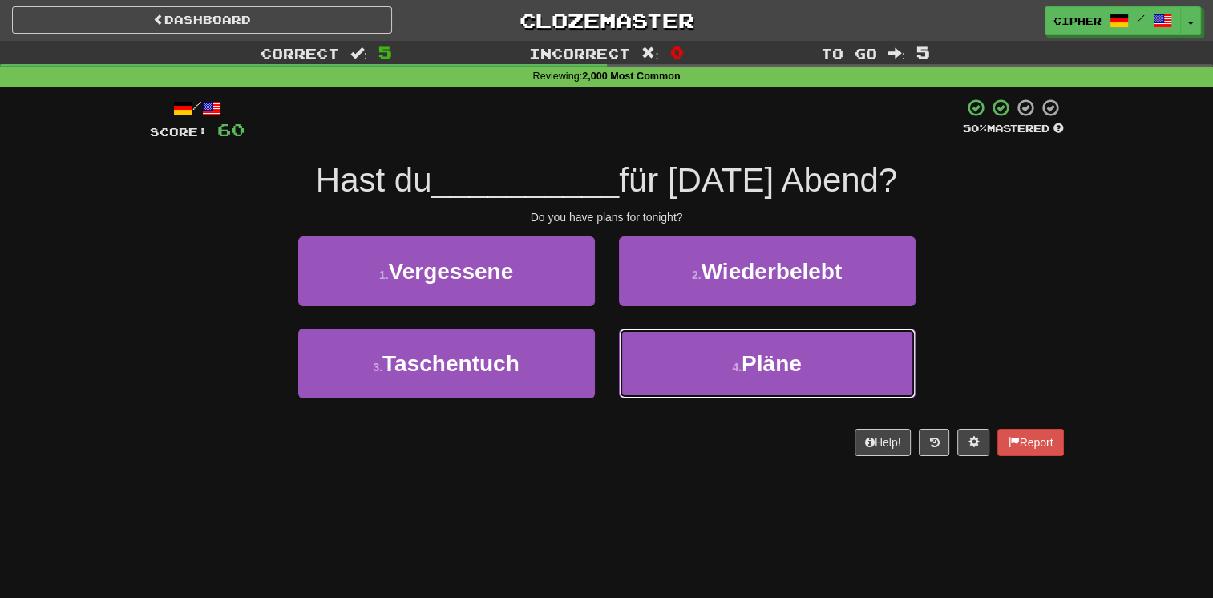
click at [626, 344] on button "4 . Pläne" at bounding box center [767, 364] width 297 height 70
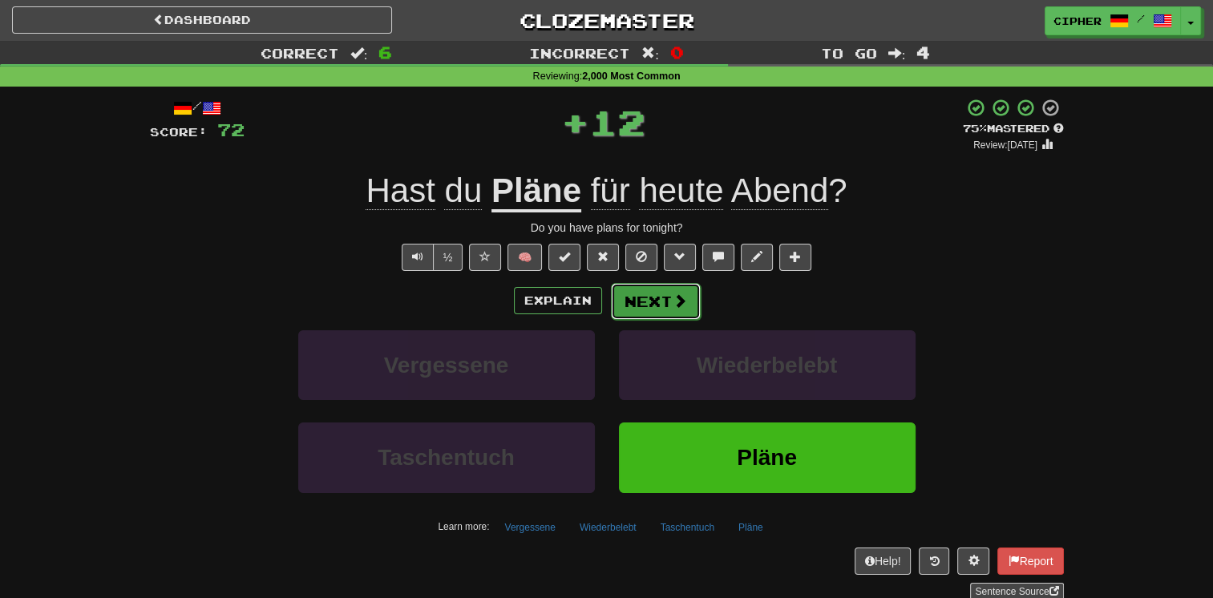
click at [640, 297] on button "Next" at bounding box center [656, 301] width 90 height 37
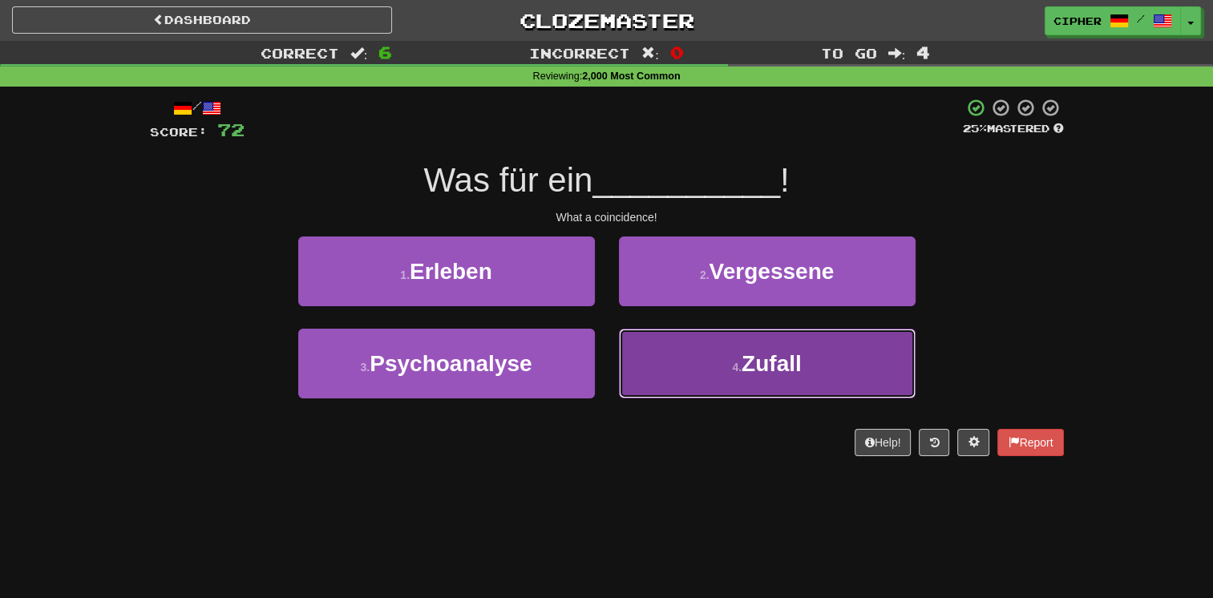
click at [646, 358] on button "4 . Zufall" at bounding box center [767, 364] width 297 height 70
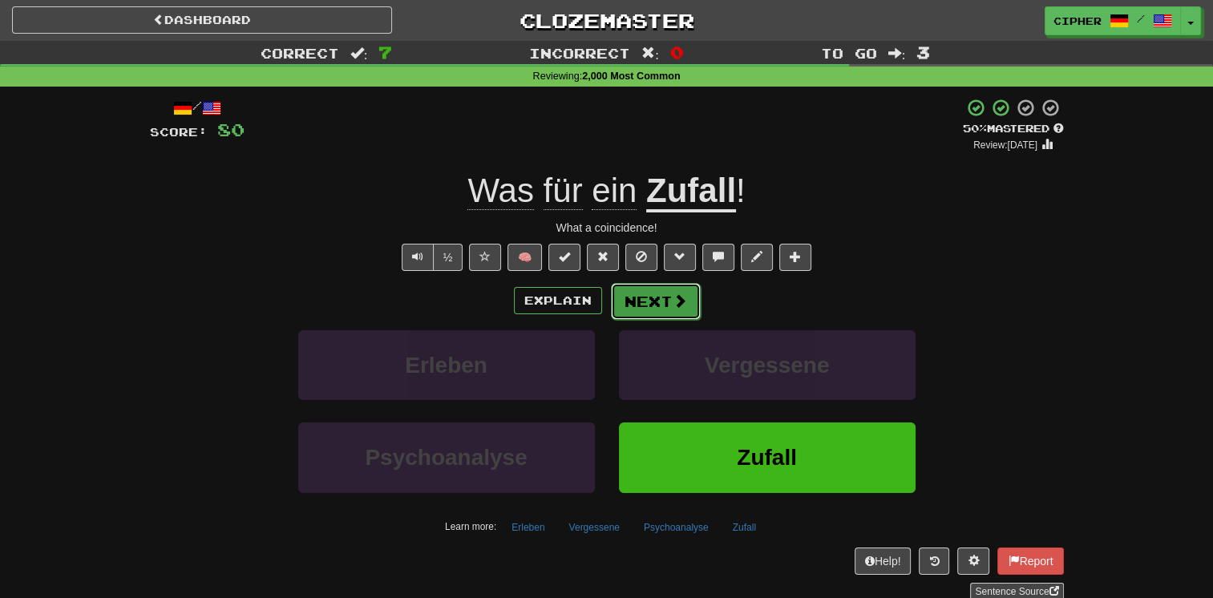
click at [619, 313] on button "Next" at bounding box center [656, 301] width 90 height 37
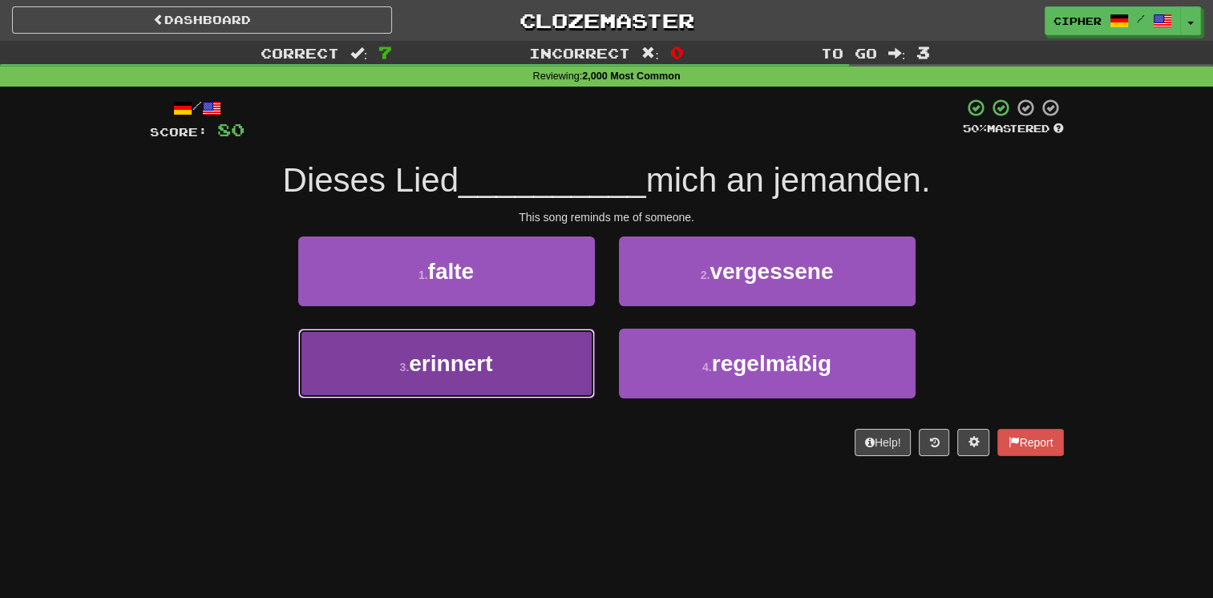
click at [465, 387] on button "3 . erinnert" at bounding box center [446, 364] width 297 height 70
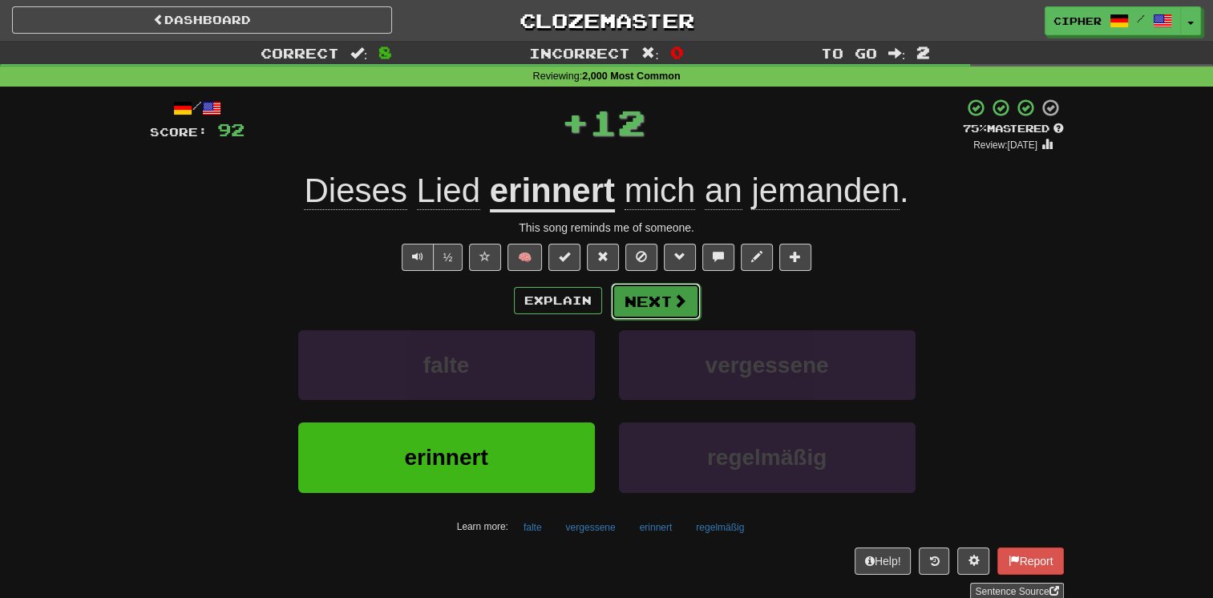
click at [630, 292] on button "Next" at bounding box center [656, 301] width 90 height 37
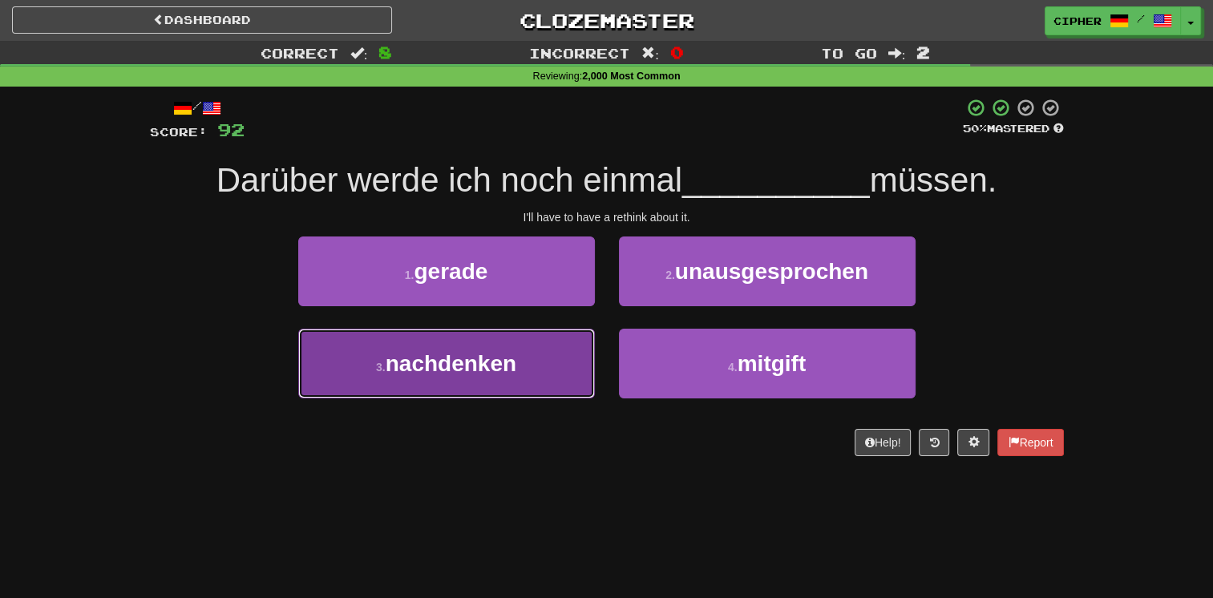
click at [553, 342] on button "3 . nachdenken" at bounding box center [446, 364] width 297 height 70
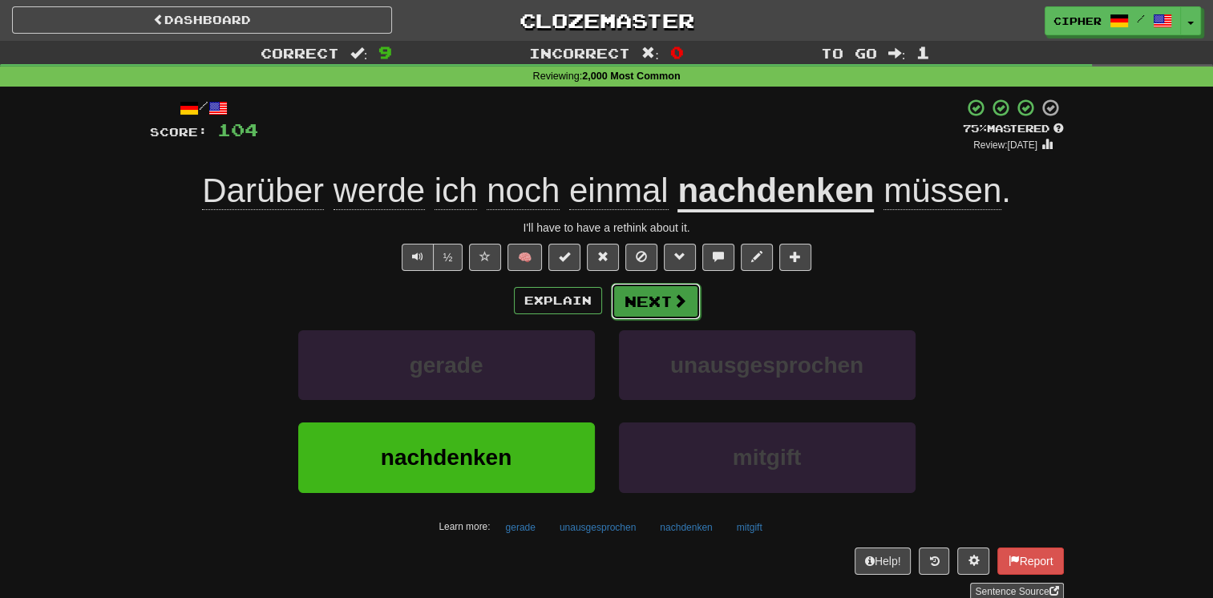
click at [678, 296] on span at bounding box center [680, 301] width 14 height 14
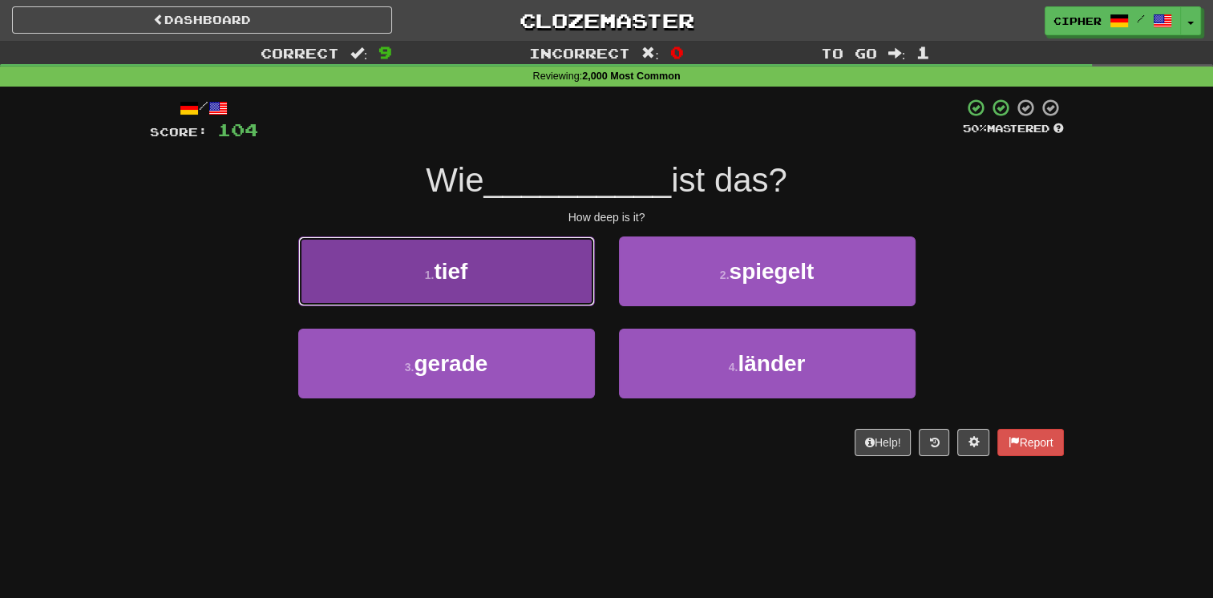
click at [534, 294] on button "1 . tief" at bounding box center [446, 272] width 297 height 70
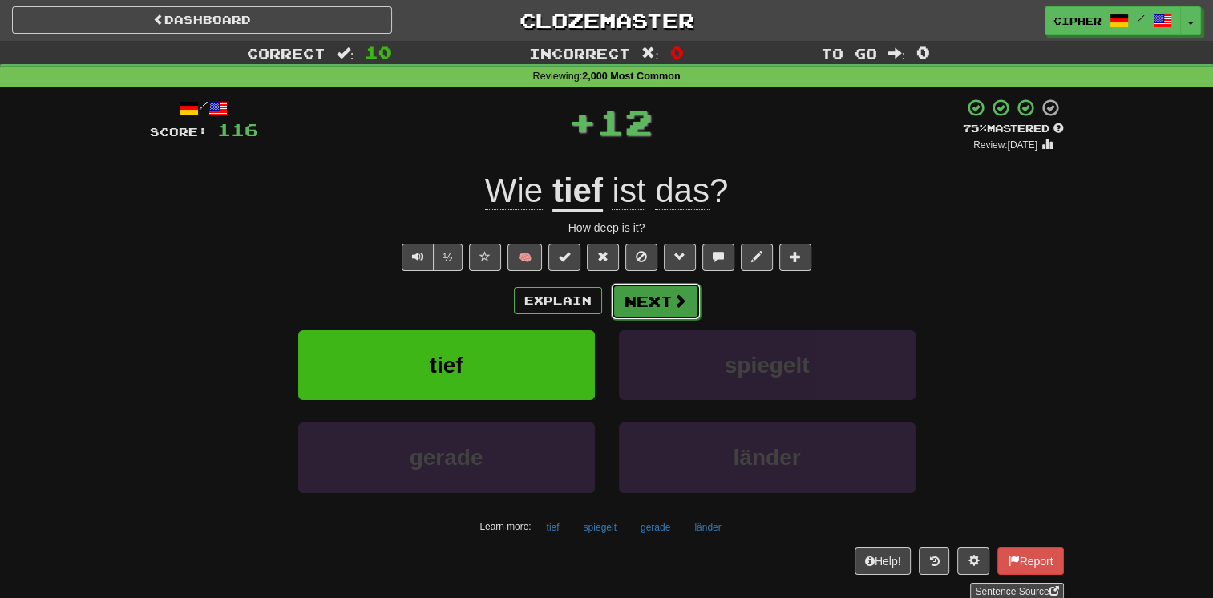
click at [649, 302] on button "Next" at bounding box center [656, 301] width 90 height 37
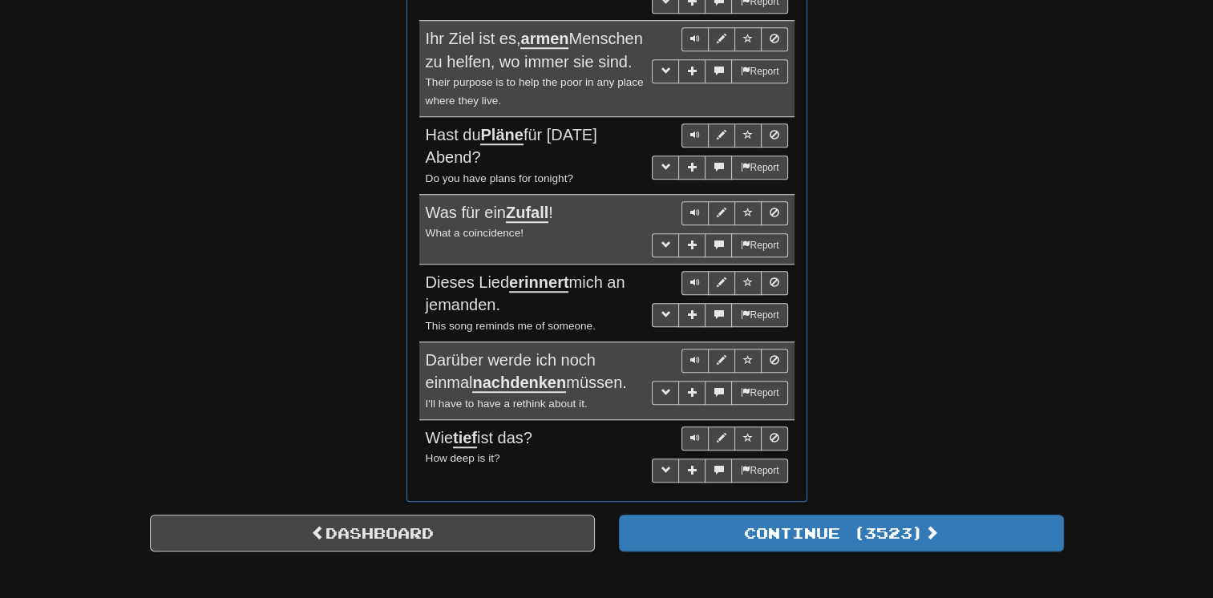
scroll to position [1412, 0]
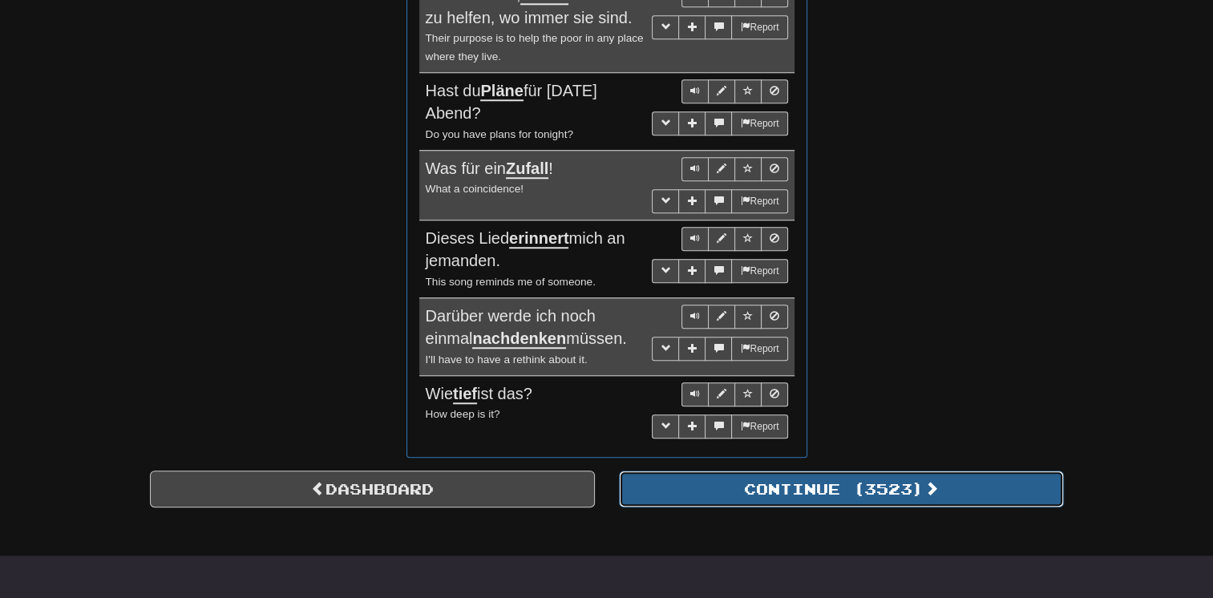
click at [760, 505] on button "Continue ( 3523 )" at bounding box center [841, 489] width 445 height 37
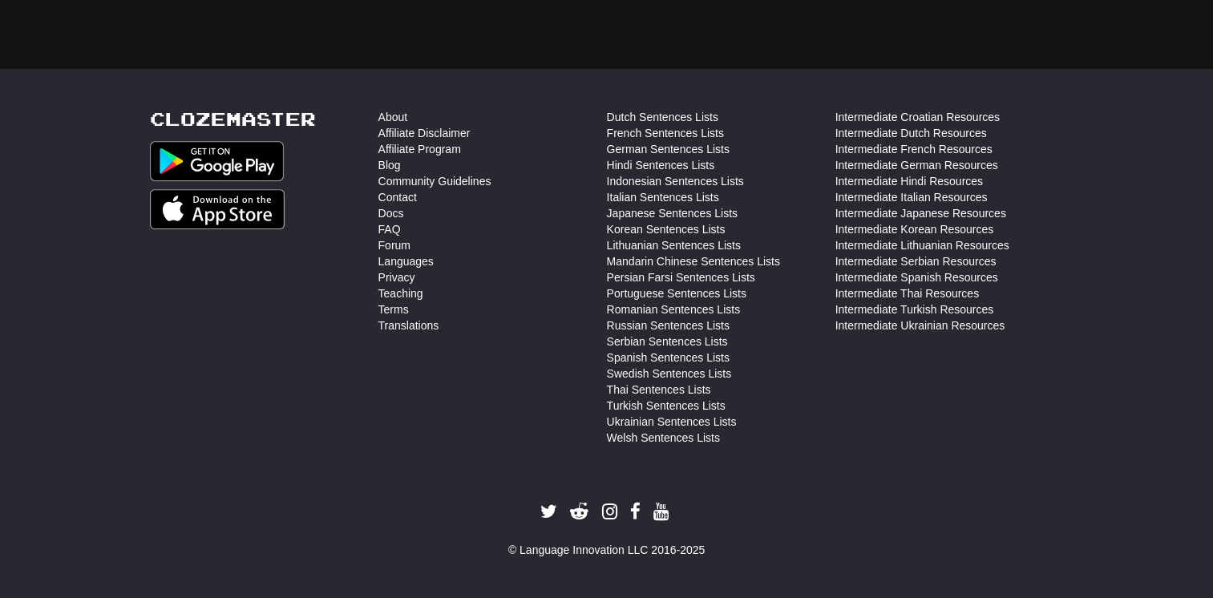
scroll to position [46, 0]
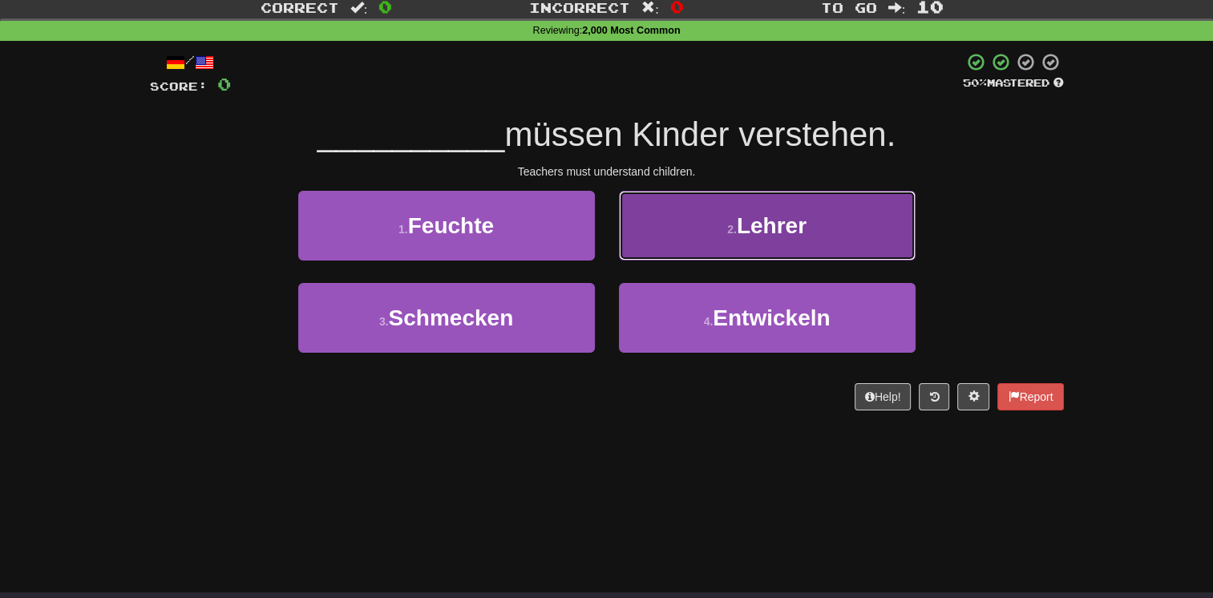
click at [784, 229] on span "Lehrer" at bounding box center [772, 225] width 70 height 25
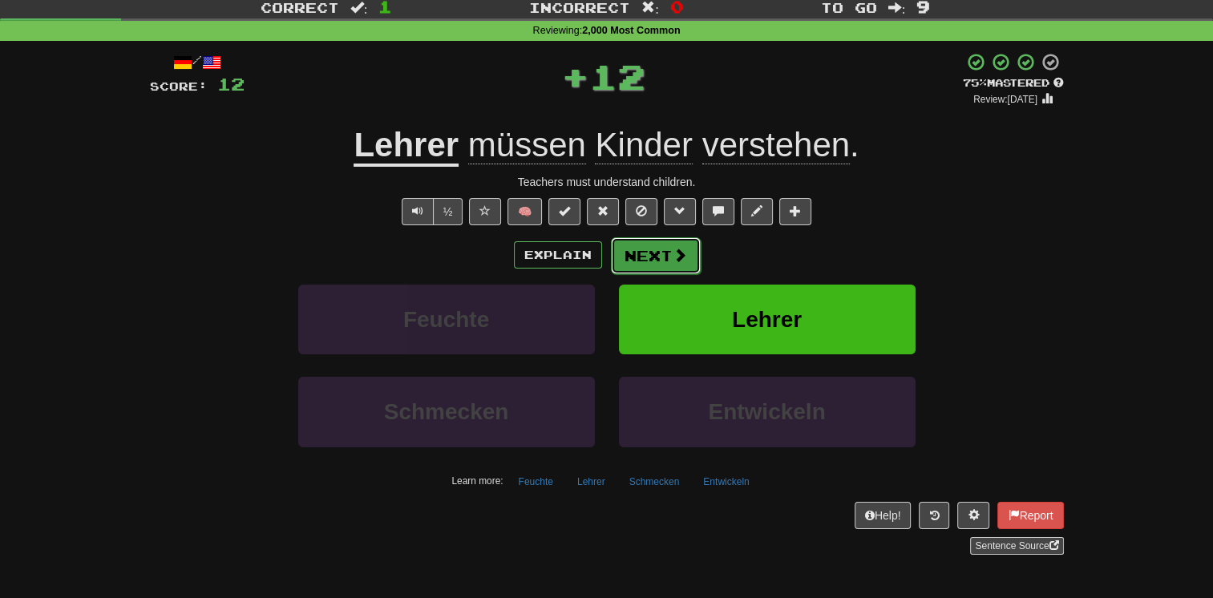
click at [667, 255] on button "Next" at bounding box center [656, 255] width 90 height 37
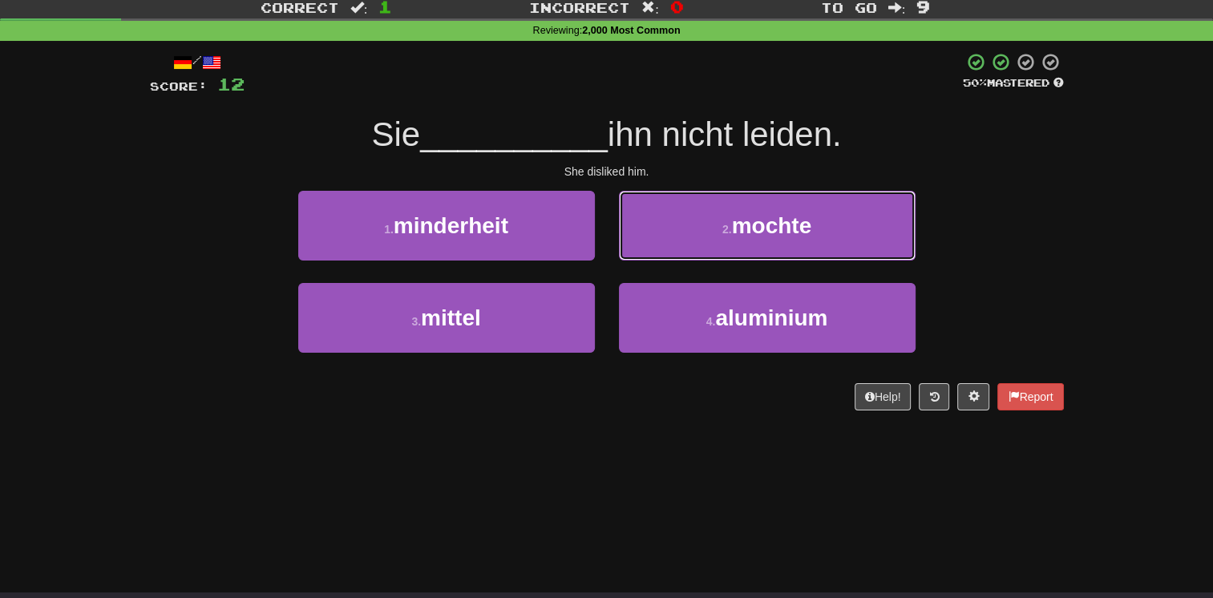
click at [667, 255] on button "2 . mochte" at bounding box center [767, 226] width 297 height 70
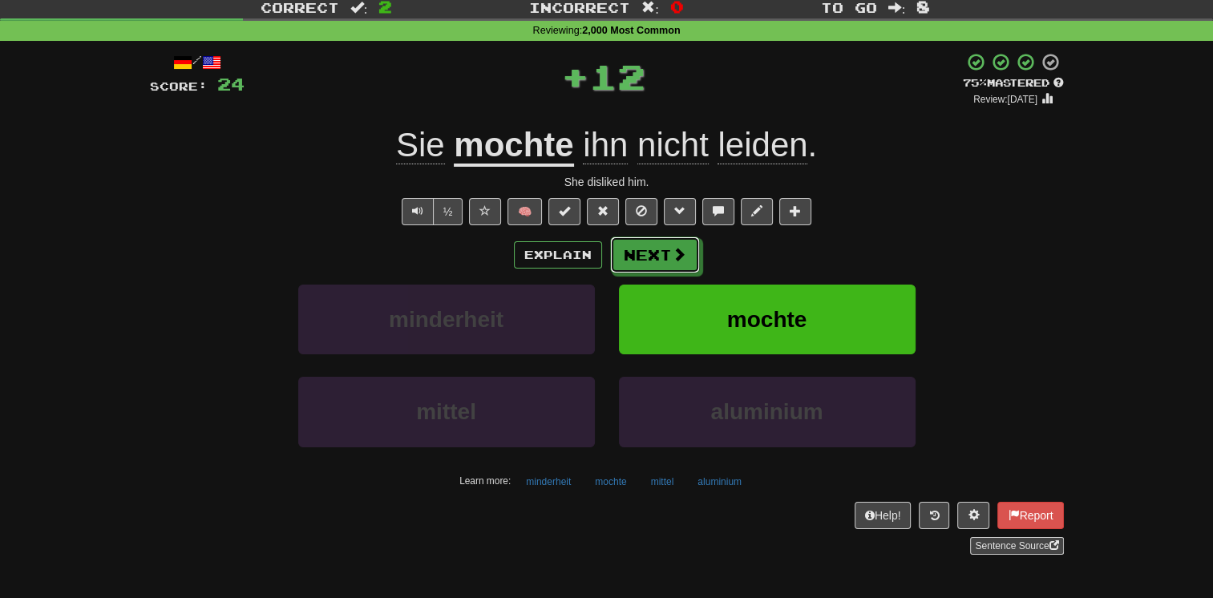
click at [667, 255] on button "Next" at bounding box center [655, 255] width 90 height 37
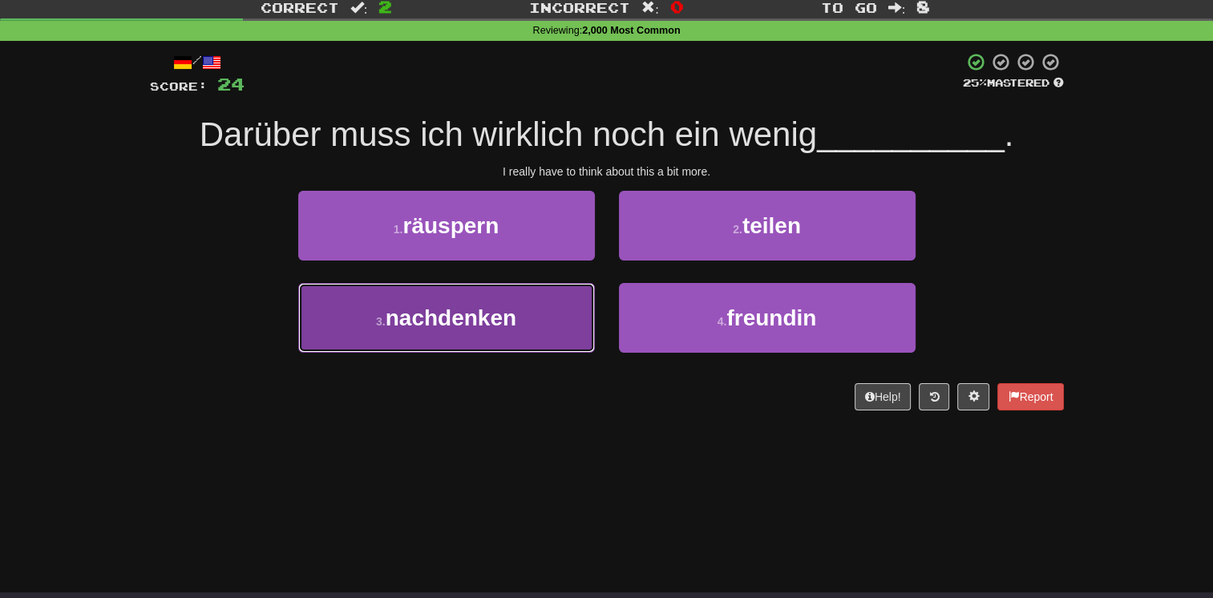
click at [565, 298] on button "3 . nachdenken" at bounding box center [446, 318] width 297 height 70
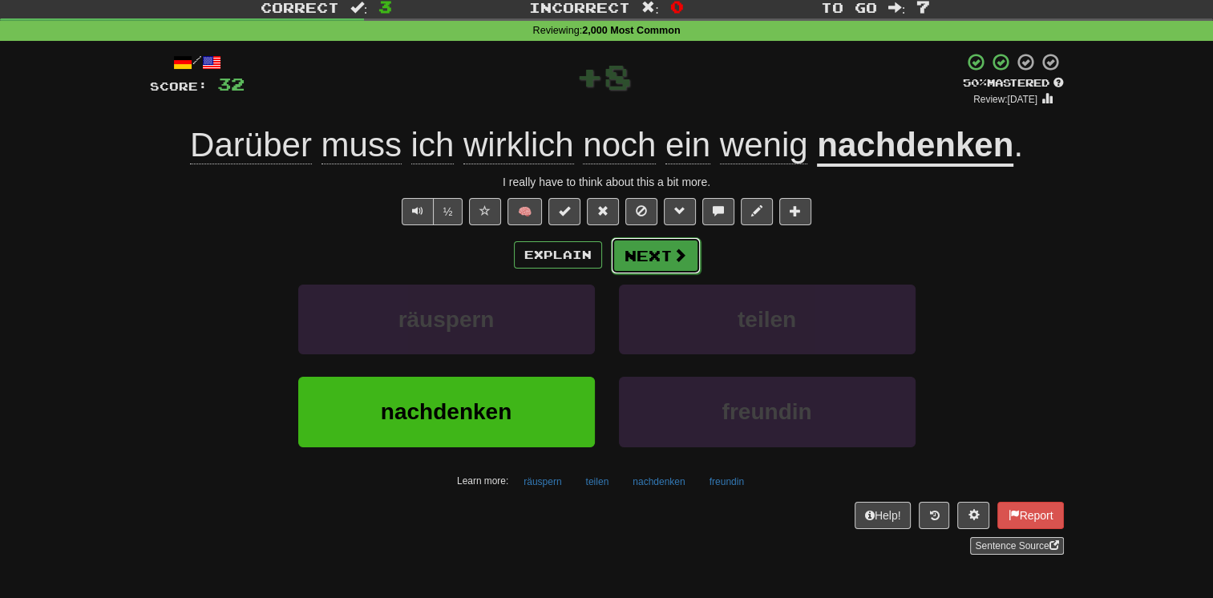
click at [638, 258] on button "Next" at bounding box center [656, 255] width 90 height 37
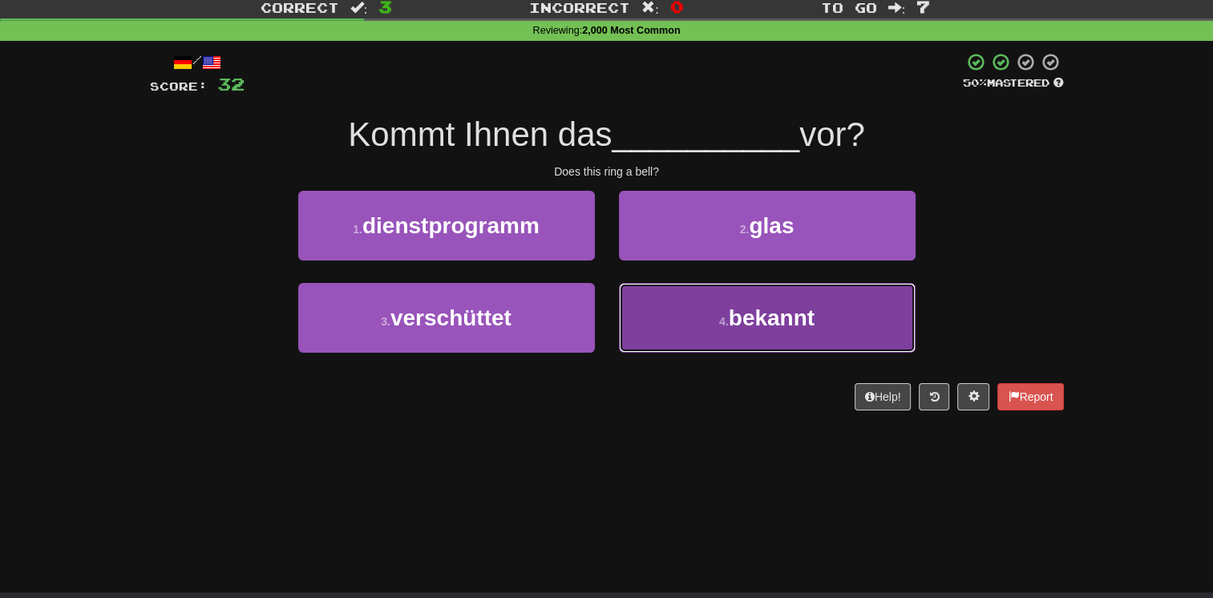
click at [649, 315] on button "4 . bekannt" at bounding box center [767, 318] width 297 height 70
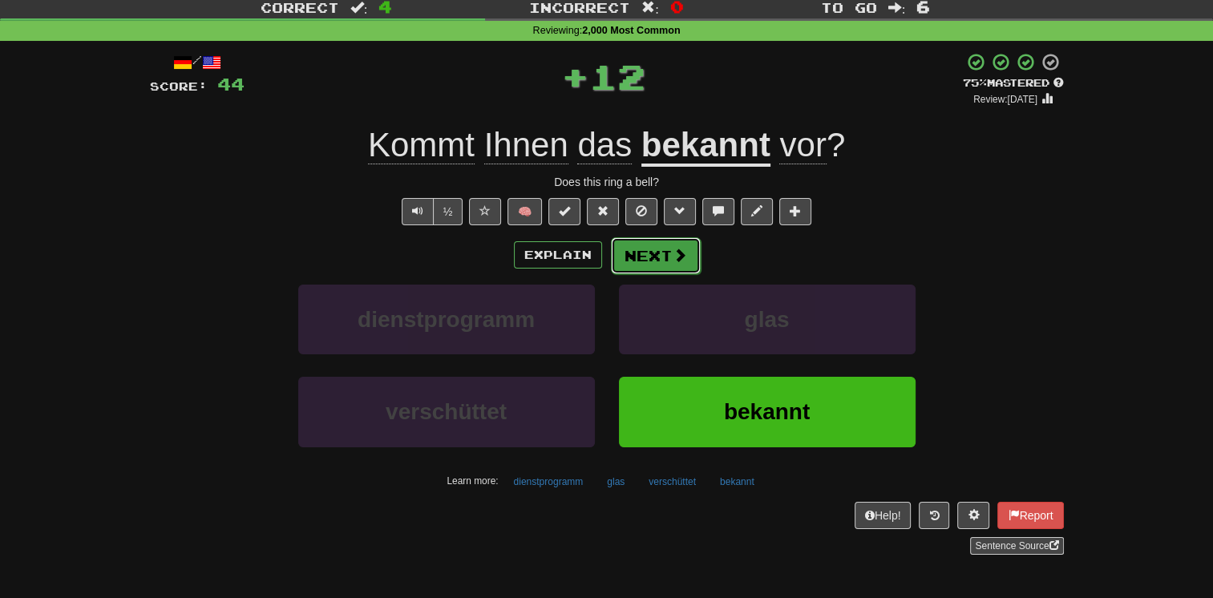
click at [635, 250] on button "Next" at bounding box center [656, 255] width 90 height 37
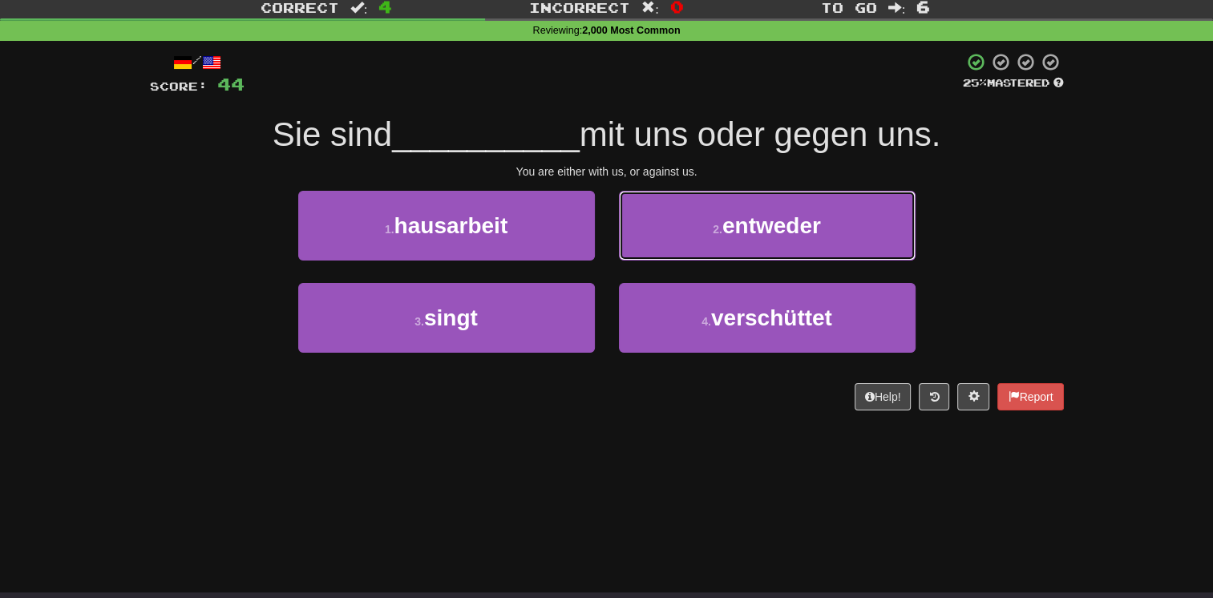
click at [635, 250] on button "2 . entweder" at bounding box center [767, 226] width 297 height 70
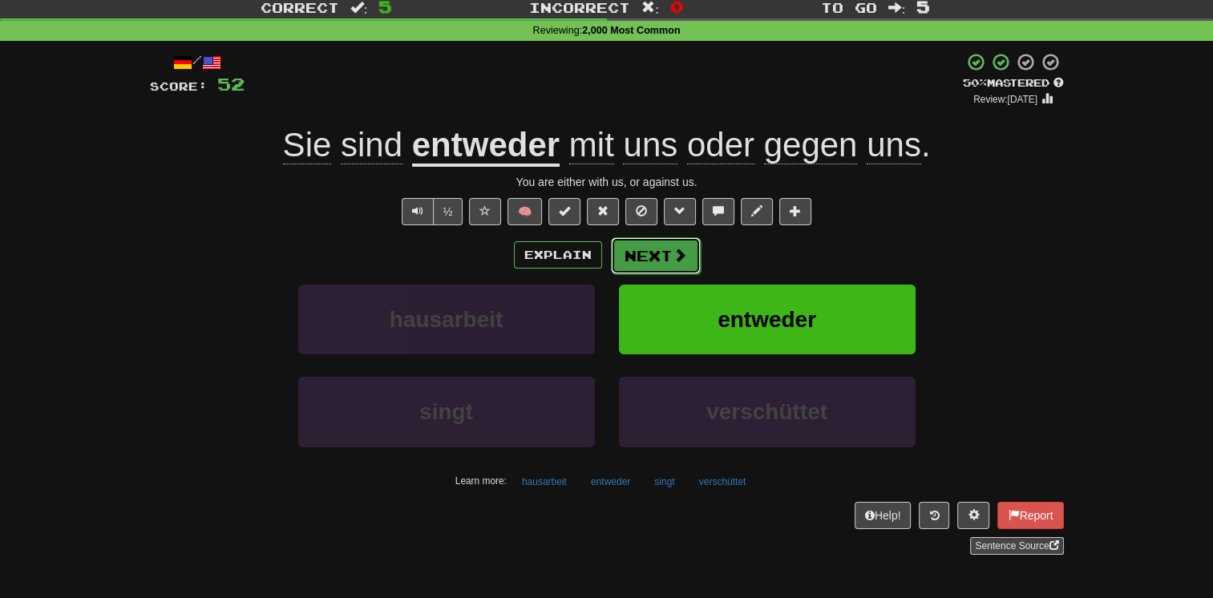
click at [636, 261] on button "Next" at bounding box center [656, 255] width 90 height 37
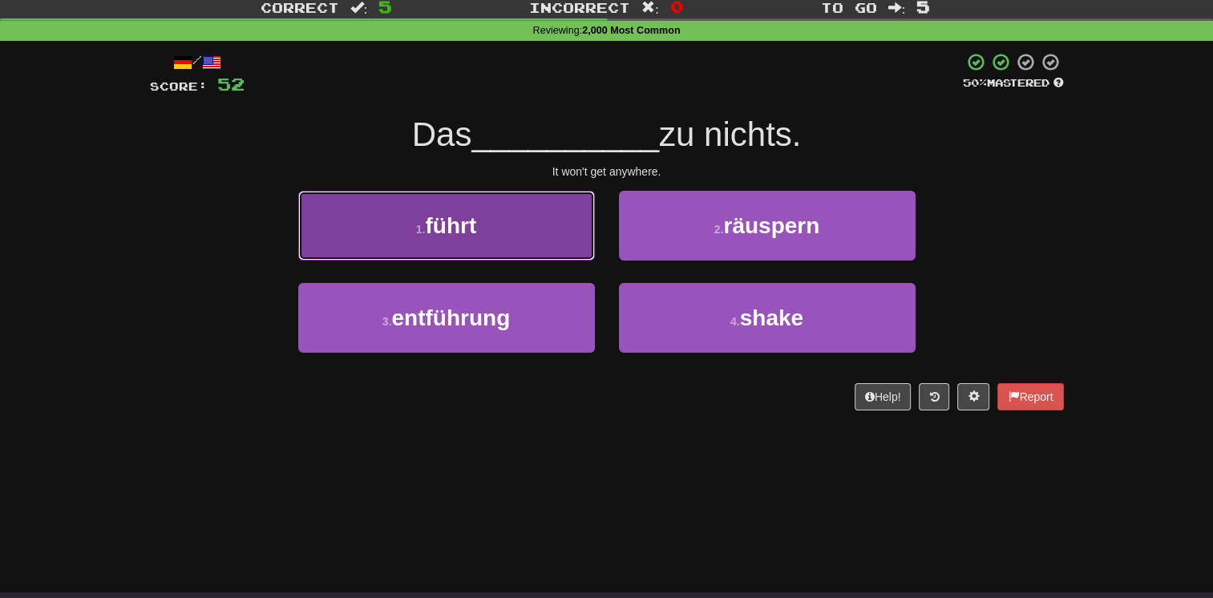
click at [558, 249] on button "1 . führt" at bounding box center [446, 226] width 297 height 70
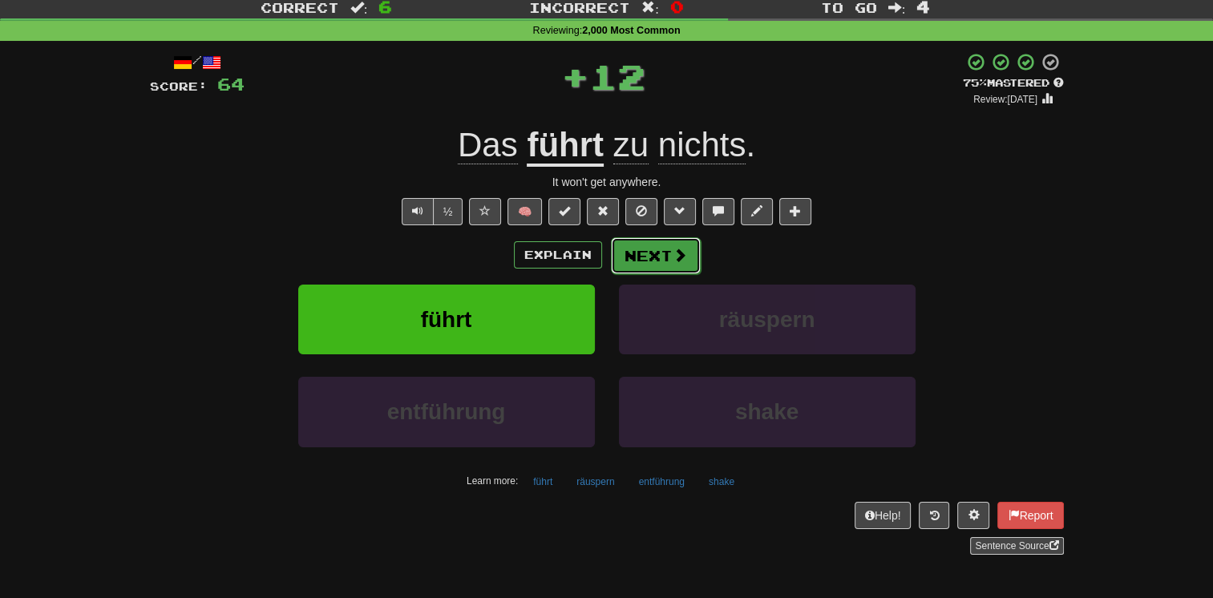
click at [643, 258] on button "Next" at bounding box center [656, 255] width 90 height 37
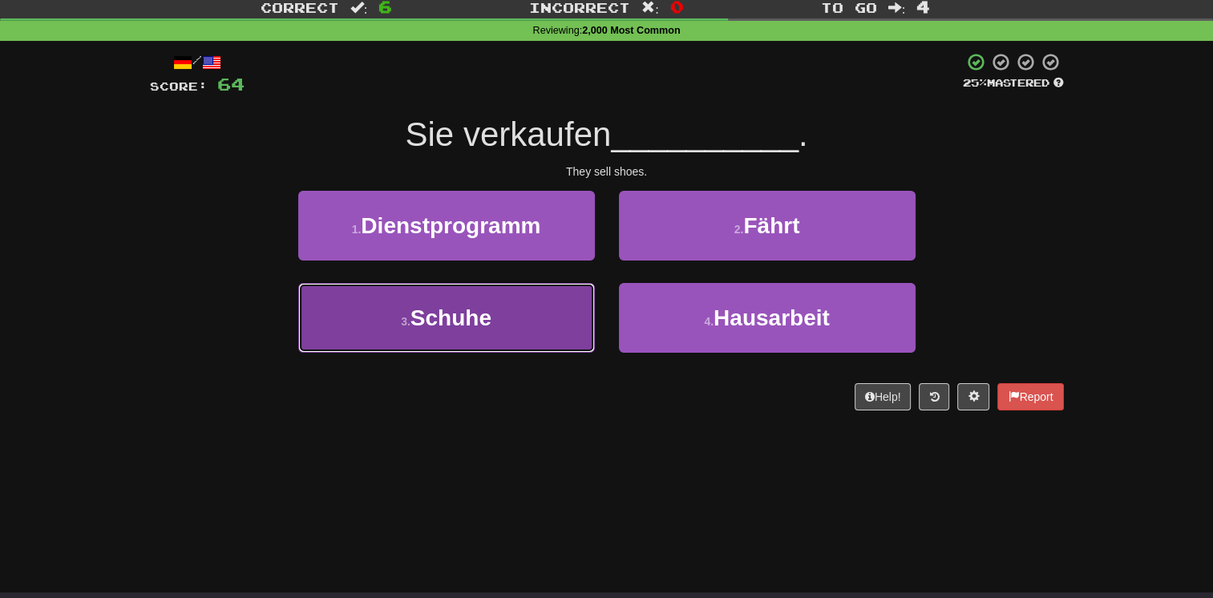
click at [568, 291] on button "3 . Schuhe" at bounding box center [446, 318] width 297 height 70
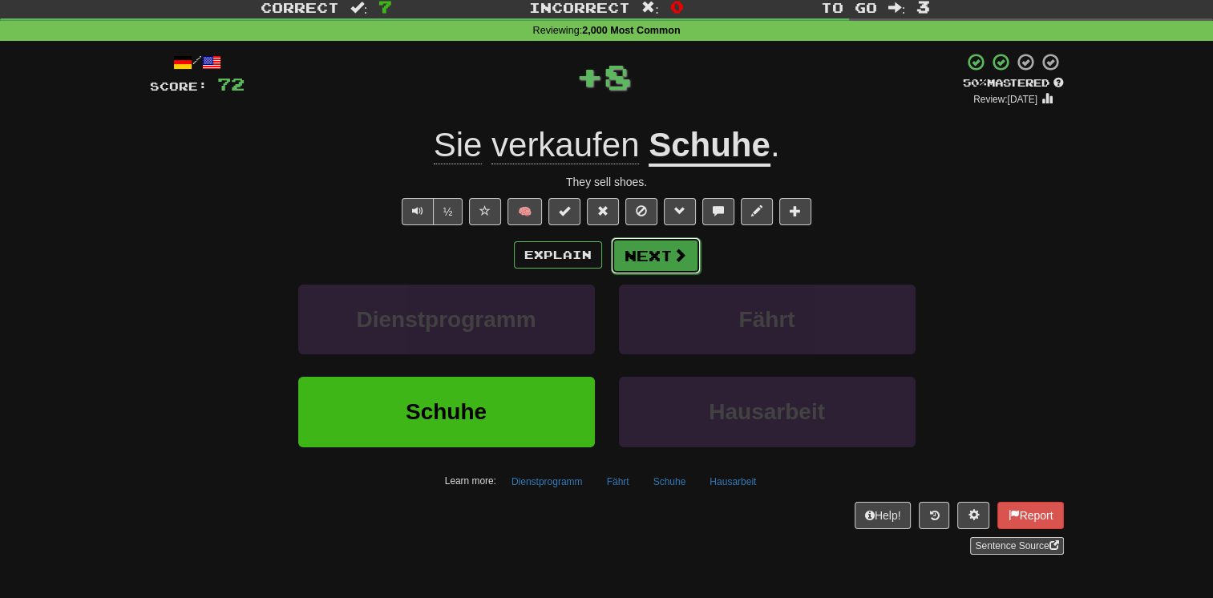
click at [645, 249] on button "Next" at bounding box center [656, 255] width 90 height 37
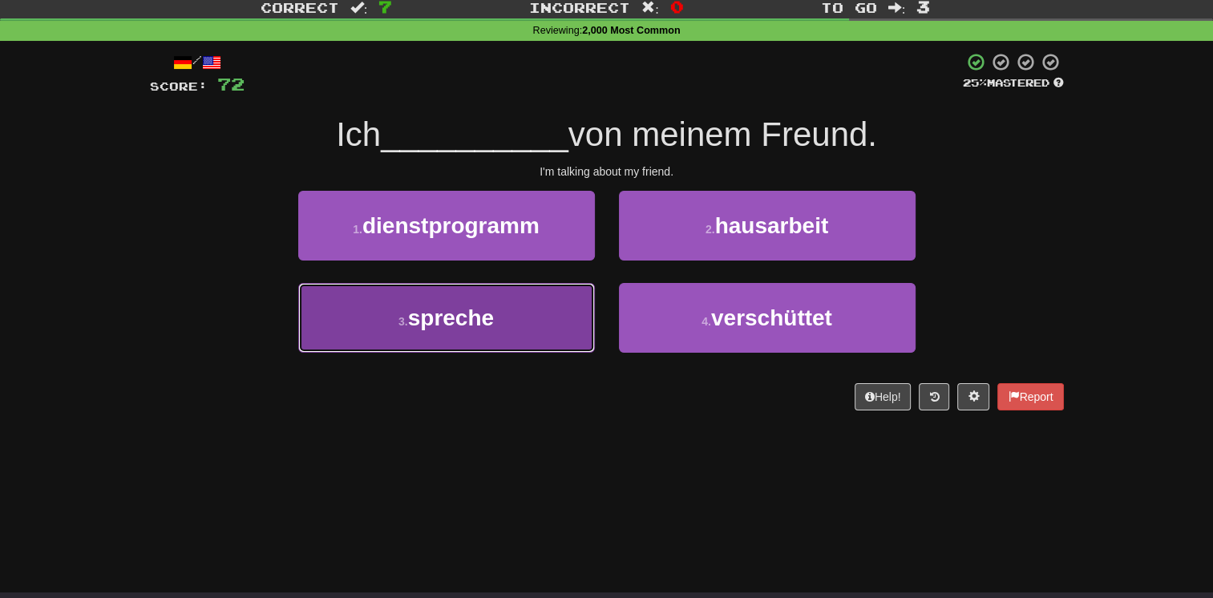
click at [542, 308] on button "3 . spreche" at bounding box center [446, 318] width 297 height 70
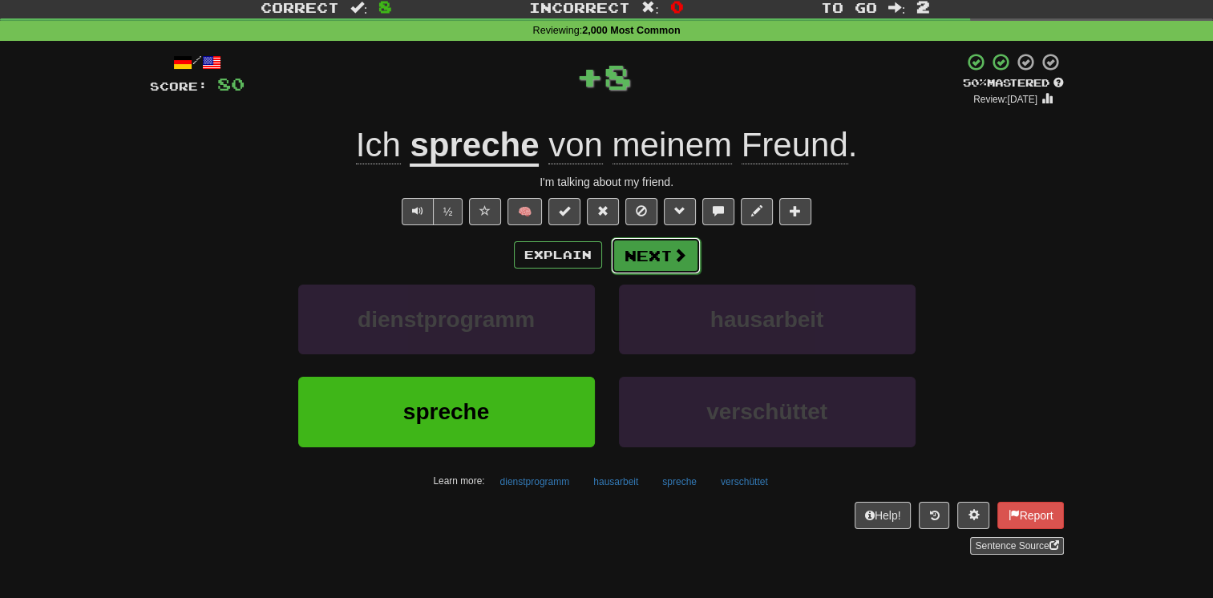
click at [631, 258] on button "Next" at bounding box center [656, 255] width 90 height 37
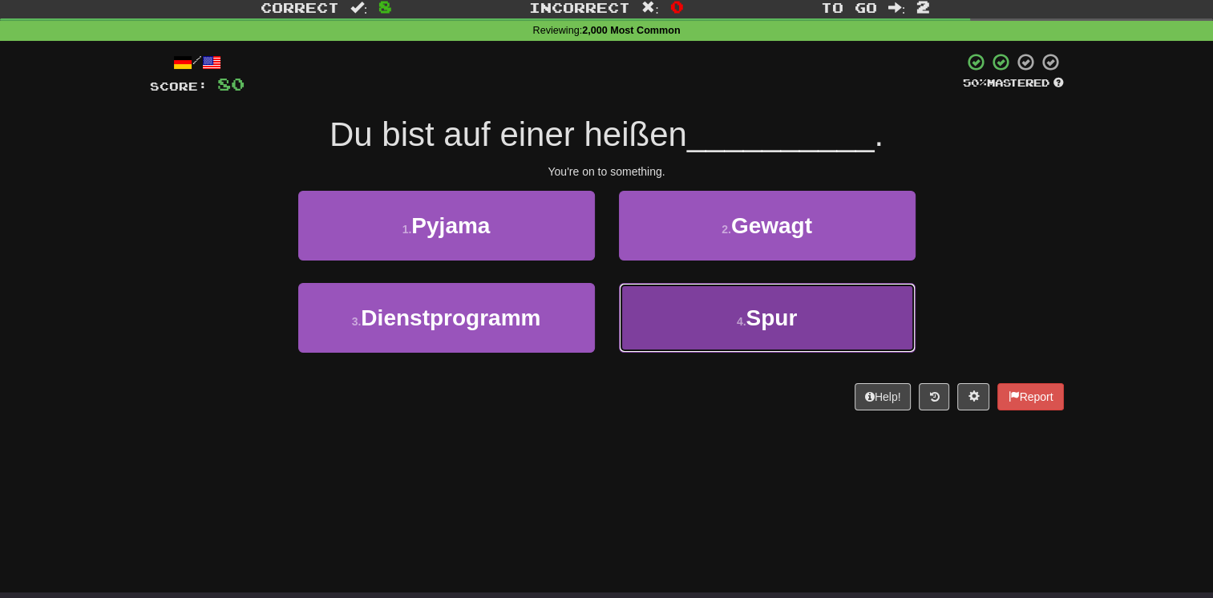
click at [634, 306] on button "4 . Spur" at bounding box center [767, 318] width 297 height 70
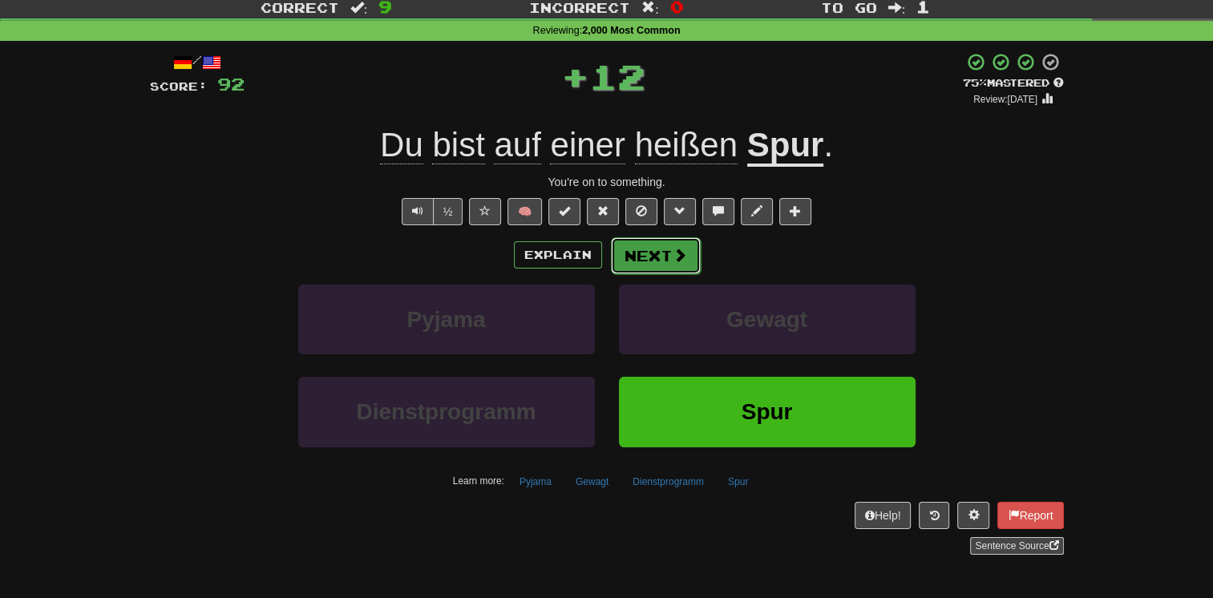
click at [624, 249] on button "Next" at bounding box center [656, 255] width 90 height 37
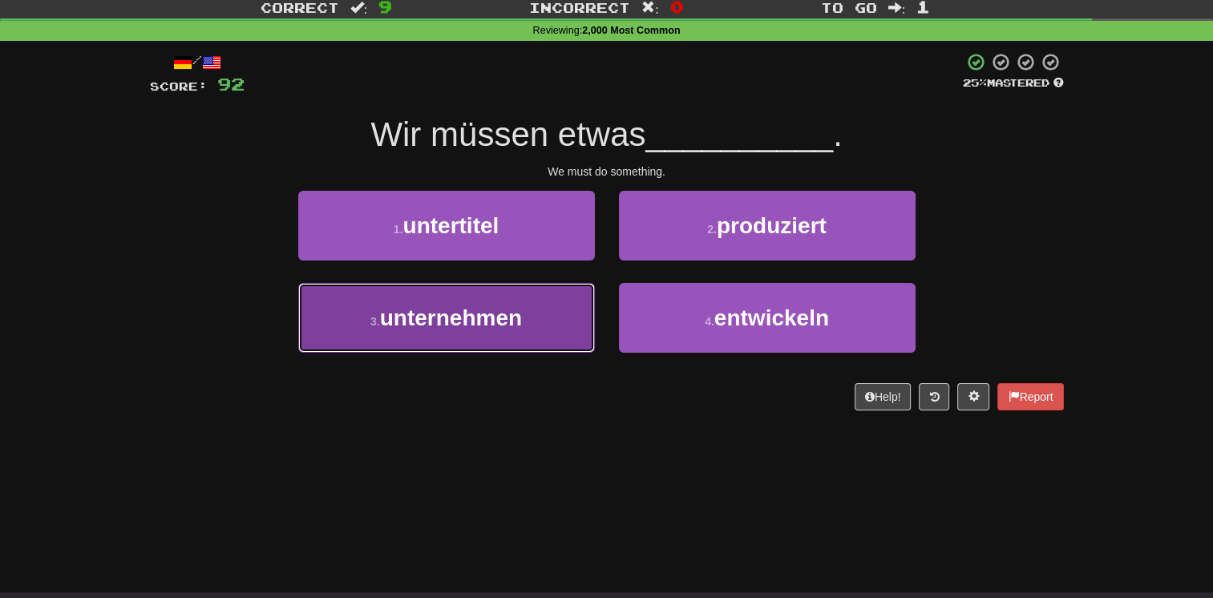
click at [535, 339] on button "3 . unternehmen" at bounding box center [446, 318] width 297 height 70
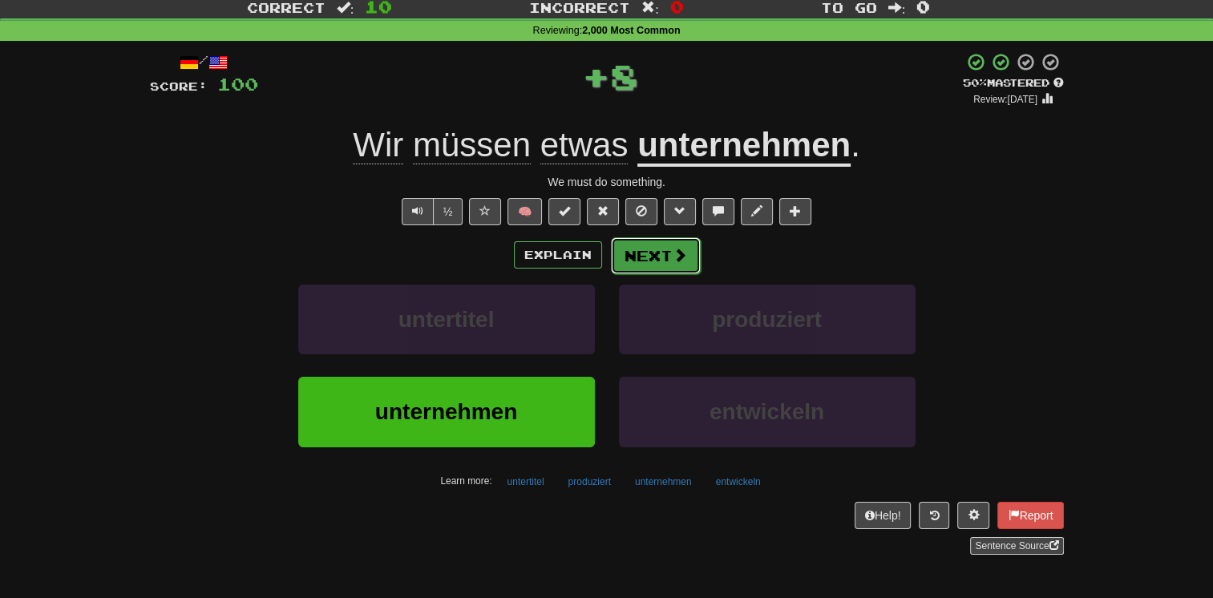
click at [632, 260] on button "Next" at bounding box center [656, 255] width 90 height 37
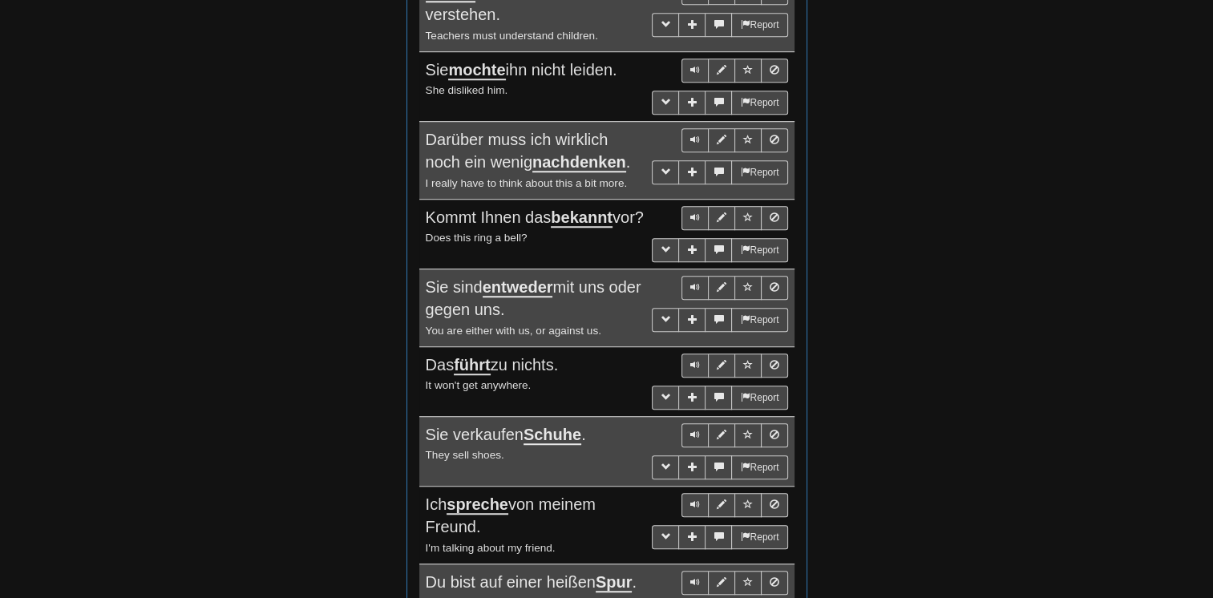
scroll to position [1617, 0]
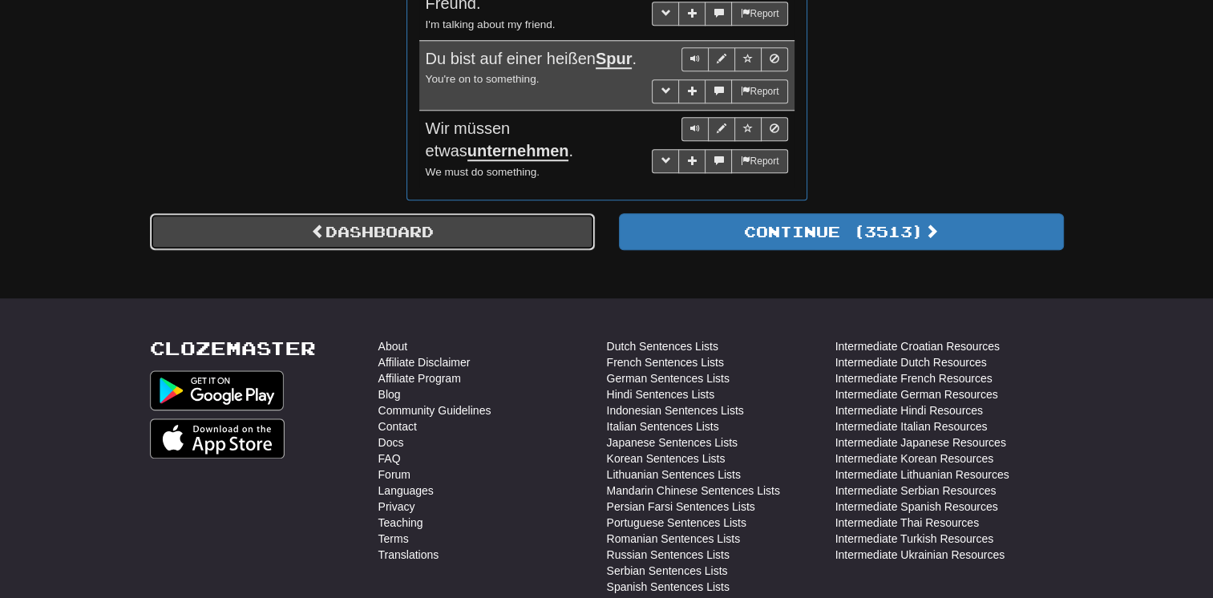
click at [472, 226] on link "Dashboard" at bounding box center [372, 231] width 445 height 37
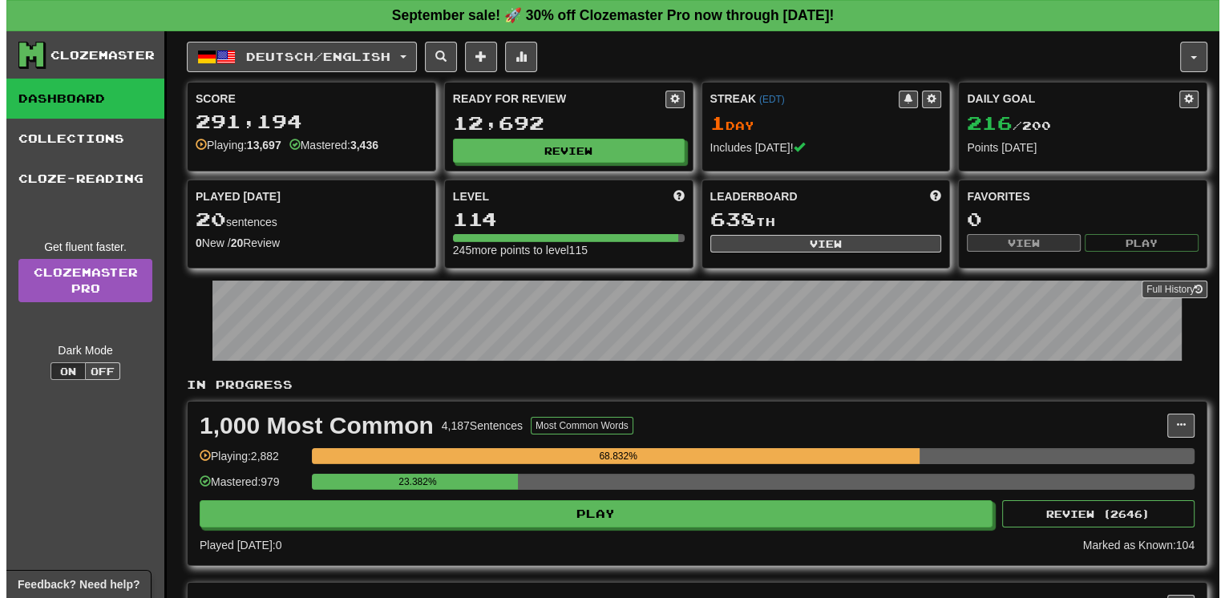
scroll to position [523, 0]
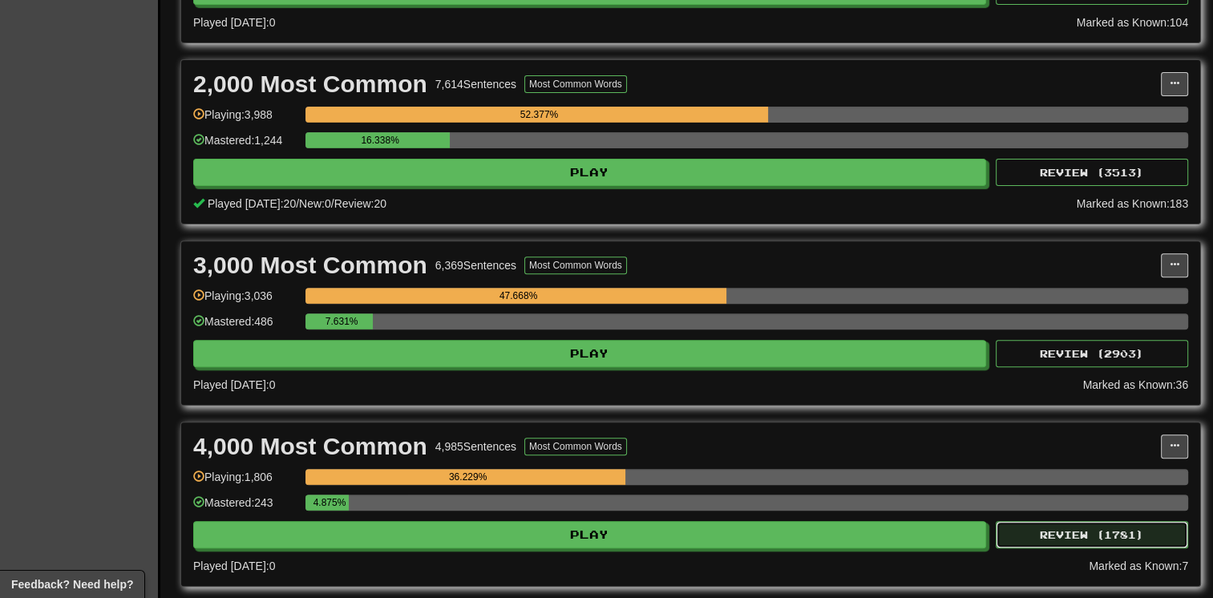
click at [1090, 528] on button "Review ( 1781 )" at bounding box center [1092, 534] width 192 height 27
select select "**"
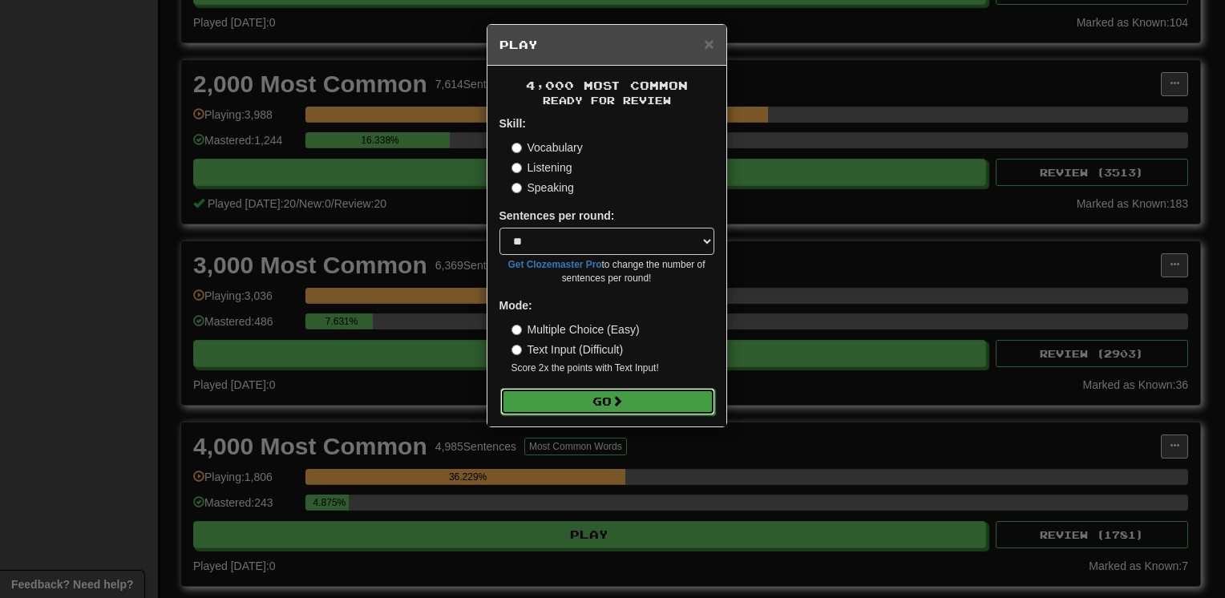
click at [662, 403] on button "Go" at bounding box center [607, 401] width 215 height 27
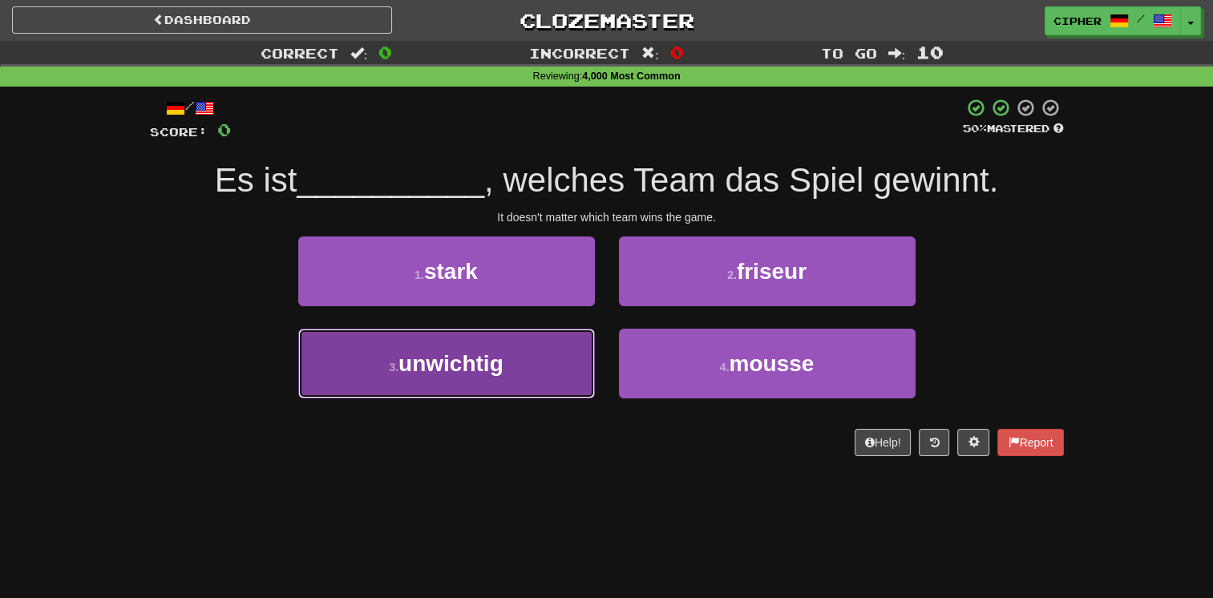
click at [512, 384] on button "3 . unwichtig" at bounding box center [446, 364] width 297 height 70
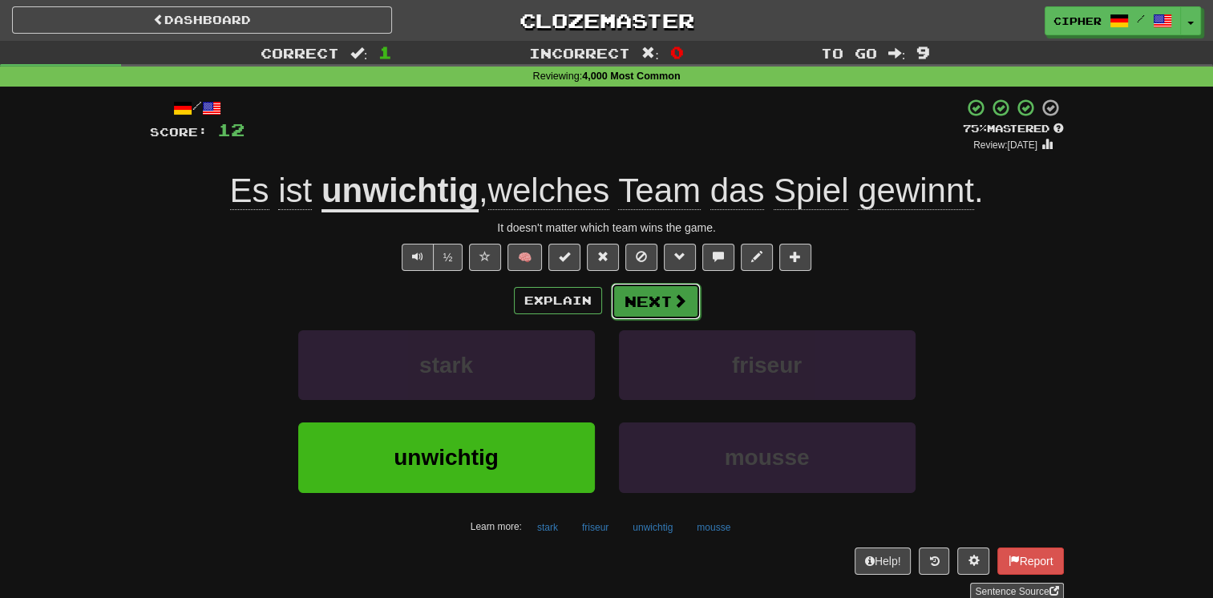
click at [626, 292] on button "Next" at bounding box center [656, 301] width 90 height 37
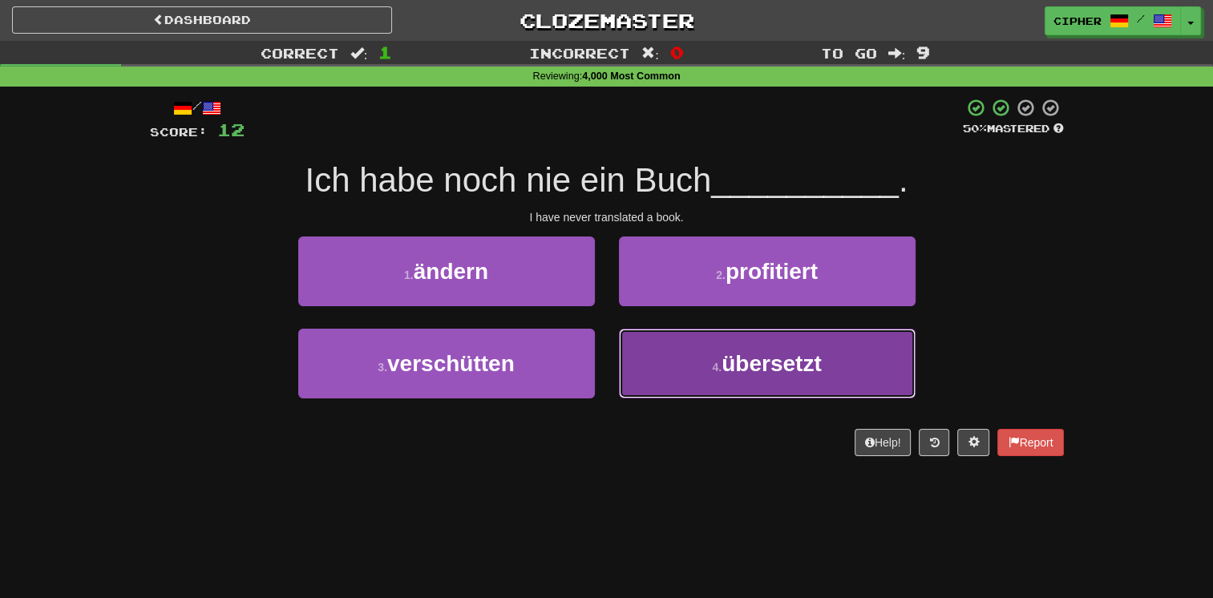
click at [671, 363] on button "4 . übersetzt" at bounding box center [767, 364] width 297 height 70
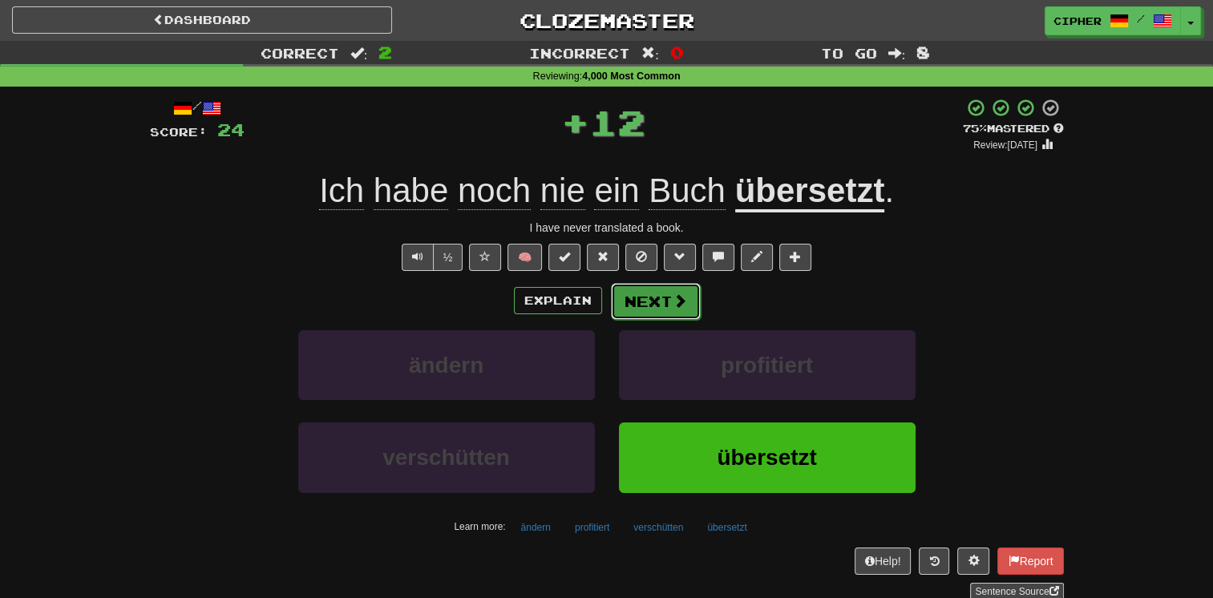
click at [645, 288] on button "Next" at bounding box center [656, 301] width 90 height 37
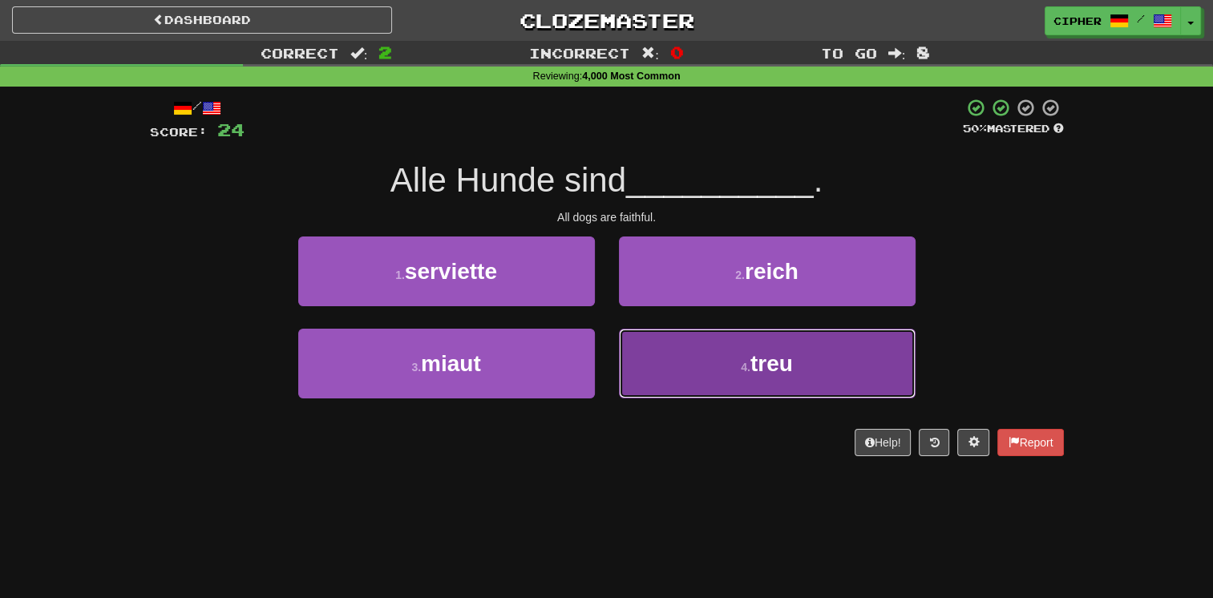
click at [670, 374] on button "4 . [PERSON_NAME]" at bounding box center [767, 364] width 297 height 70
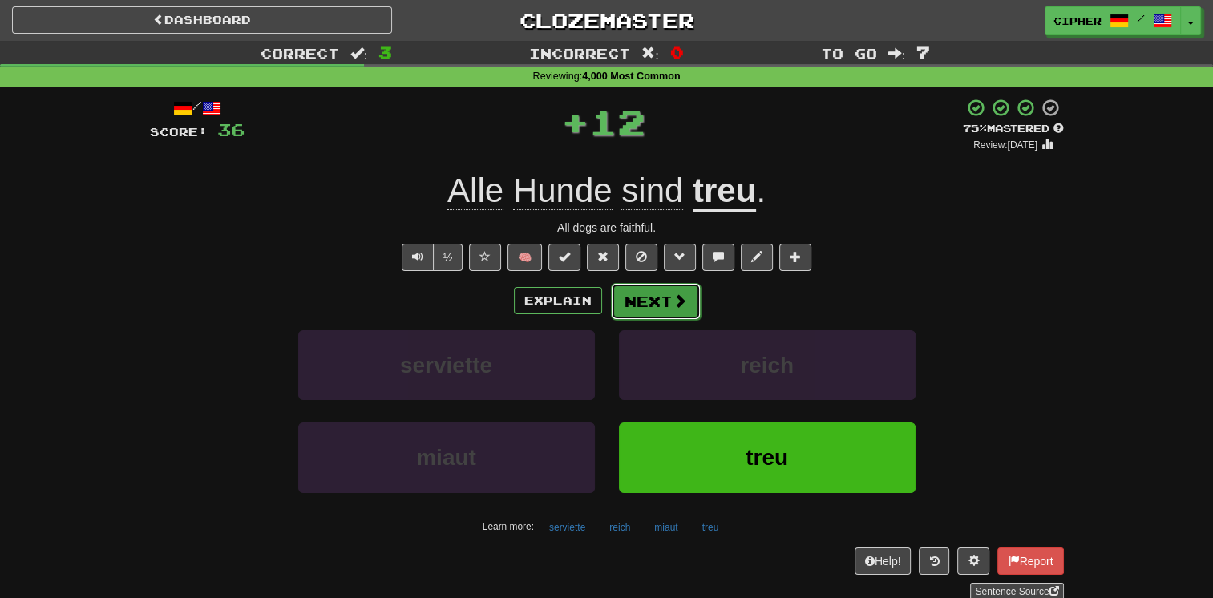
click at [642, 286] on button "Next" at bounding box center [656, 301] width 90 height 37
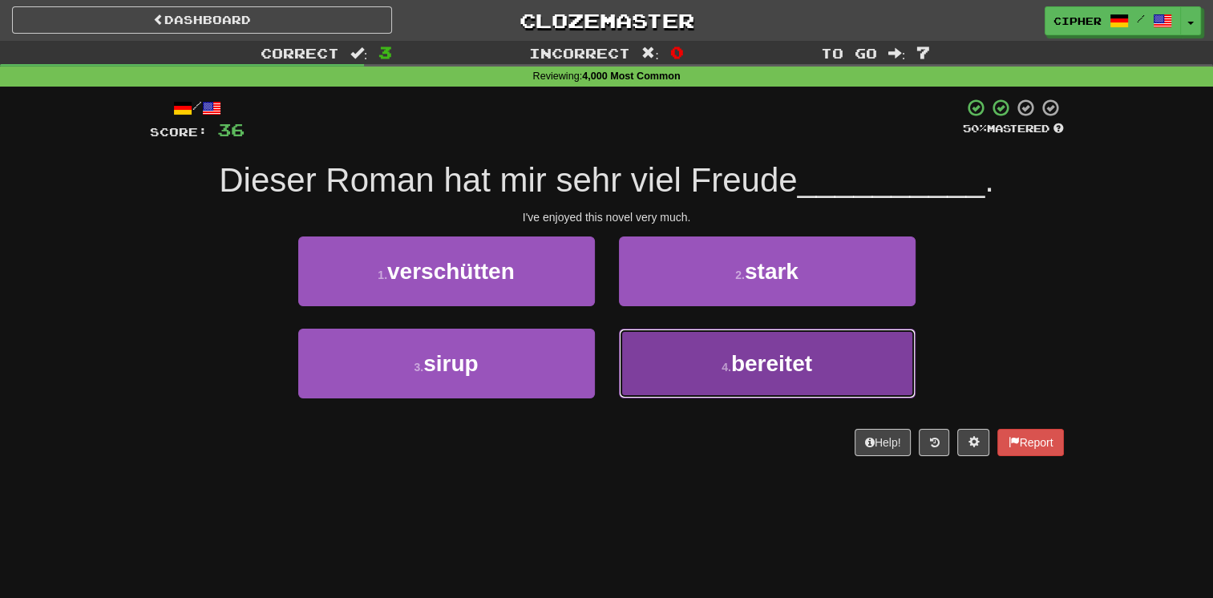
click at [644, 363] on button "4 . bereitet" at bounding box center [767, 364] width 297 height 70
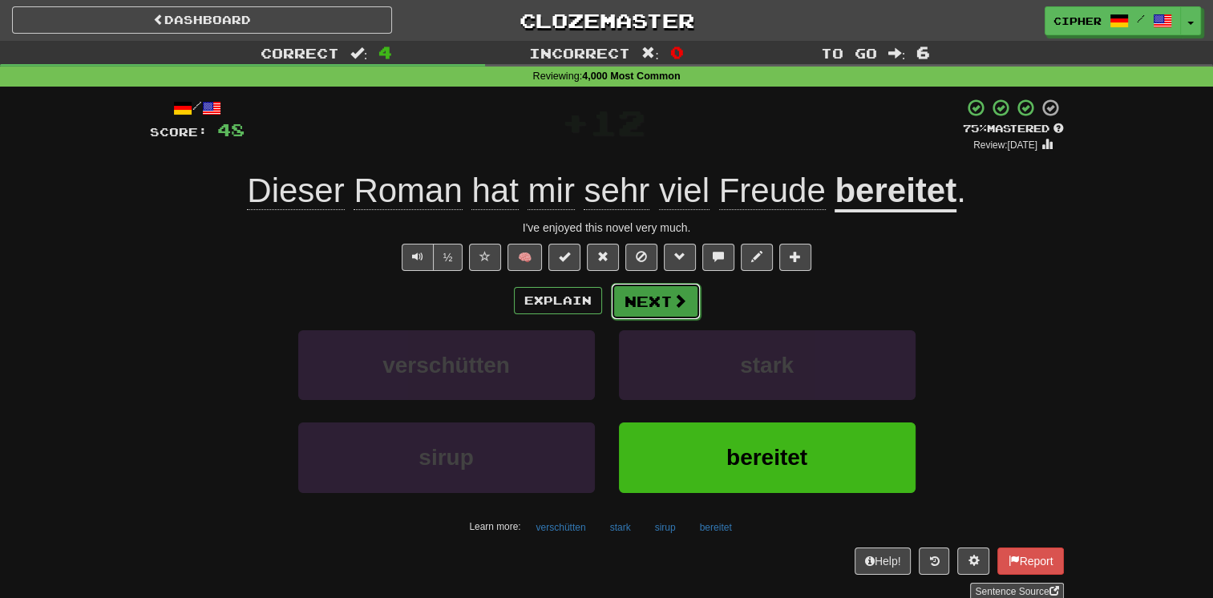
click at [635, 303] on button "Next" at bounding box center [656, 301] width 90 height 37
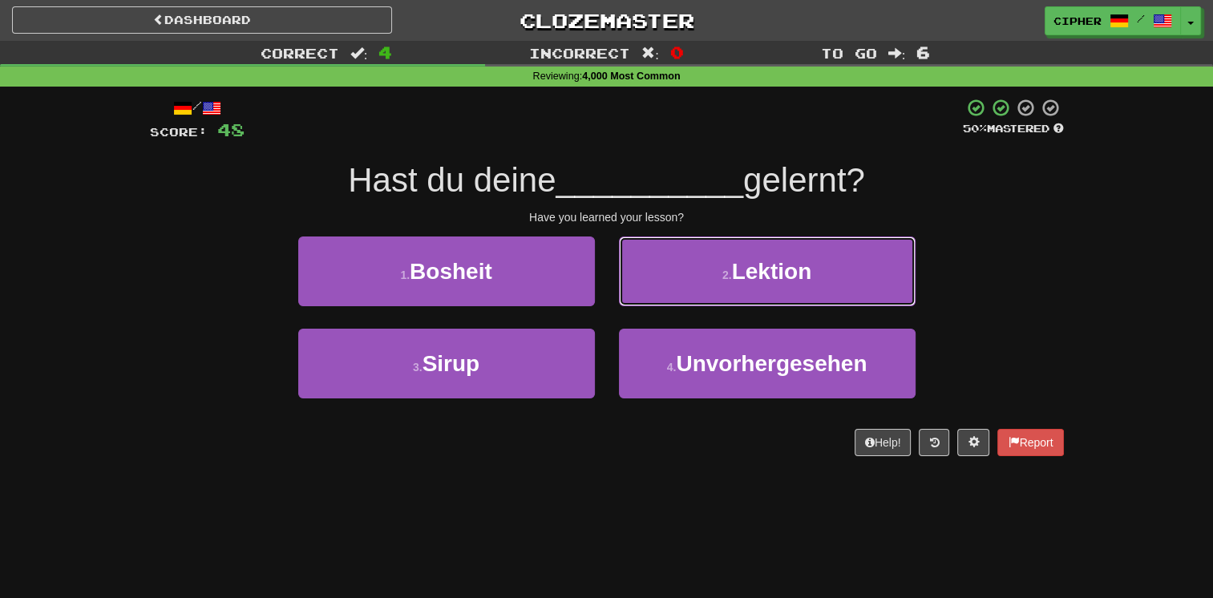
click at [635, 303] on button "2 . Lektion" at bounding box center [767, 272] width 297 height 70
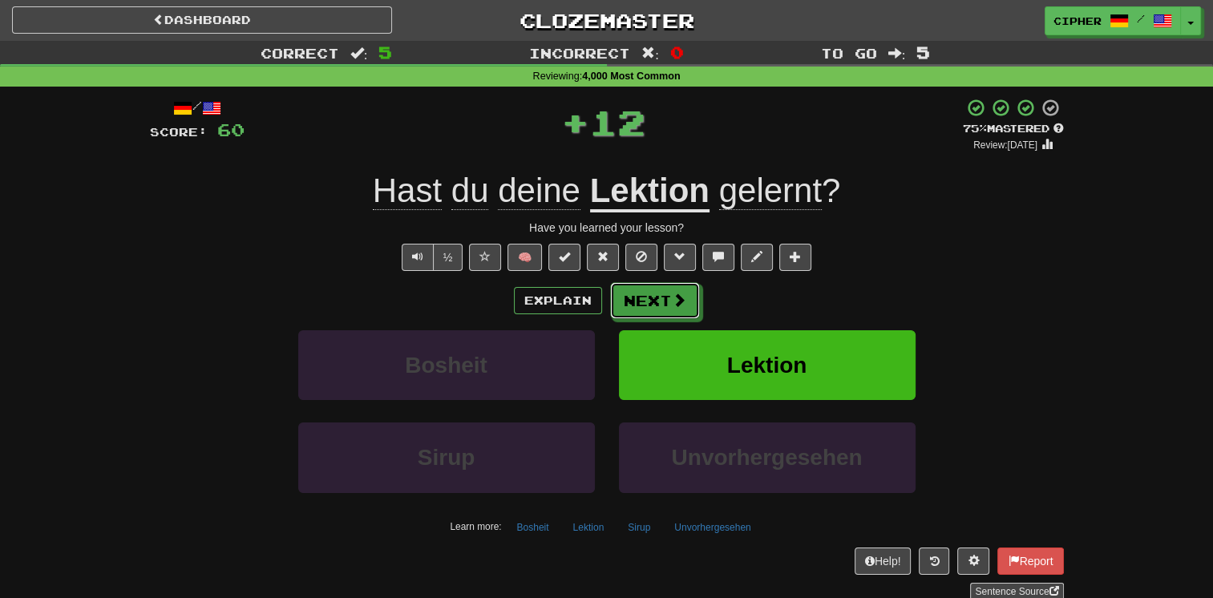
click at [635, 303] on button "Next" at bounding box center [655, 300] width 90 height 37
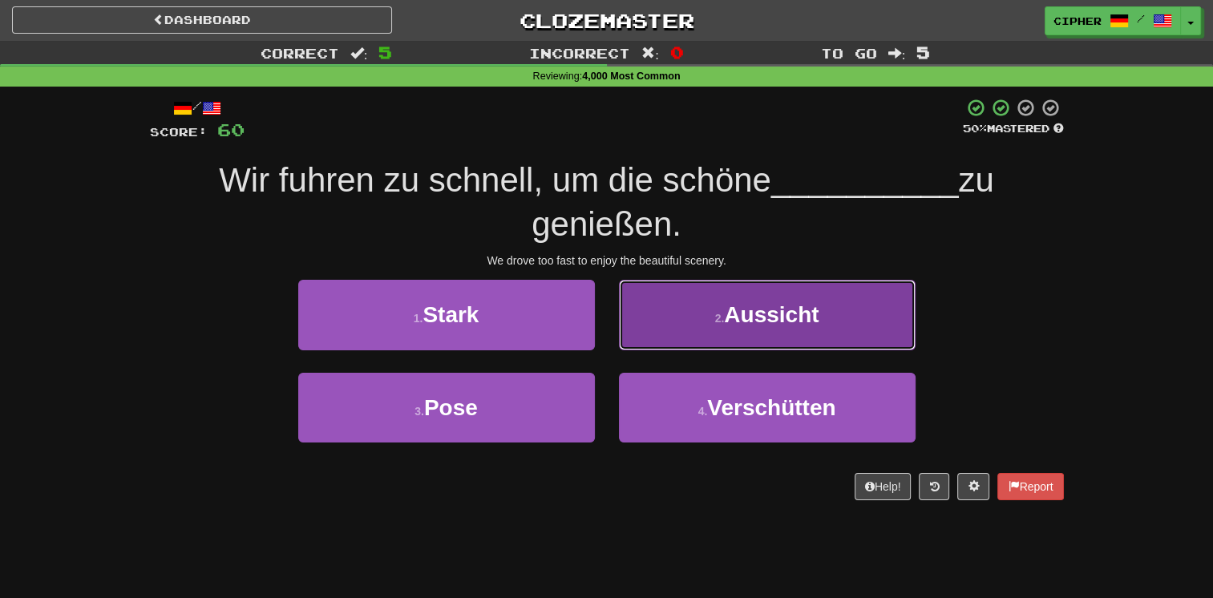
click at [688, 336] on button "2 . Aussicht" at bounding box center [767, 315] width 297 height 70
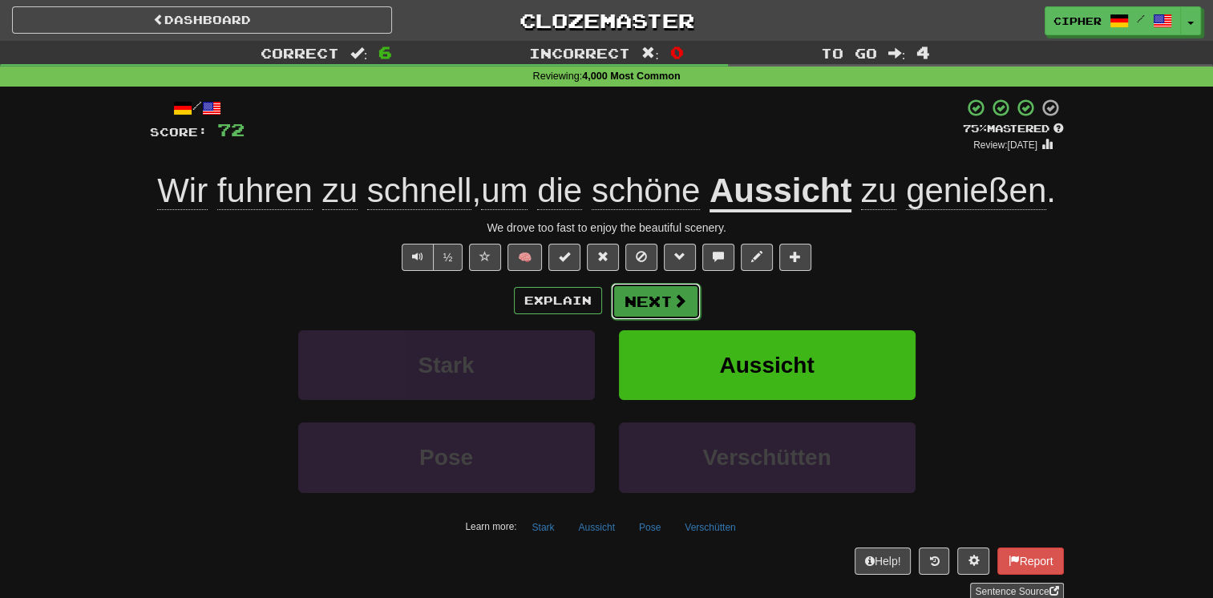
click at [658, 290] on button "Next" at bounding box center [656, 301] width 90 height 37
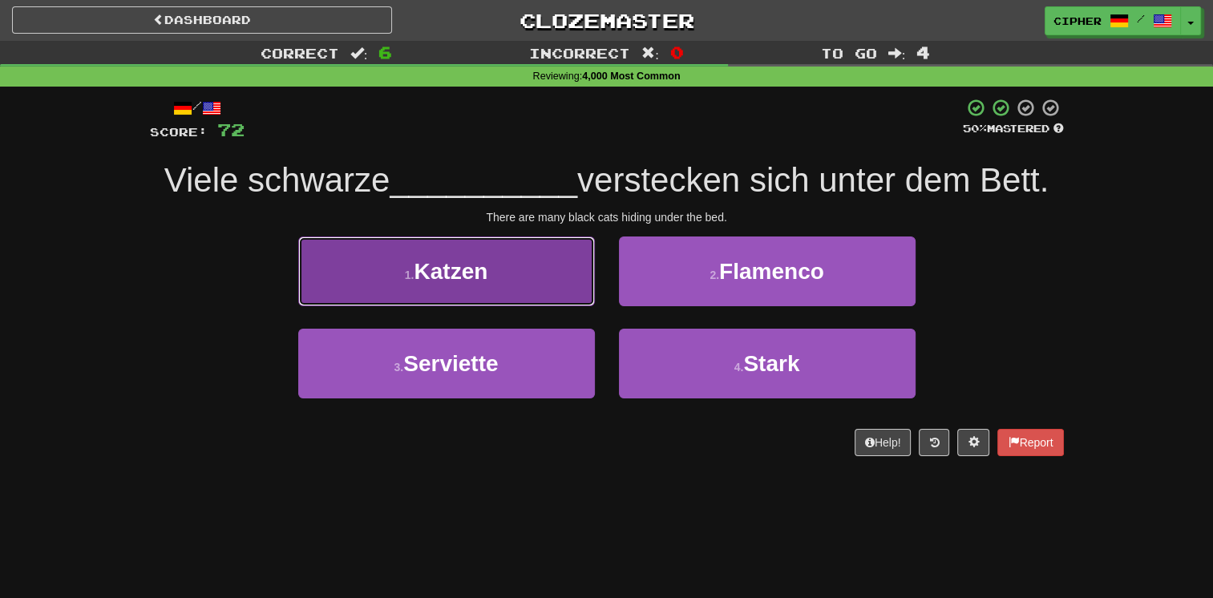
click at [562, 281] on button "1 . [GEOGRAPHIC_DATA]" at bounding box center [446, 272] width 297 height 70
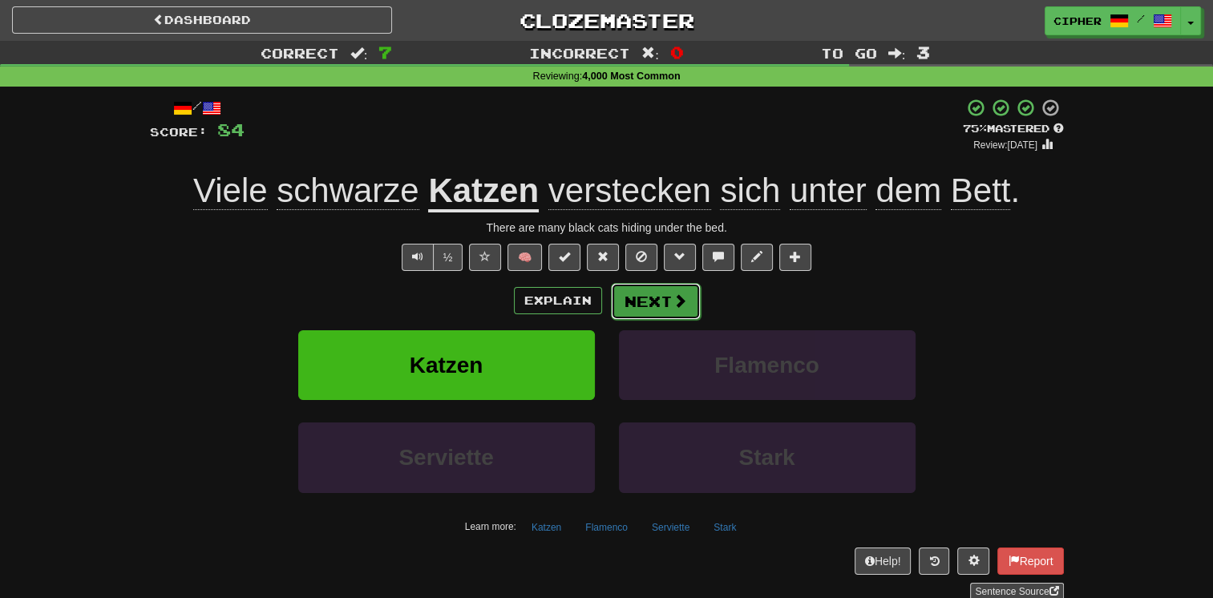
click at [661, 301] on button "Next" at bounding box center [656, 301] width 90 height 37
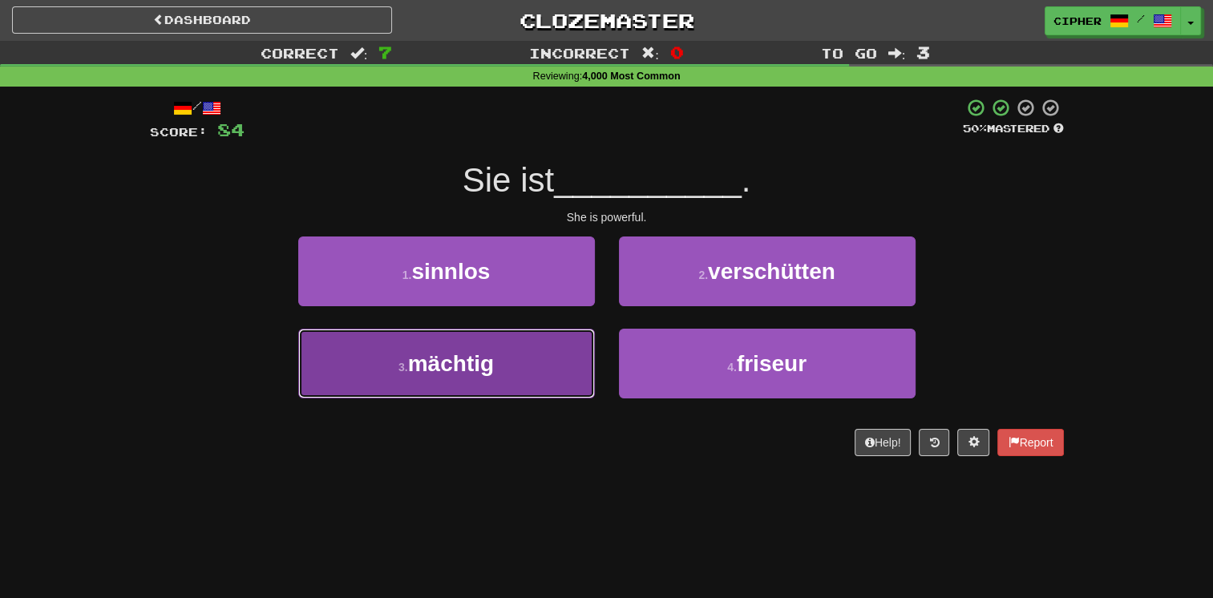
click at [547, 363] on button "3 . mächtig" at bounding box center [446, 364] width 297 height 70
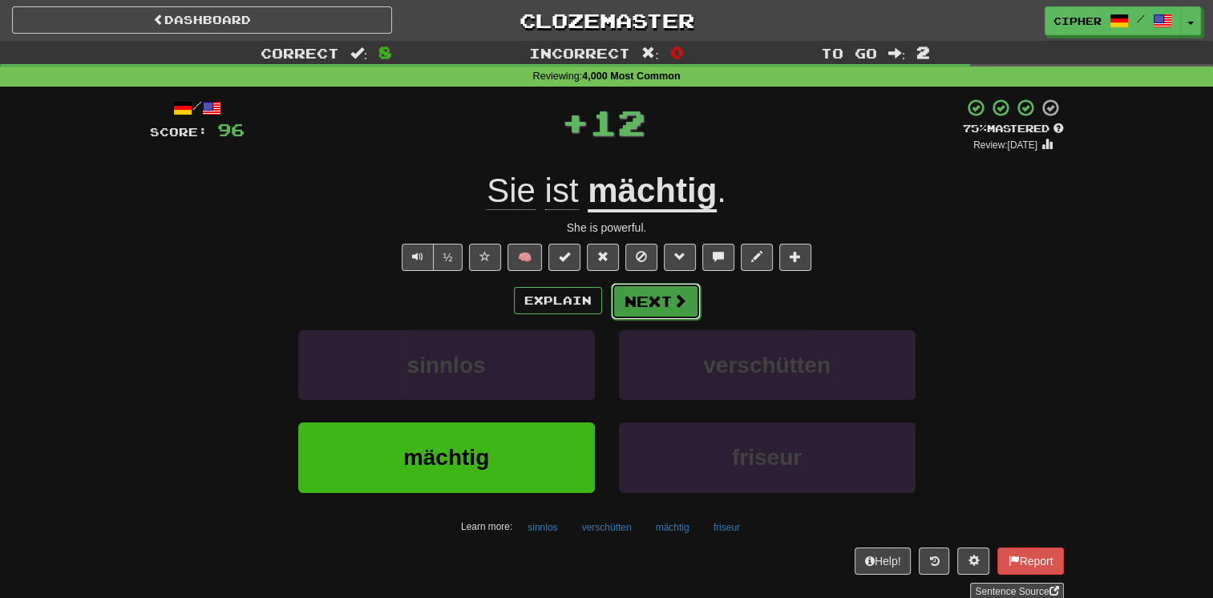
click at [654, 290] on button "Next" at bounding box center [656, 301] width 90 height 37
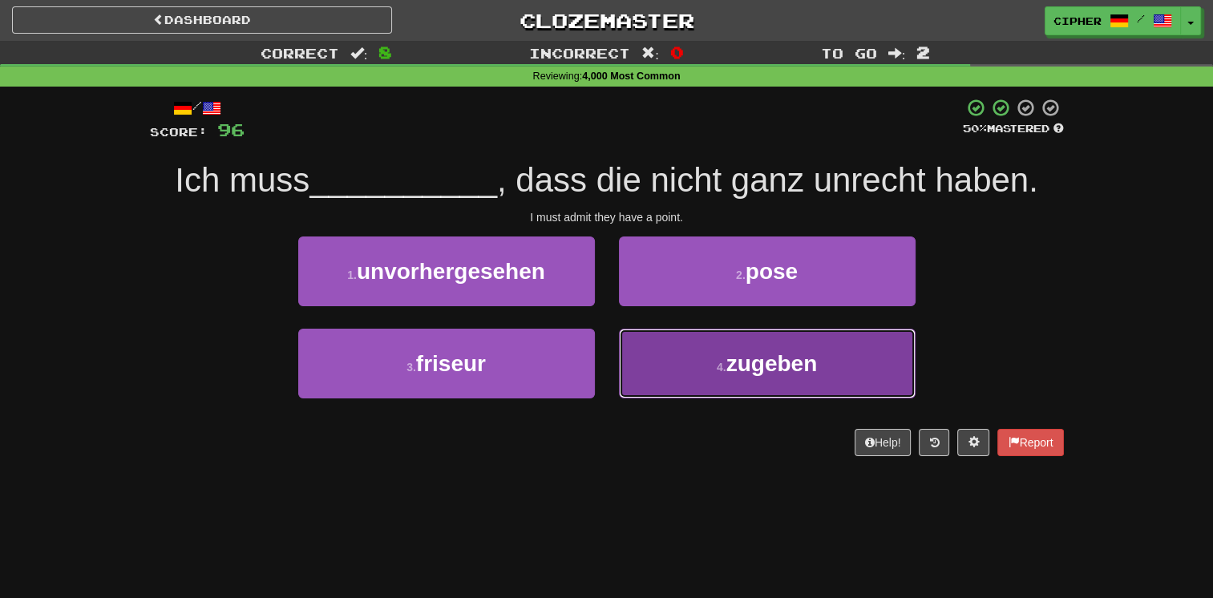
click at [667, 335] on button "4 . zugeben" at bounding box center [767, 364] width 297 height 70
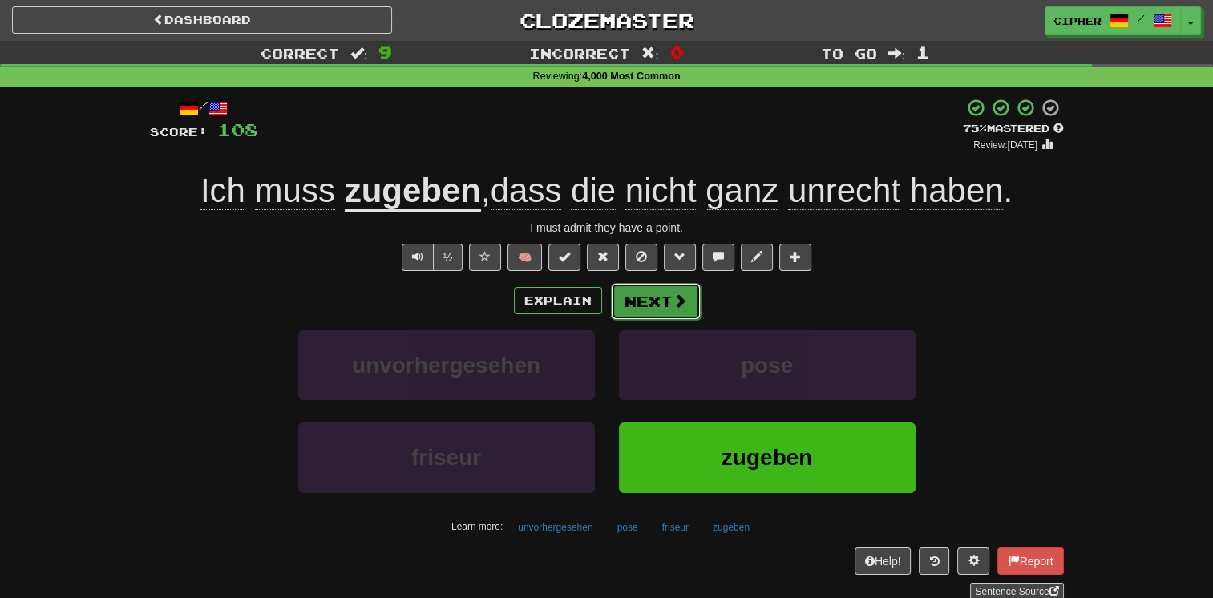
click at [642, 285] on button "Next" at bounding box center [656, 301] width 90 height 37
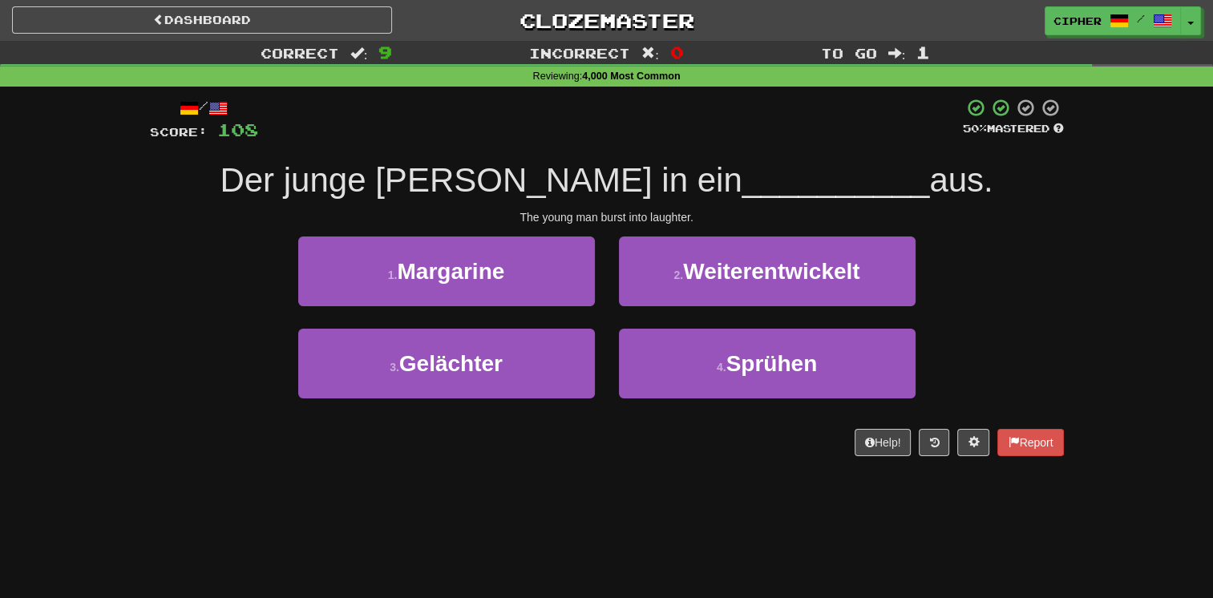
click at [572, 326] on div "1 . Margarine" at bounding box center [446, 283] width 321 height 92
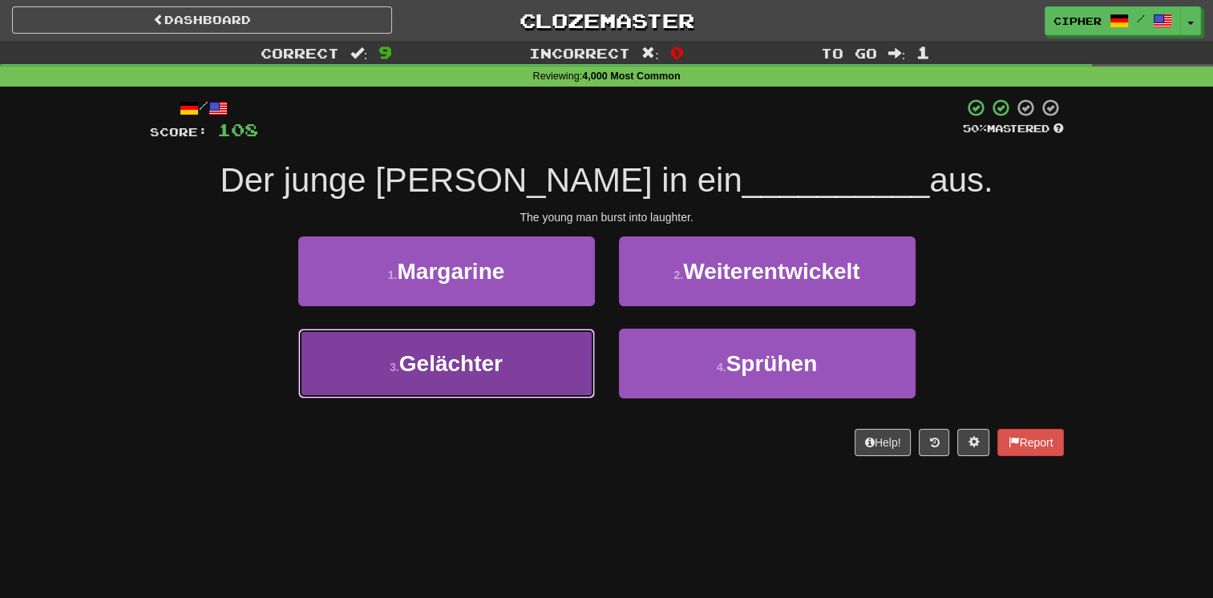
click at [565, 339] on button "3 . Gelächter" at bounding box center [446, 364] width 297 height 70
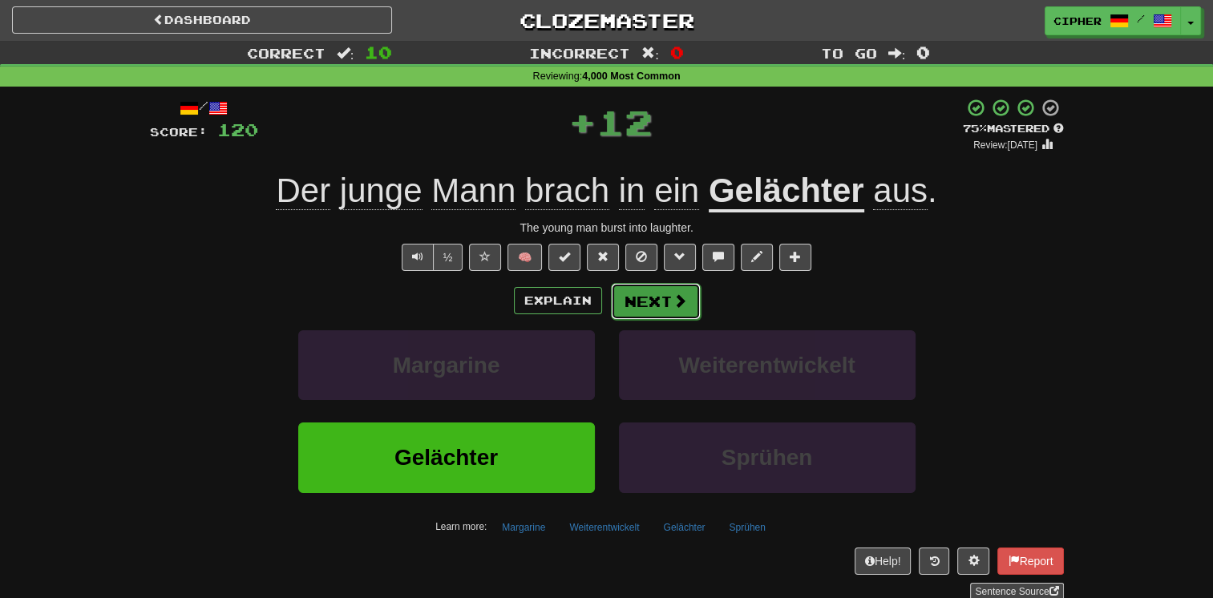
click at [661, 290] on button "Next" at bounding box center [656, 301] width 90 height 37
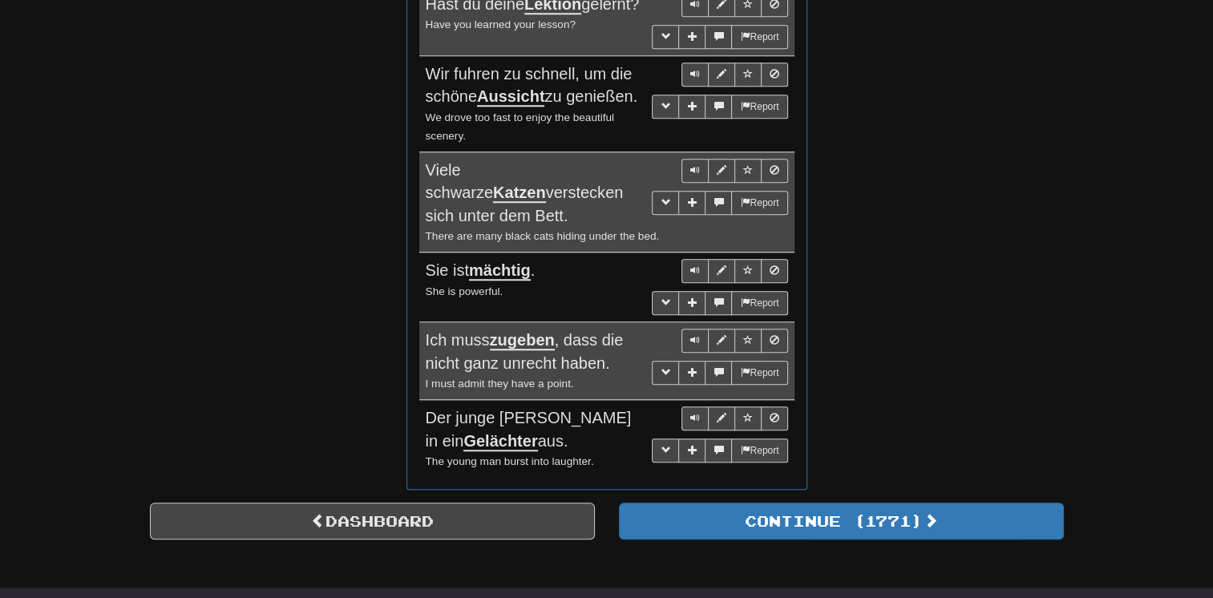
scroll to position [1412, 0]
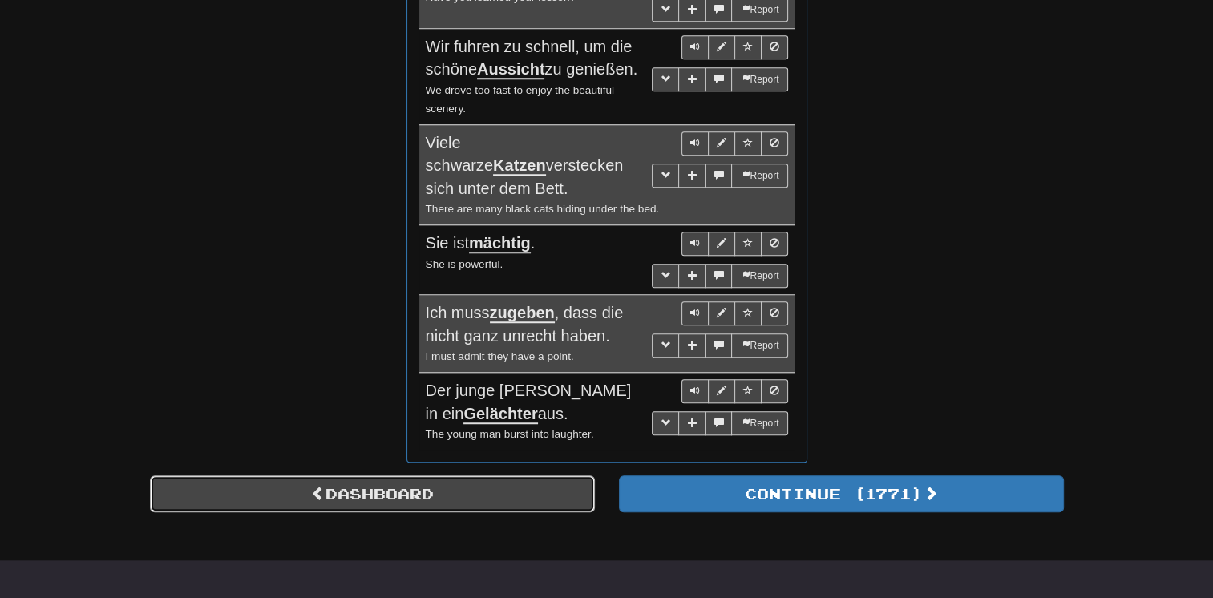
click at [465, 508] on link "Dashboard" at bounding box center [372, 494] width 445 height 37
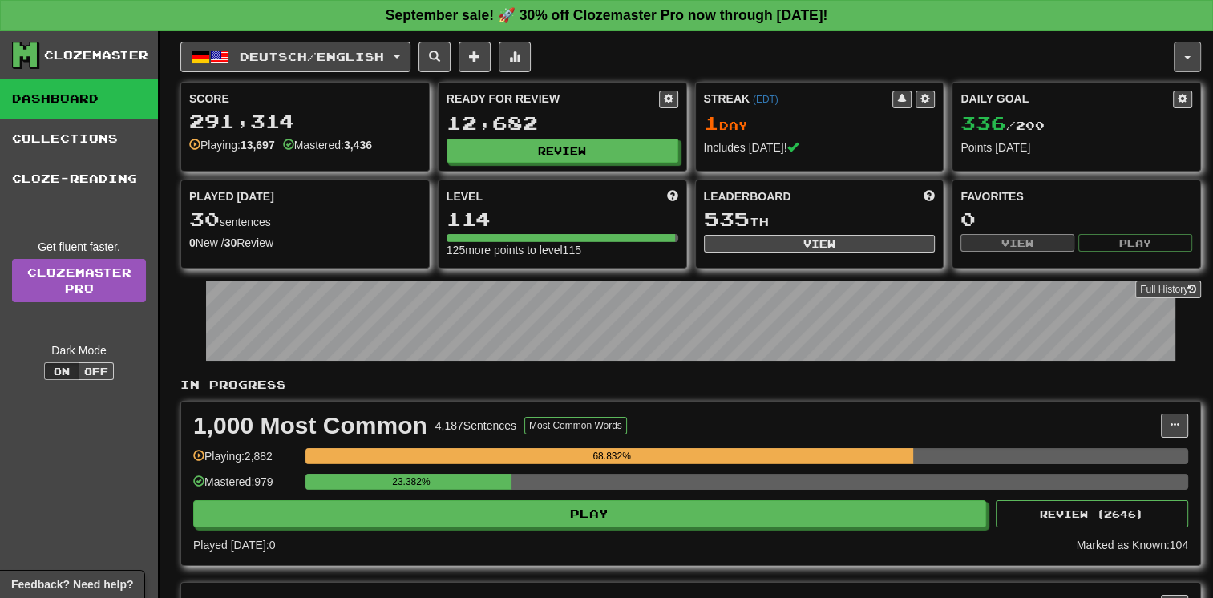
click at [1187, 63] on button "button" at bounding box center [1187, 57] width 27 height 30
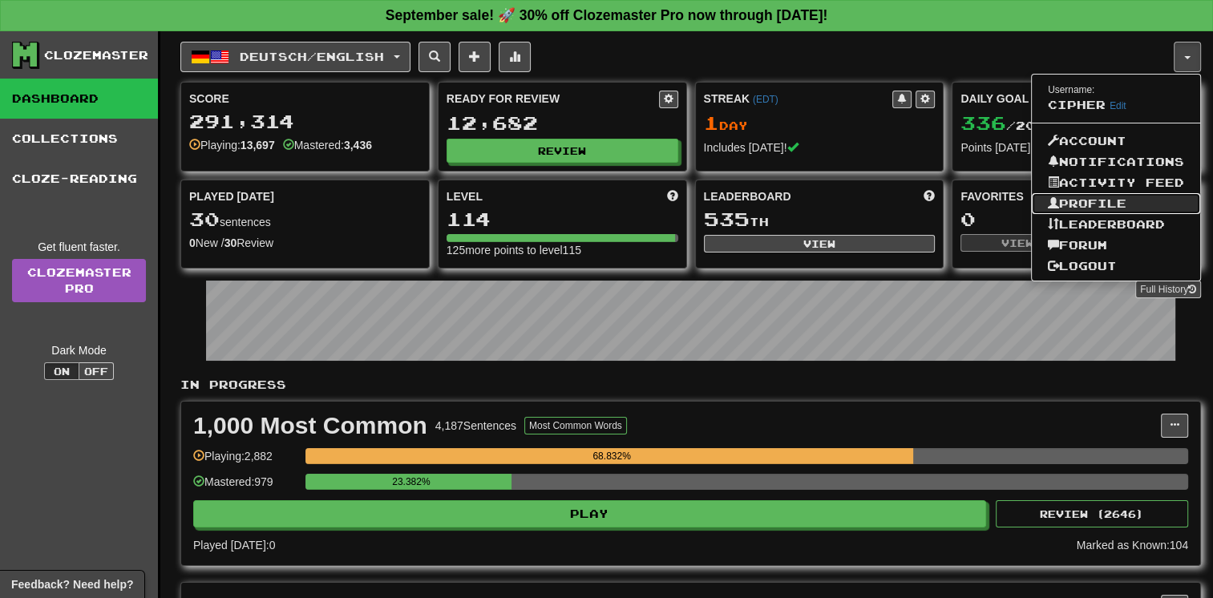
click at [1106, 201] on link "Profile" at bounding box center [1116, 203] width 168 height 21
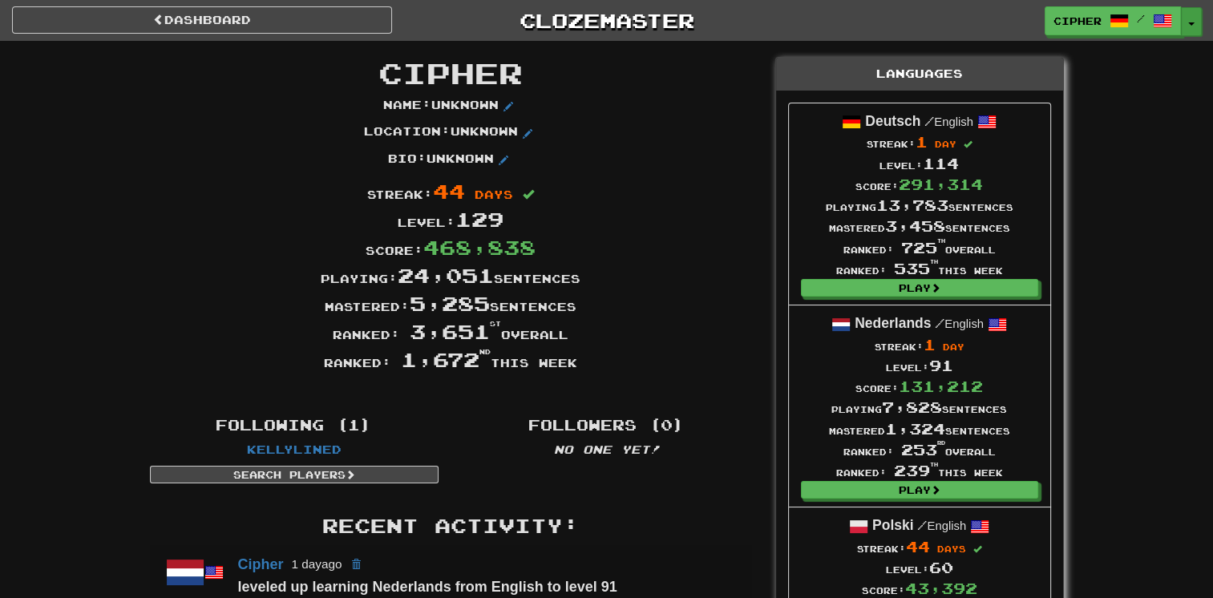
click at [1190, 31] on button "Toggle Dropdown" at bounding box center [1191, 21] width 21 height 29
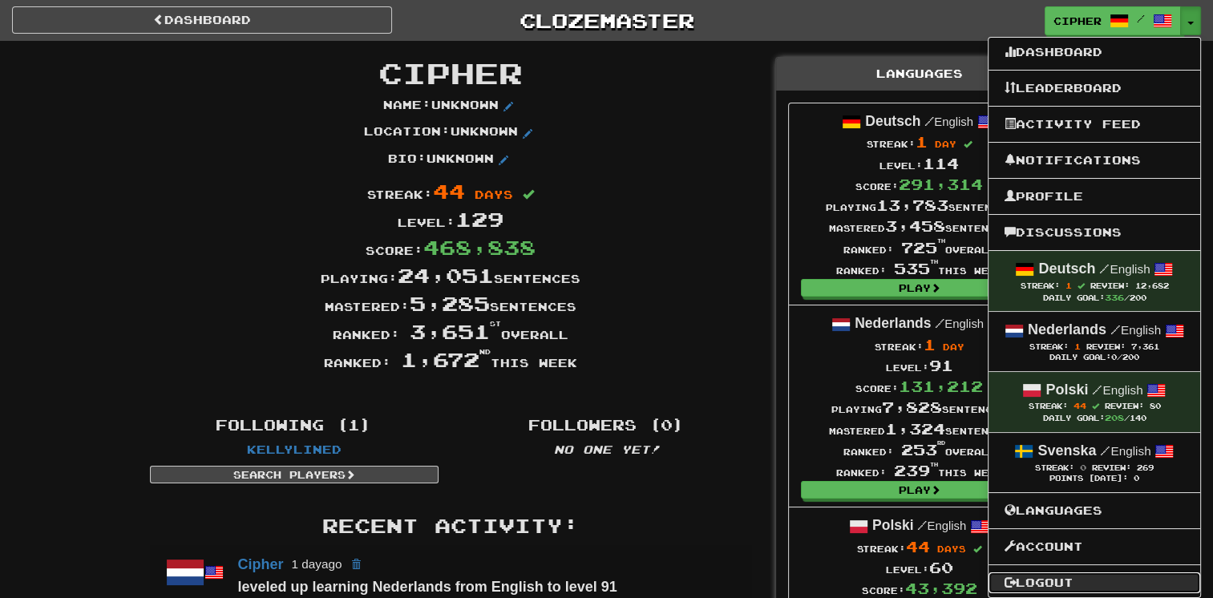
click at [1070, 578] on link "Logout" at bounding box center [1095, 583] width 212 height 21
